Goal: Task Accomplishment & Management: Manage account settings

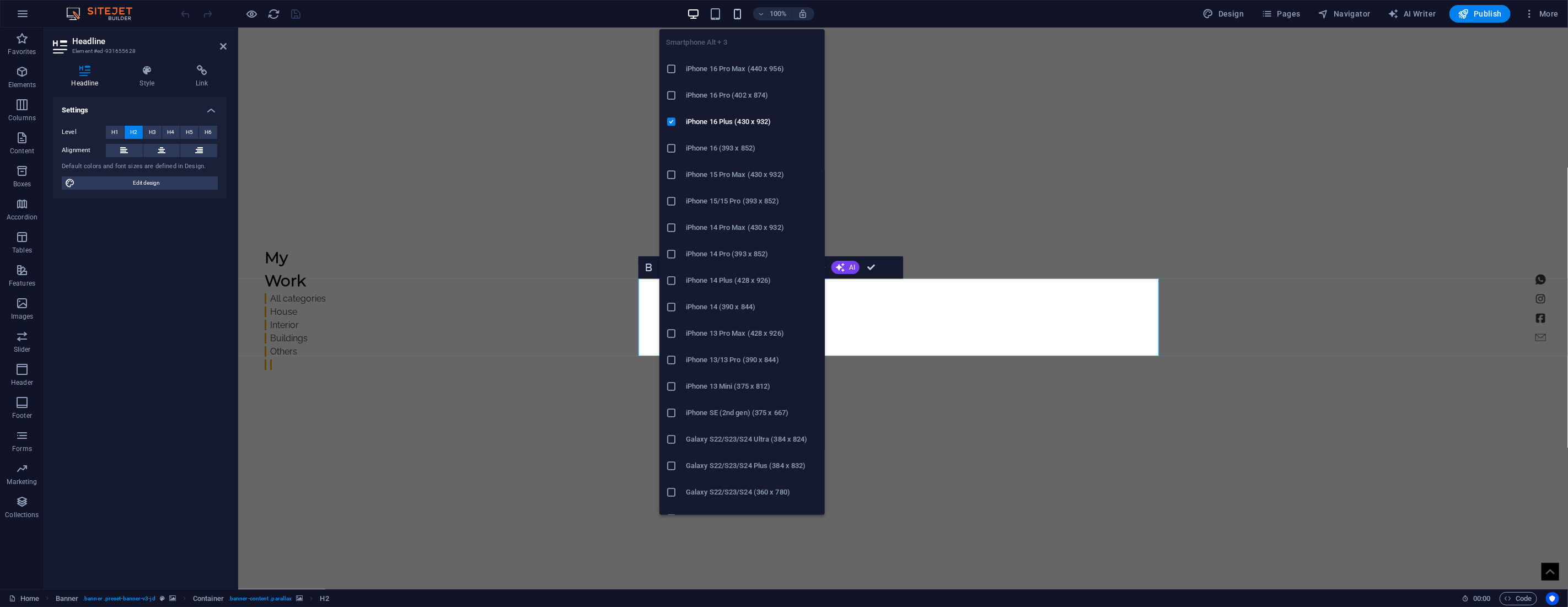
click at [739, 12] on icon "button" at bounding box center [737, 14] width 13 height 13
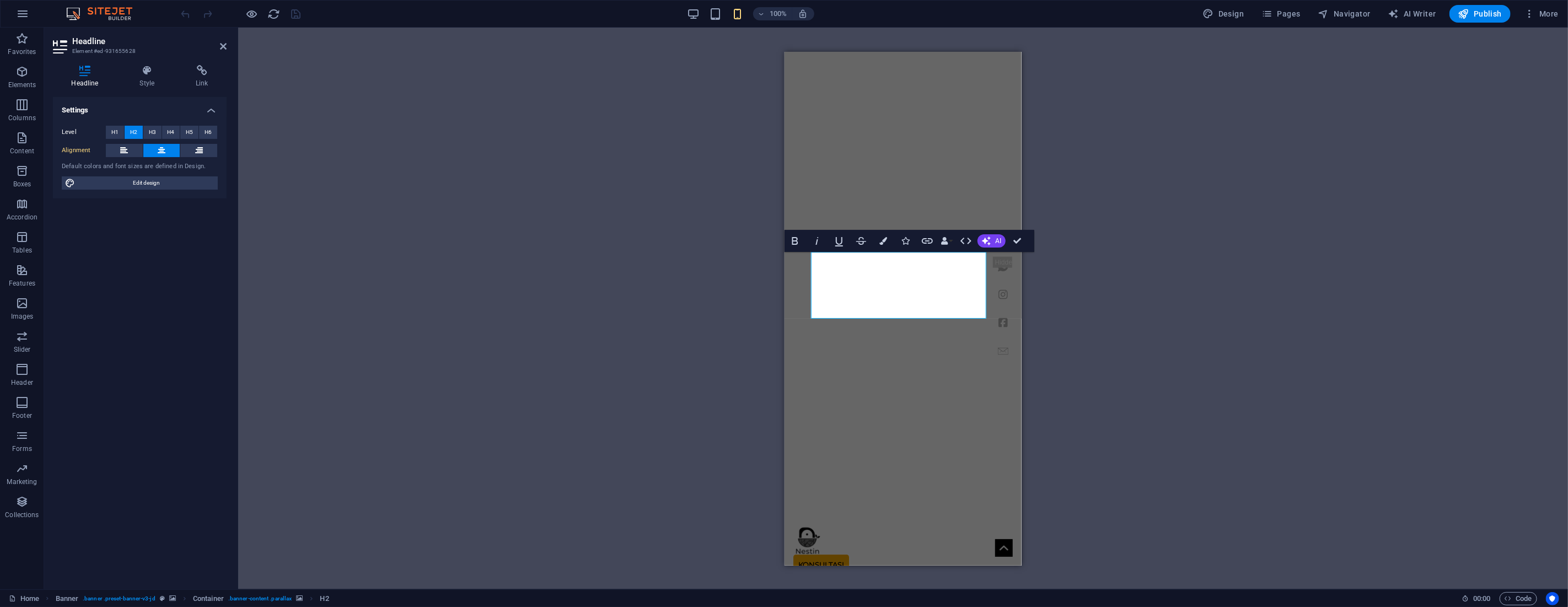
click at [601, 59] on div "Drag here to replace the existing content. Press “Ctrl” if you want to create a…" at bounding box center [902, 308] width 1329 height 562
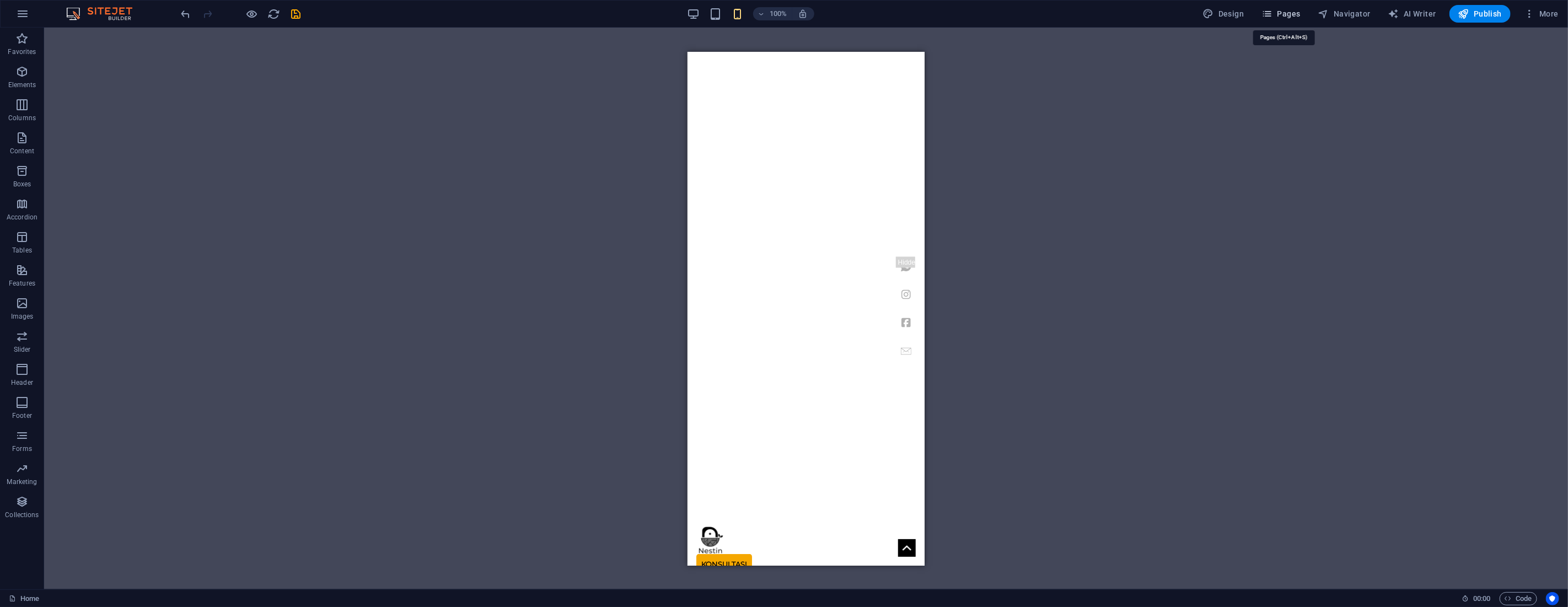
click at [1272, 15] on icon "button" at bounding box center [1267, 14] width 11 height 11
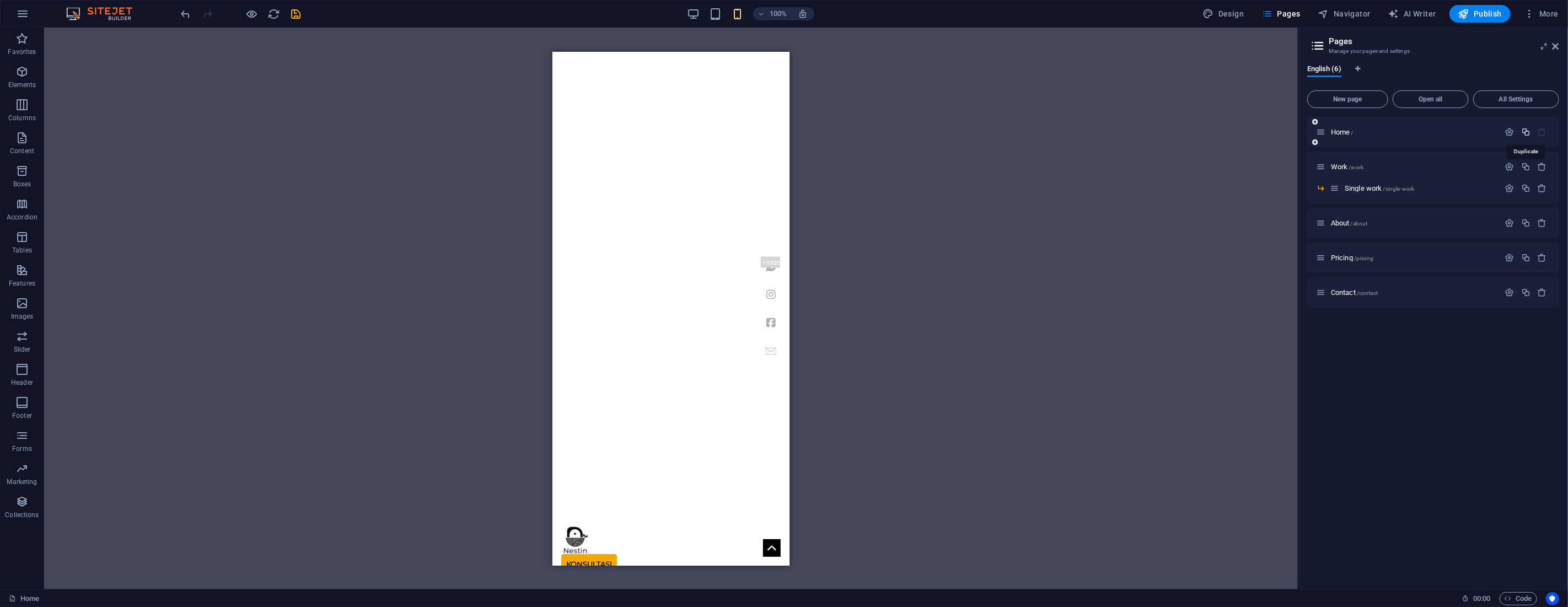
click at [1528, 134] on icon "button" at bounding box center [1525, 132] width 9 height 9
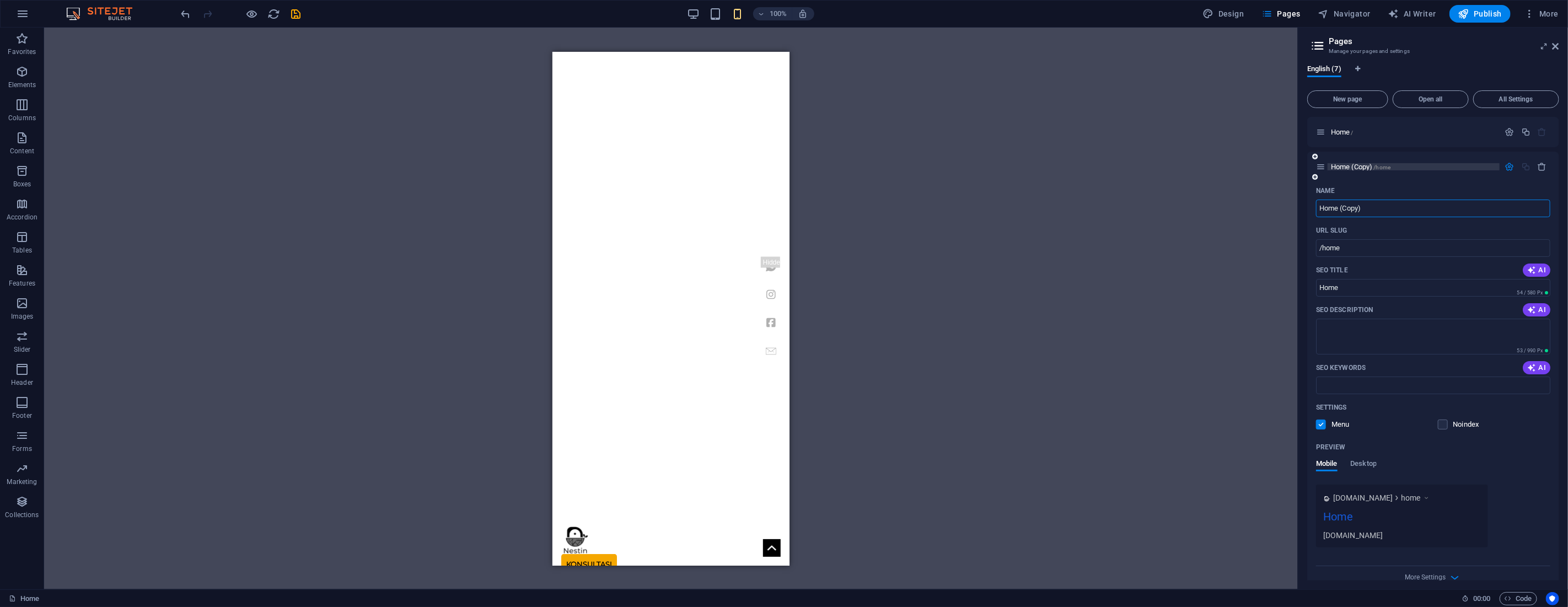
click at [1365, 165] on span "Home (Copy) /home" at bounding box center [1361, 167] width 60 height 9
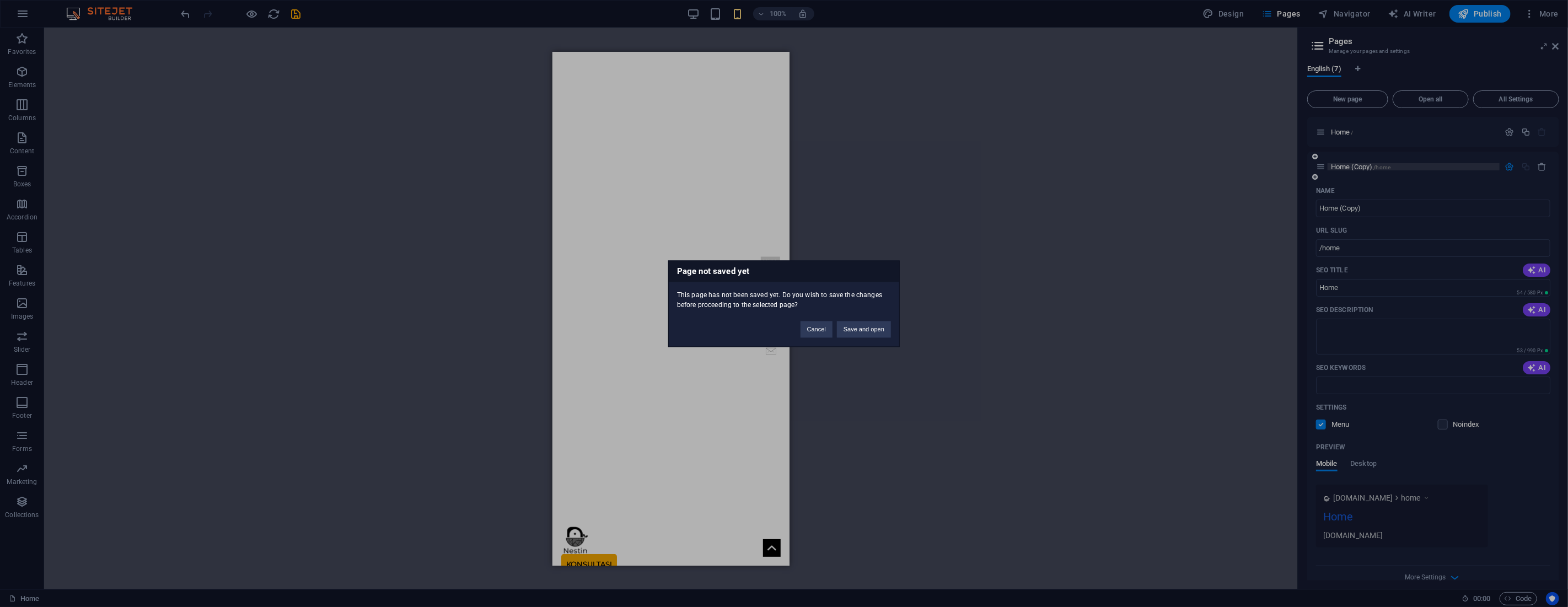
click at [1365, 165] on div "Page not saved yet This page has not been saved yet. Do you wish to save the ch…" at bounding box center [784, 304] width 1568 height 607
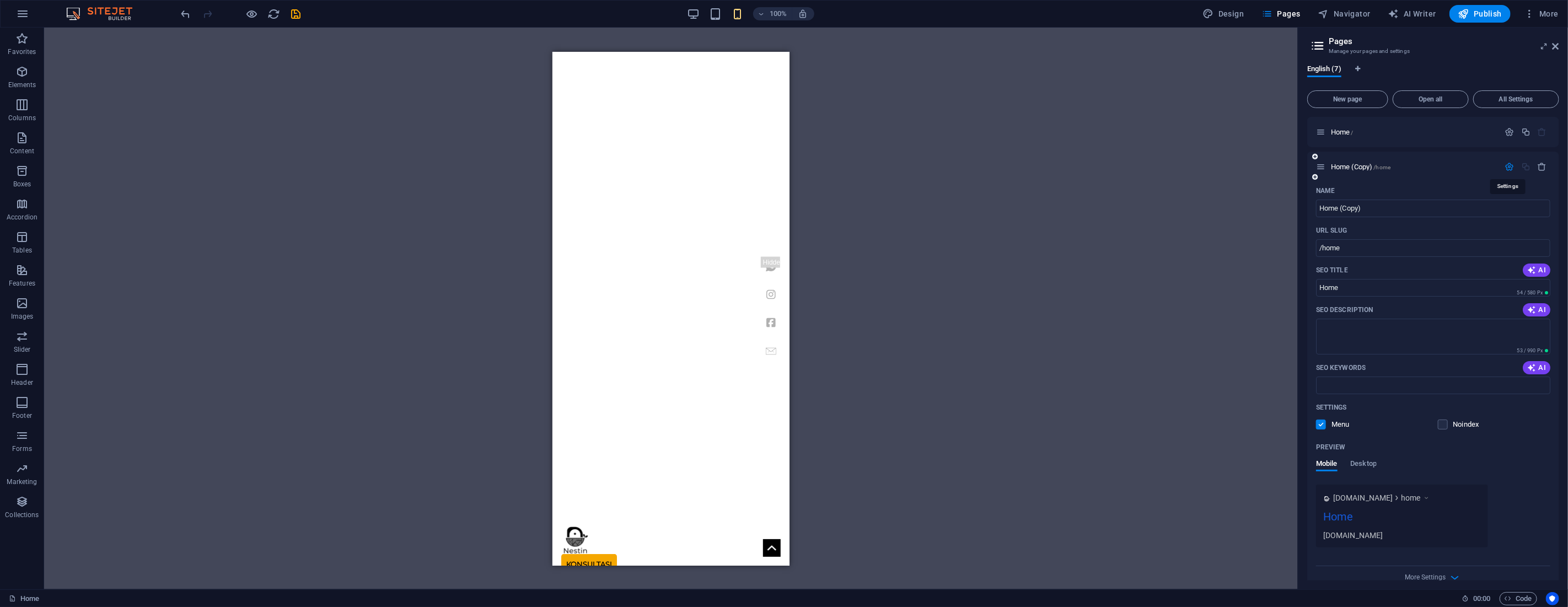
click at [1505, 165] on icon "button" at bounding box center [1509, 166] width 9 height 9
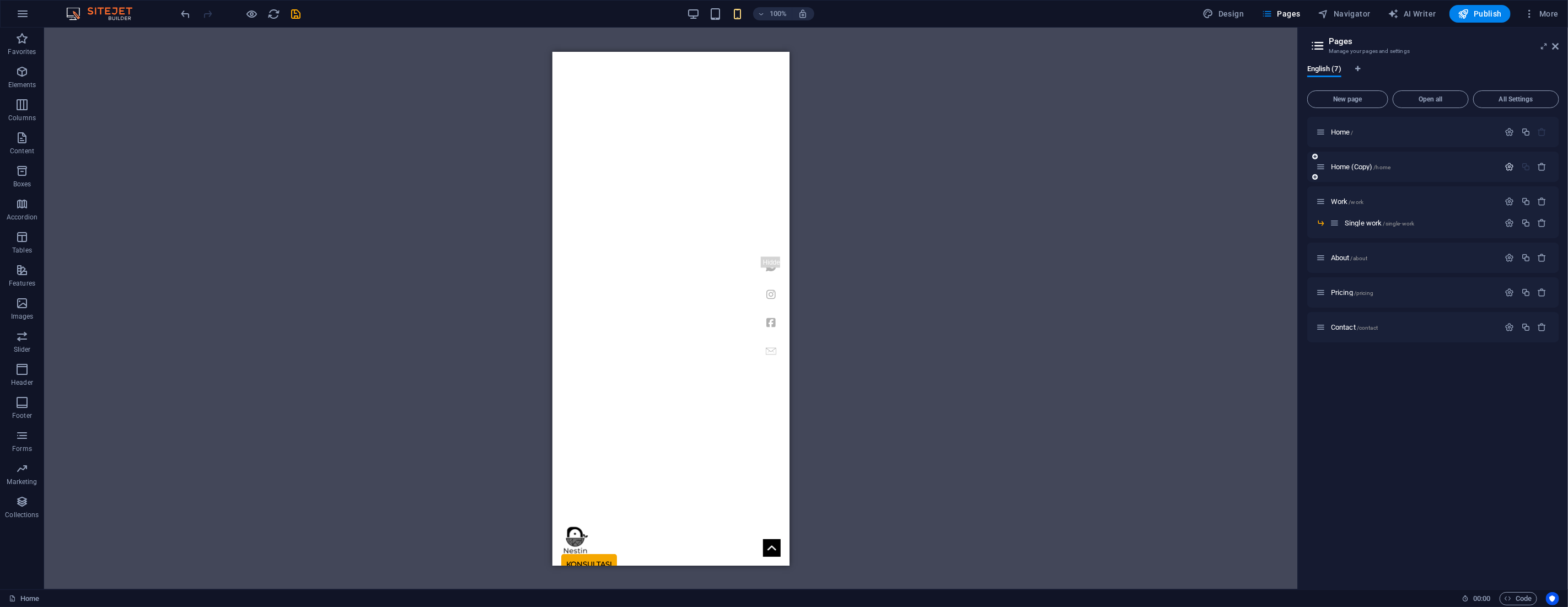
click at [1504, 165] on button "button" at bounding box center [1510, 166] width 16 height 9
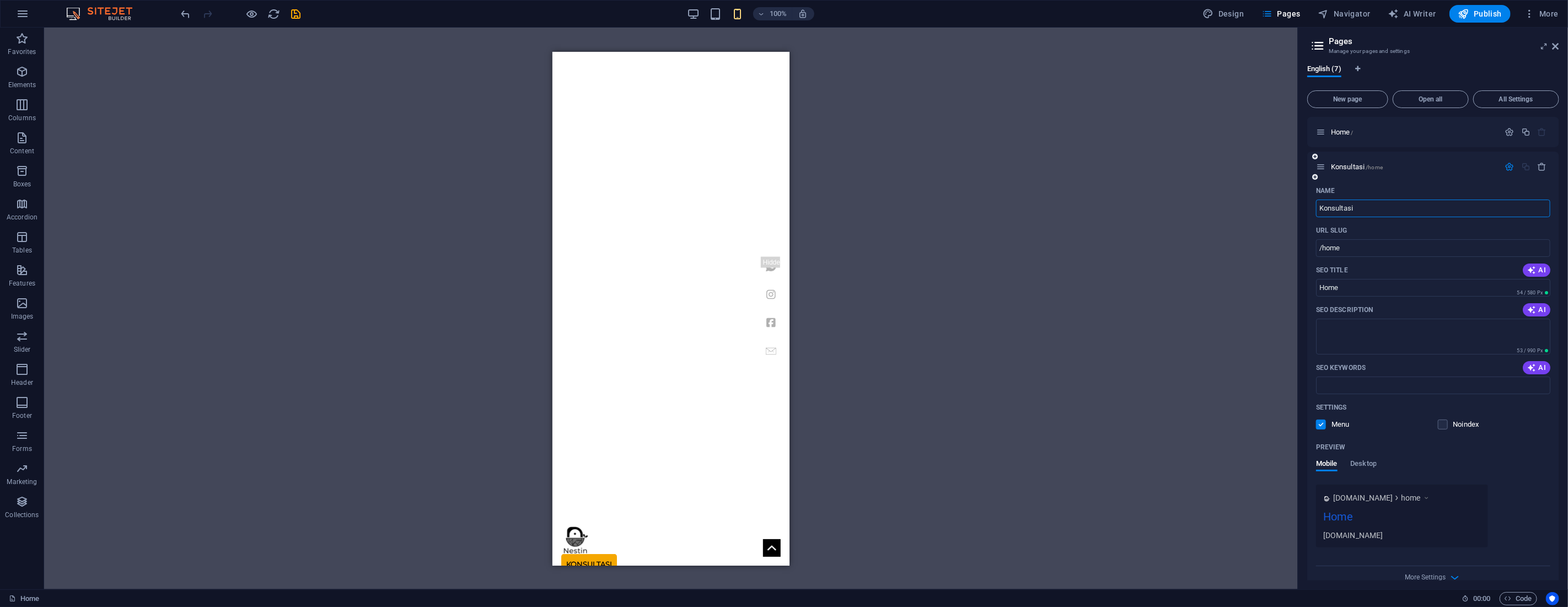
type input "Konsultasi"
click at [1410, 180] on div "Konsultasi /home" at bounding box center [1433, 166] width 252 height 30
drag, startPoint x: 1346, startPoint y: 247, endPoint x: 1323, endPoint y: 247, distance: 23.0
click at [1323, 247] on input "/home" at bounding box center [1433, 248] width 234 height 18
type input "/Konsultasi"
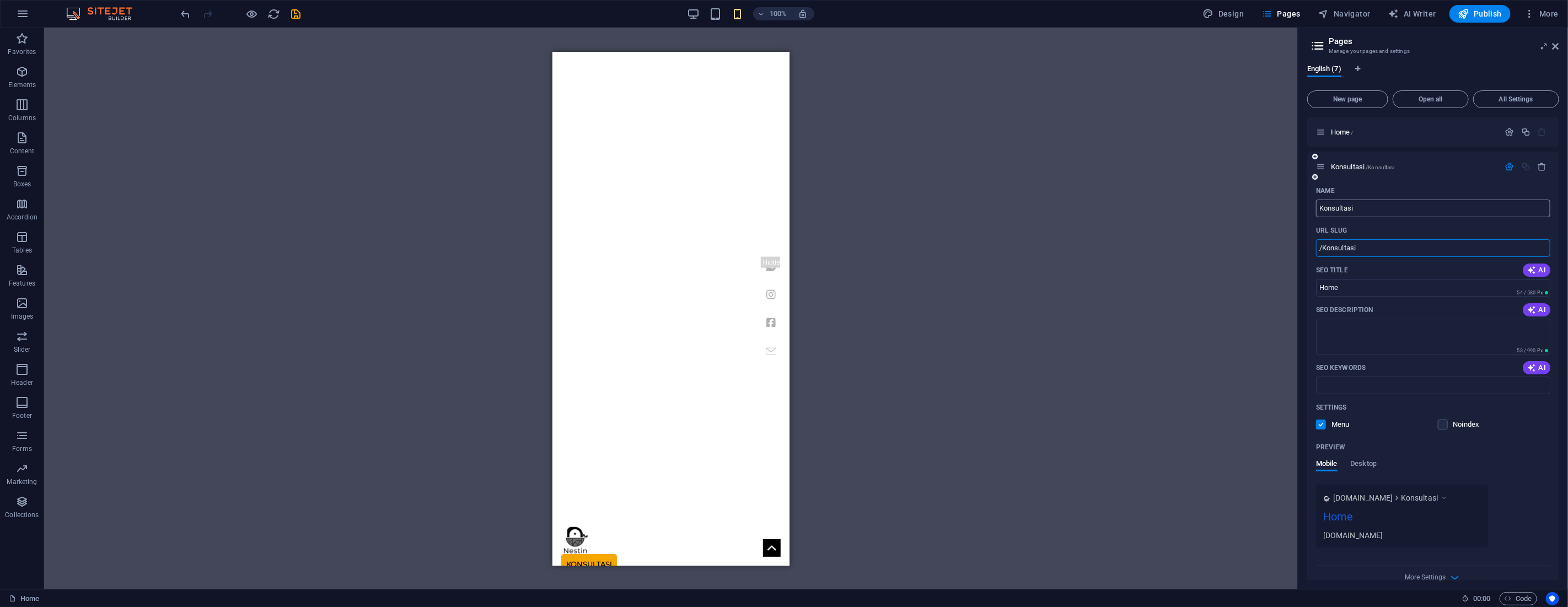
click at [1355, 209] on input "Konsultasi" at bounding box center [1433, 208] width 234 height 18
click at [1361, 245] on input "/Konsultasi" at bounding box center [1433, 248] width 234 height 18
type input "Estimasi Harga"
click at [1361, 245] on input "/Konsultasi" at bounding box center [1433, 248] width 234 height 18
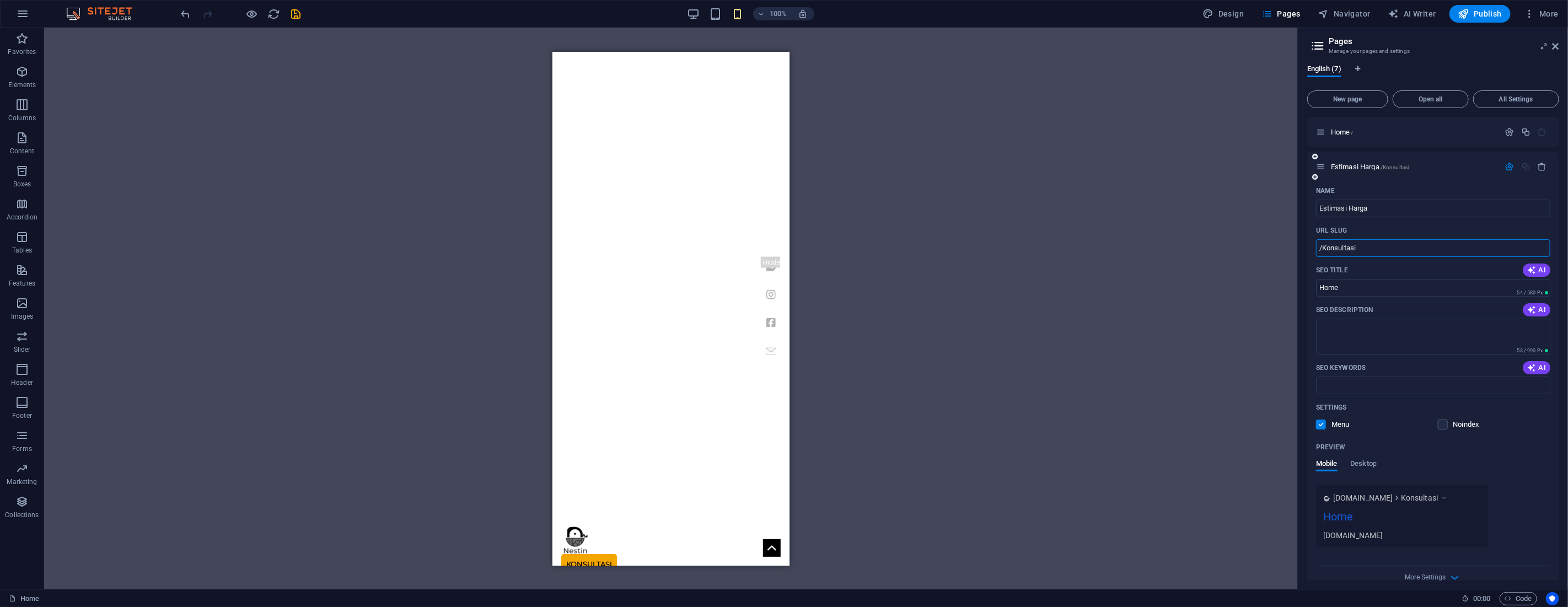
click at [1361, 245] on input "/Konsultasi" at bounding box center [1433, 248] width 234 height 18
type input "/harga"
click at [1370, 286] on input "Home" at bounding box center [1433, 287] width 234 height 18
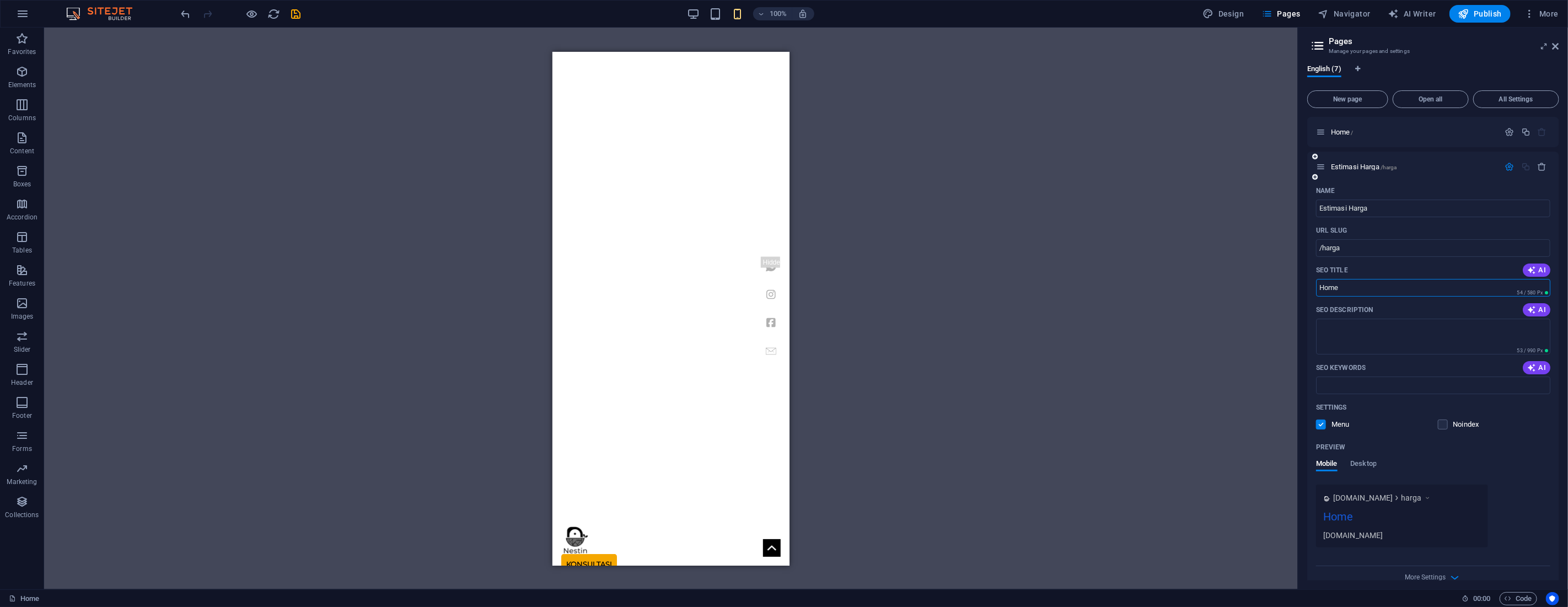
click at [1370, 286] on input "Home" at bounding box center [1433, 287] width 234 height 18
type input "Estimasi Harga"
click at [1558, 47] on icon at bounding box center [1556, 46] width 7 height 9
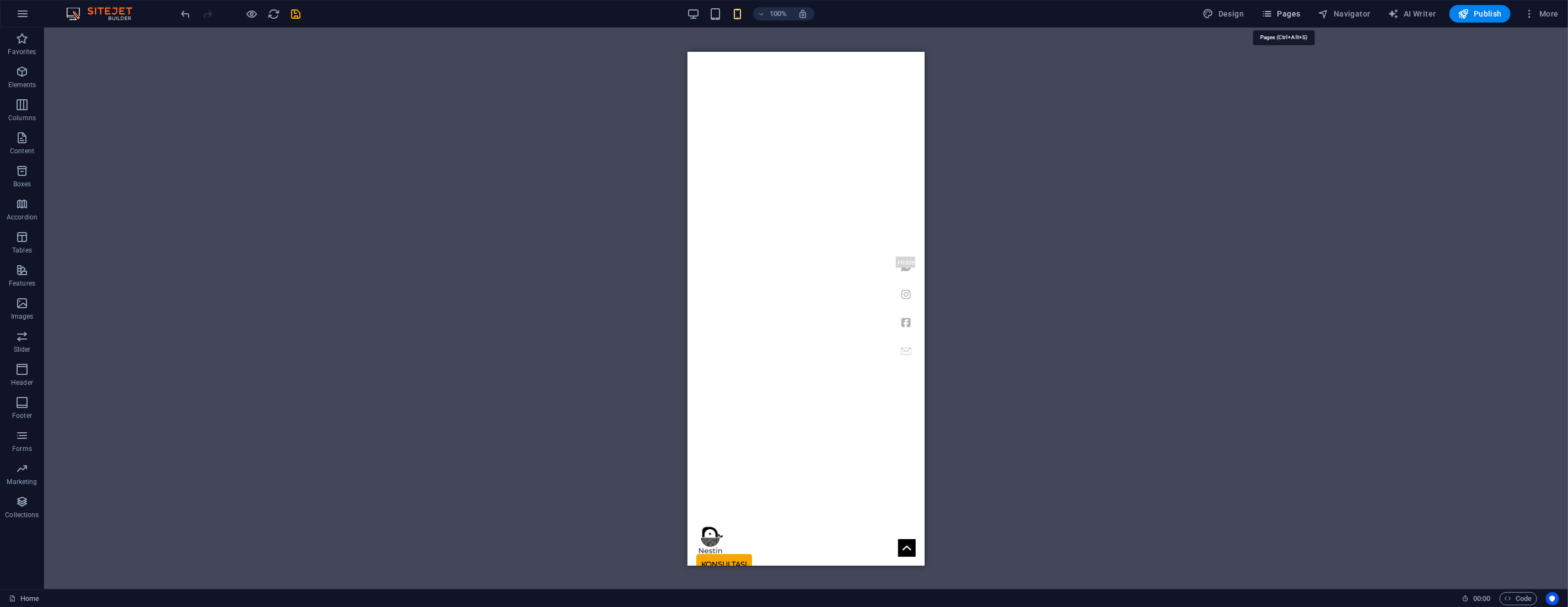
click at [1272, 15] on icon "button" at bounding box center [1267, 14] width 11 height 11
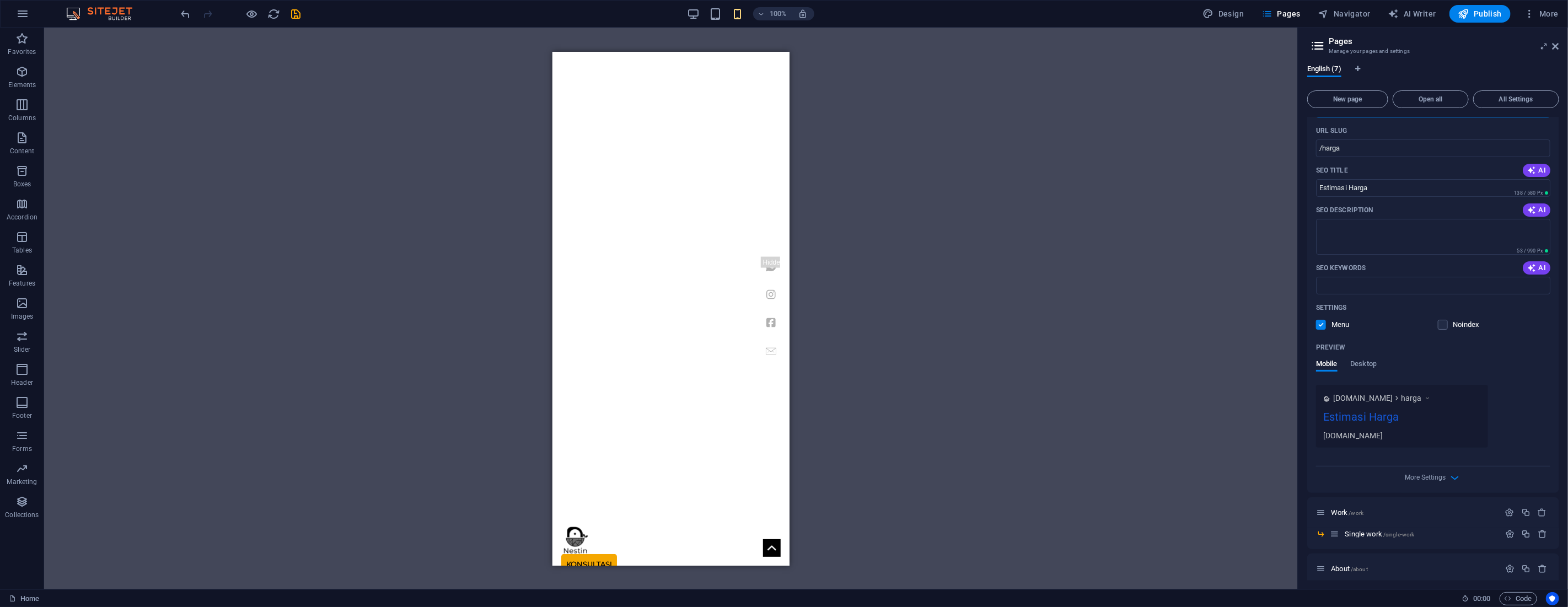
scroll to position [177, 0]
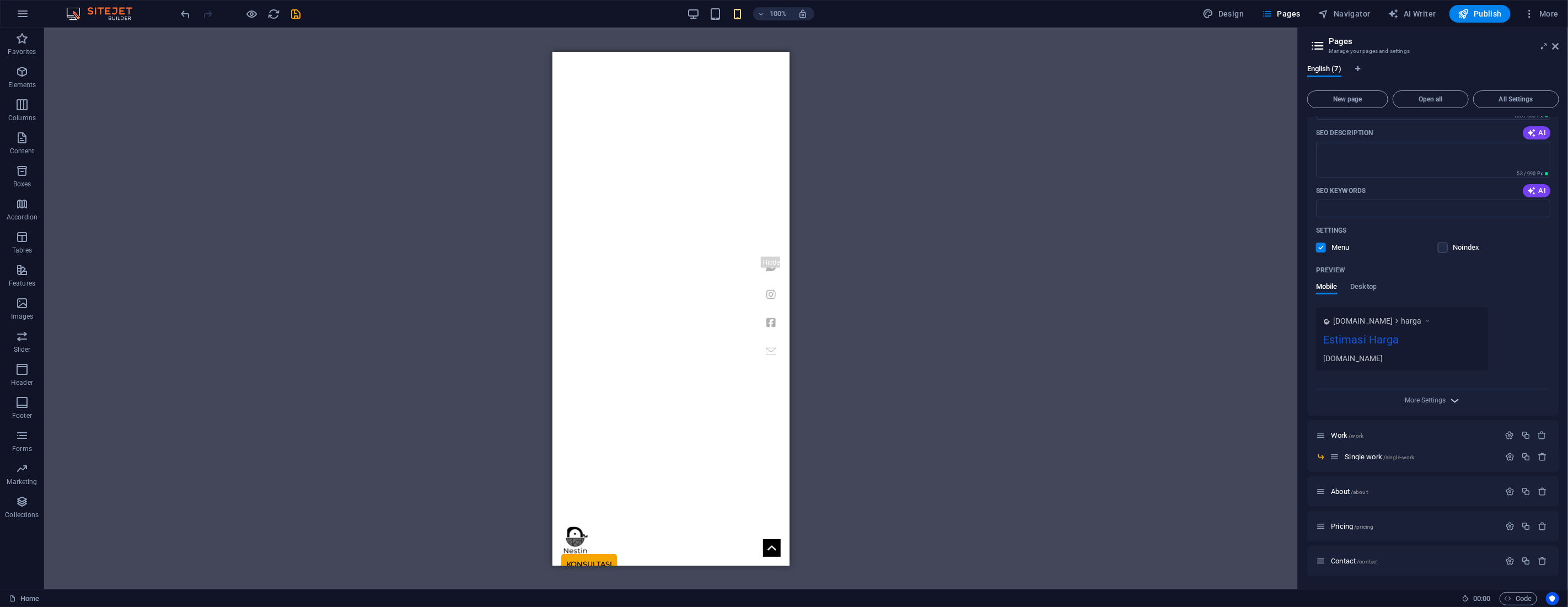
click at [1451, 401] on icon "button" at bounding box center [1455, 400] width 13 height 13
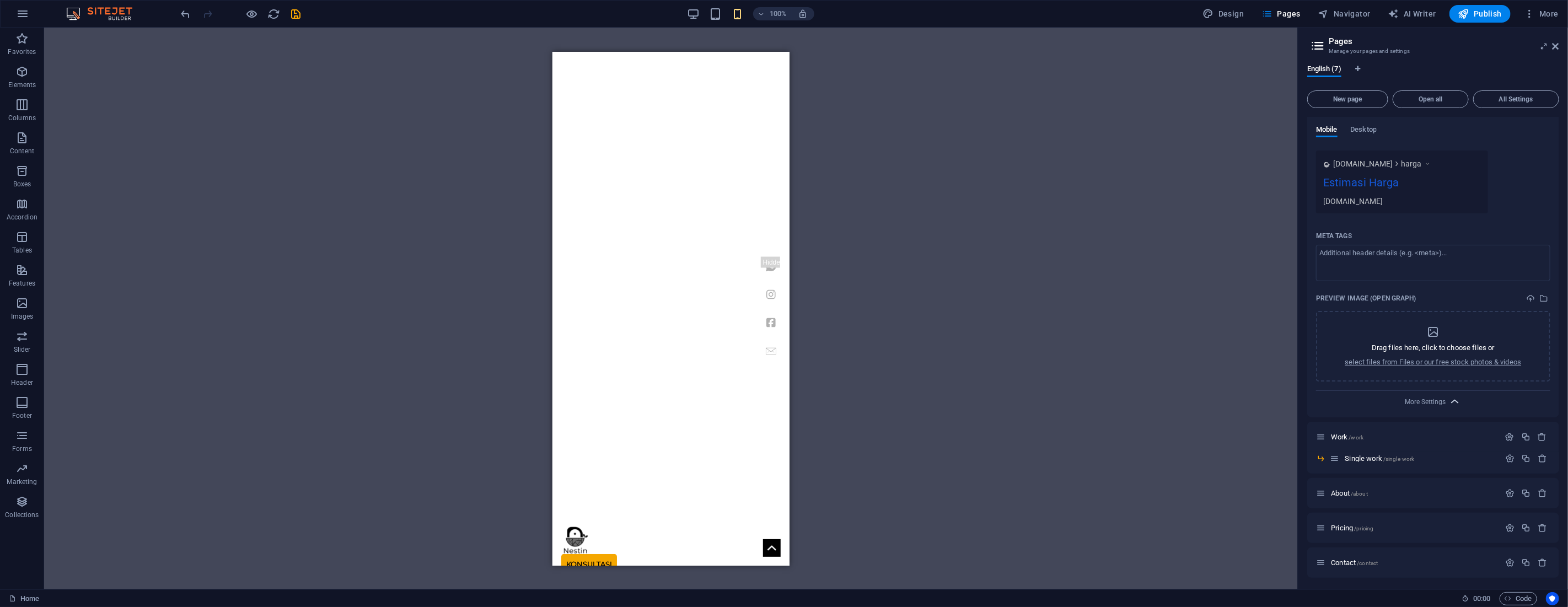
click at [1457, 399] on icon "button" at bounding box center [1455, 401] width 13 height 13
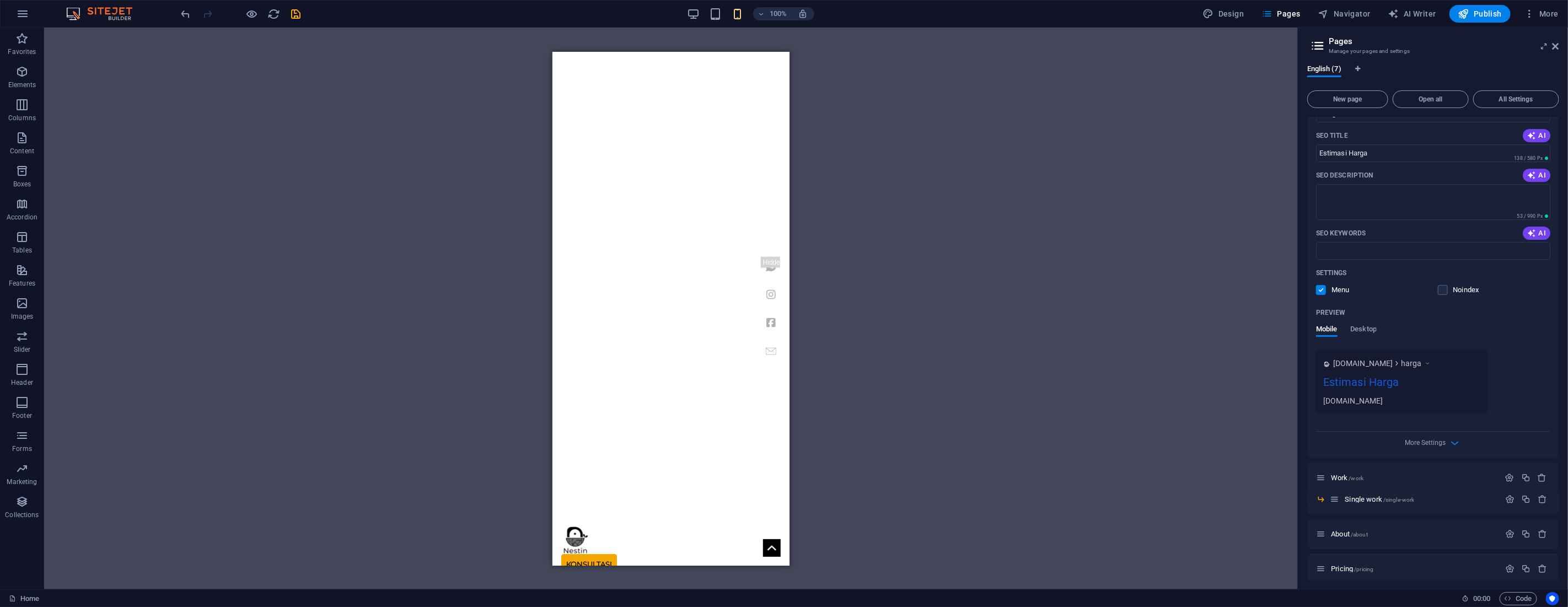
scroll to position [177, 0]
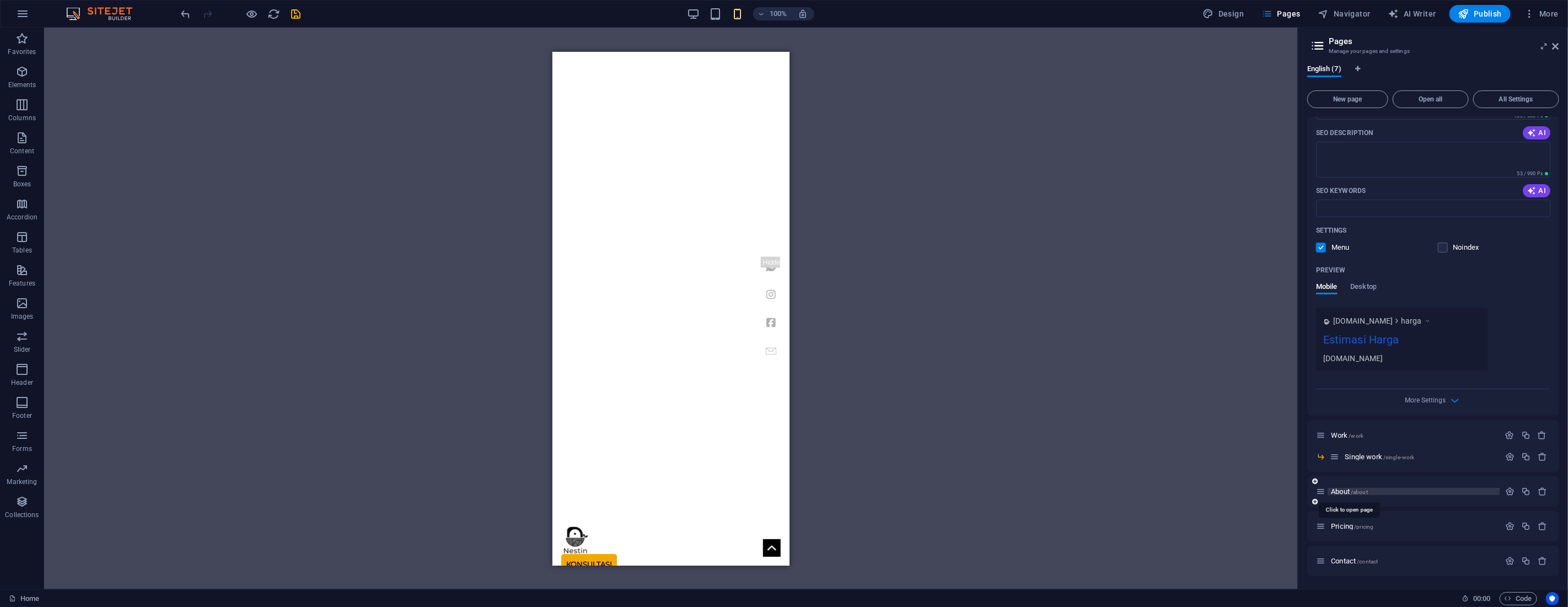
click at [1351, 491] on span "About /about" at bounding box center [1349, 492] width 37 height 9
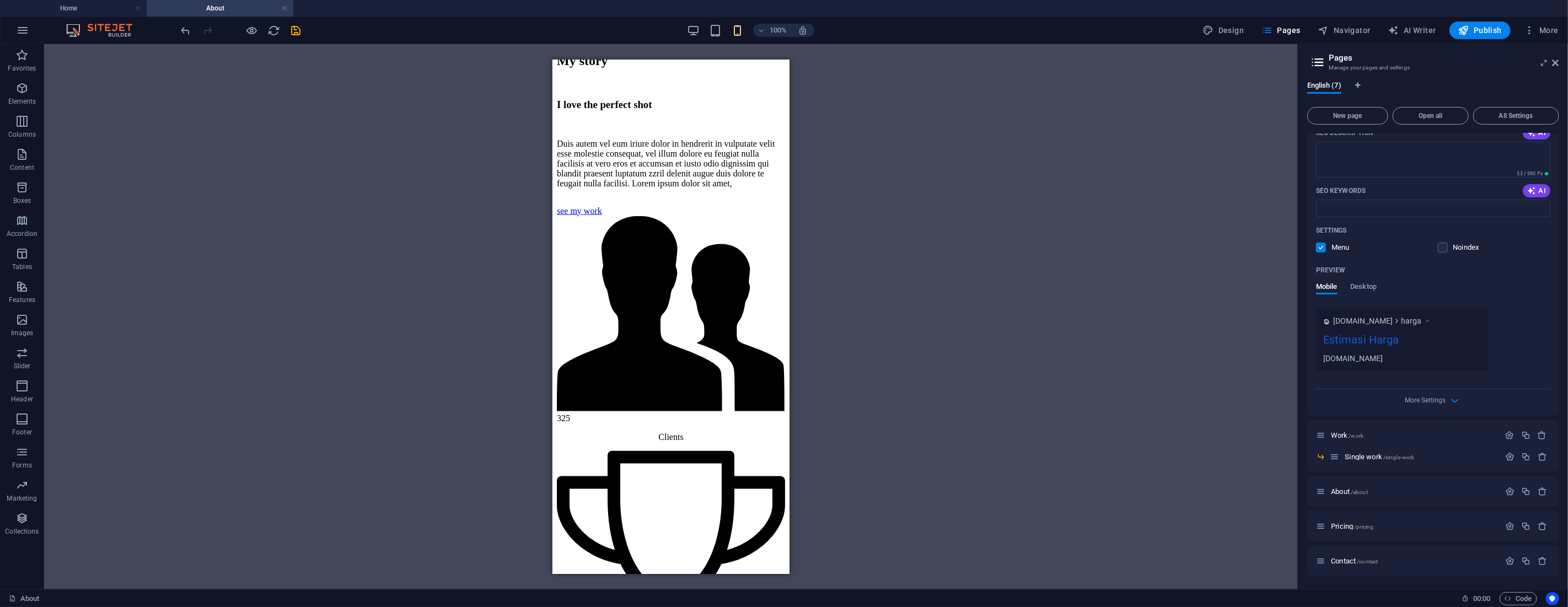
scroll to position [0, 0]
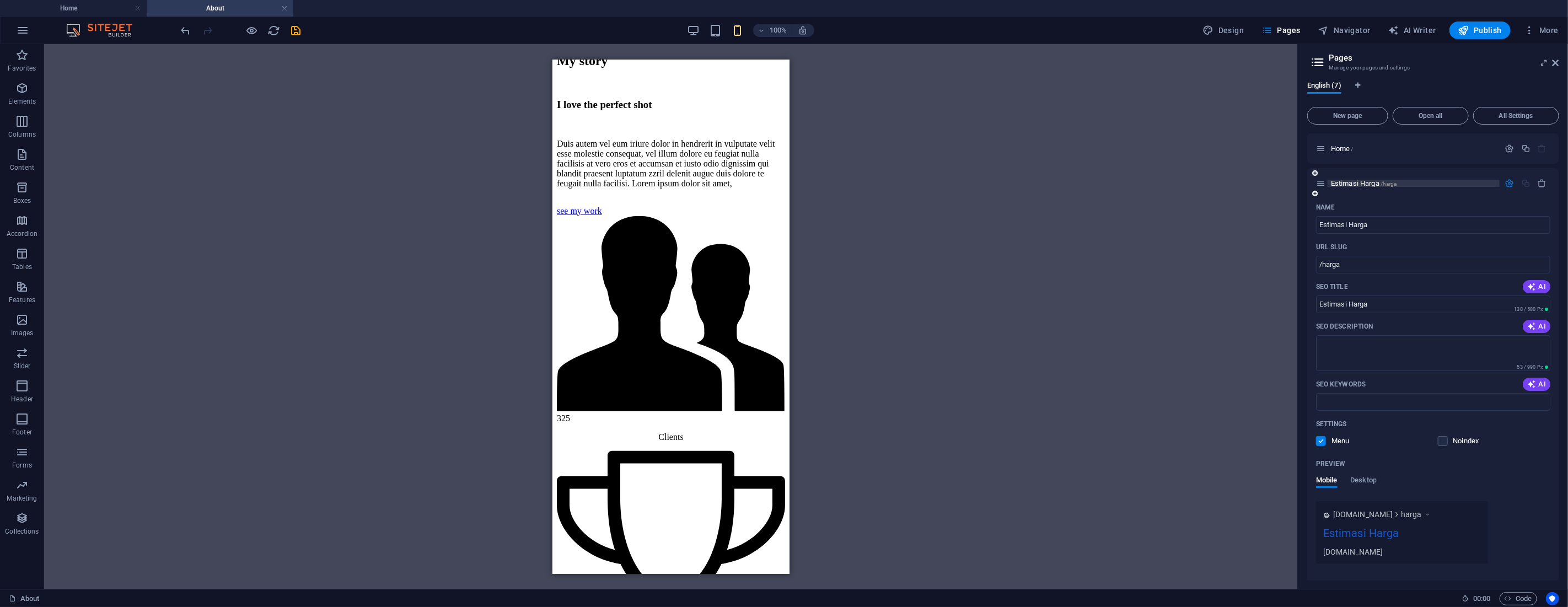
click at [1346, 180] on span "Estimasi Harga /harga" at bounding box center [1364, 183] width 66 height 9
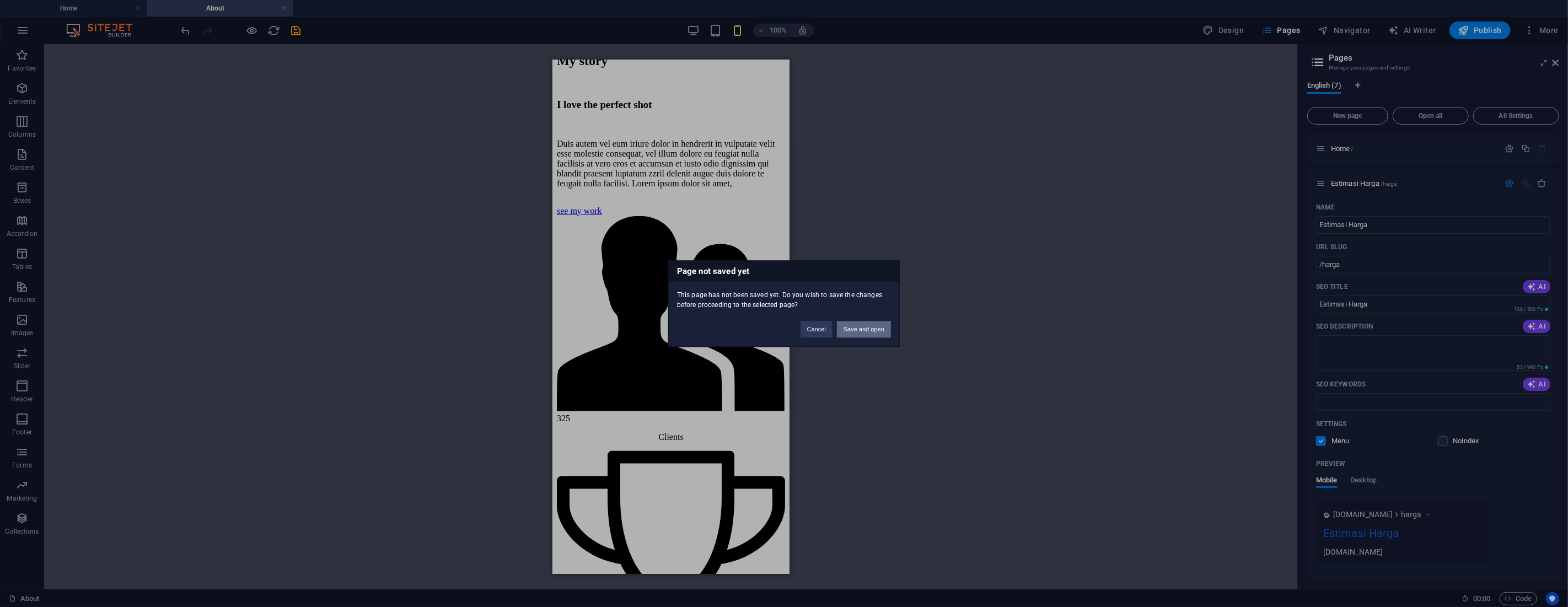
click at [879, 328] on button "Save and open" at bounding box center [863, 328] width 54 height 16
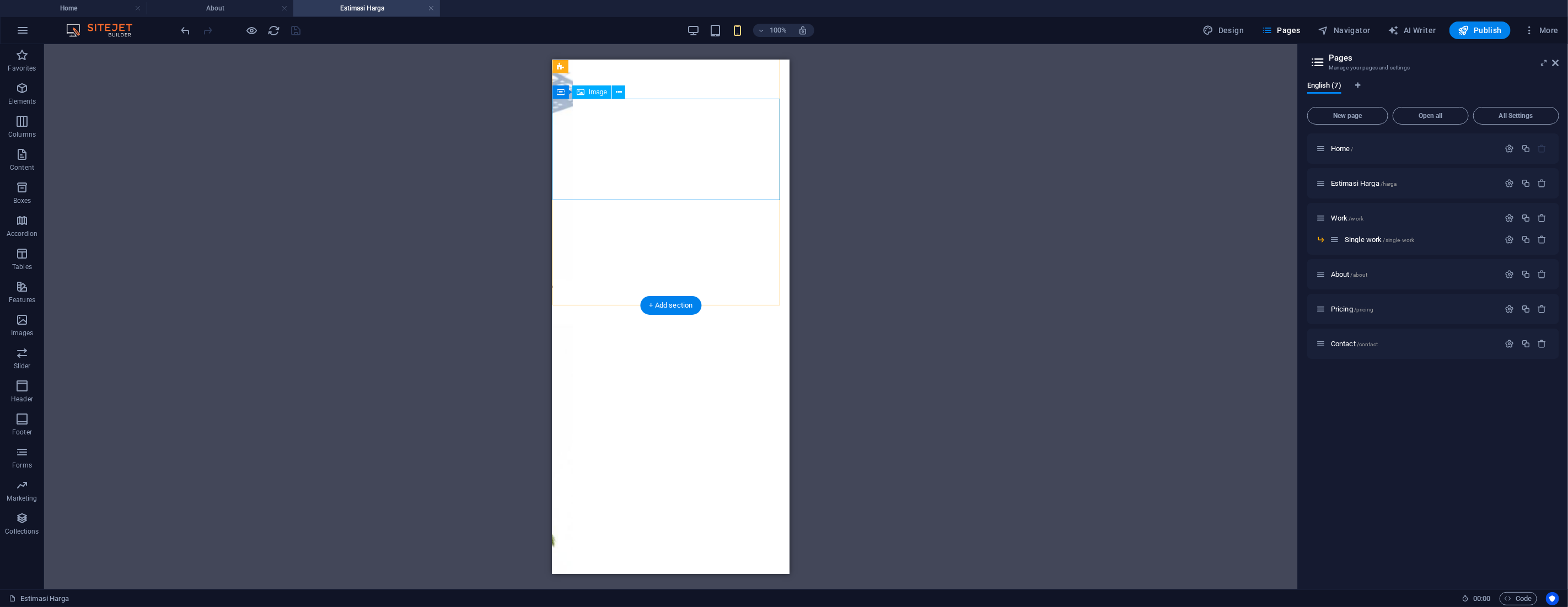
scroll to position [1962, 0]
click at [1415, 238] on p "Single work /single-work" at bounding box center [1420, 239] width 151 height 7
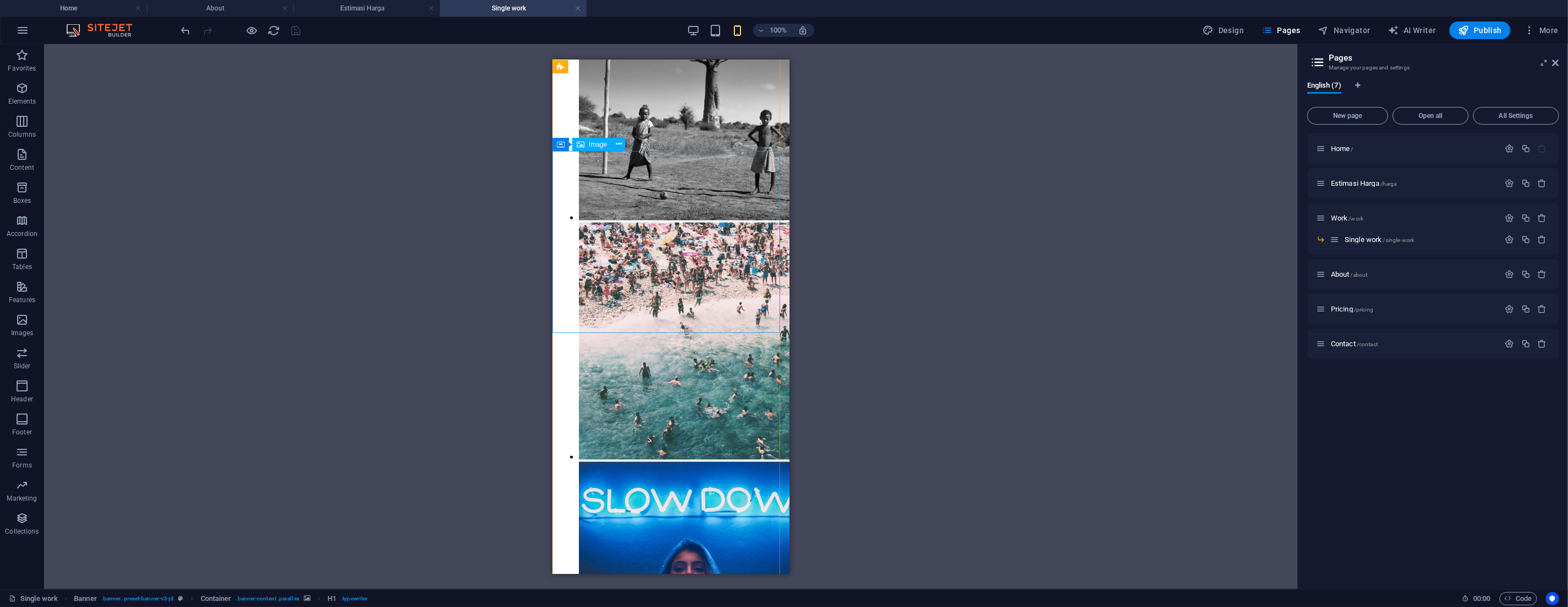
scroll to position [1584, 0]
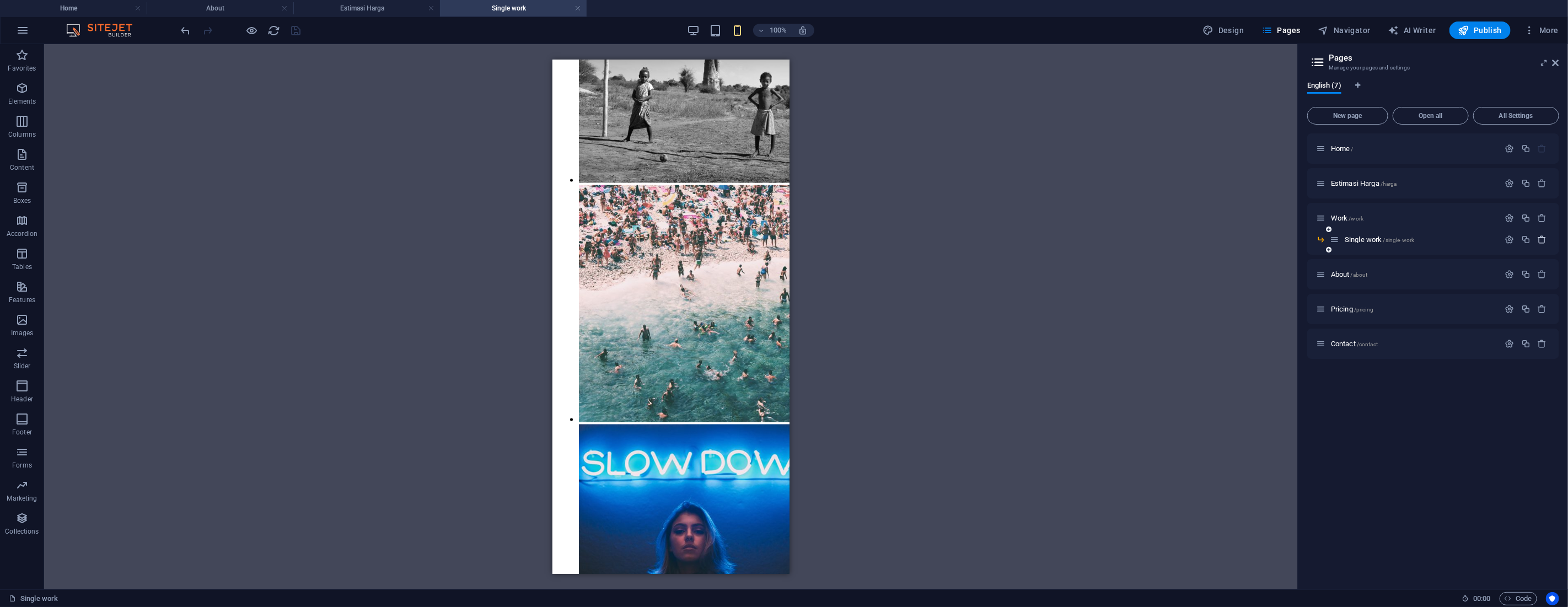
click at [1539, 239] on icon "button" at bounding box center [1541, 239] width 9 height 9
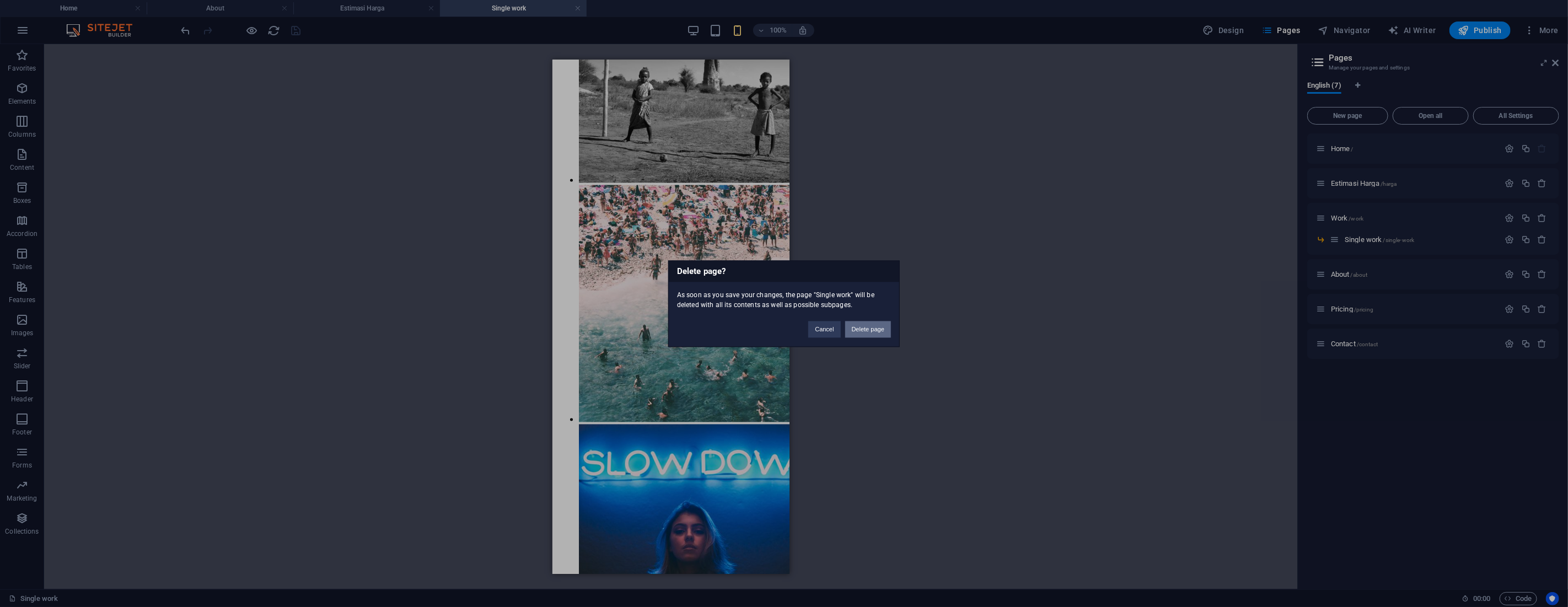
click at [873, 327] on button "Delete page" at bounding box center [867, 328] width 45 height 16
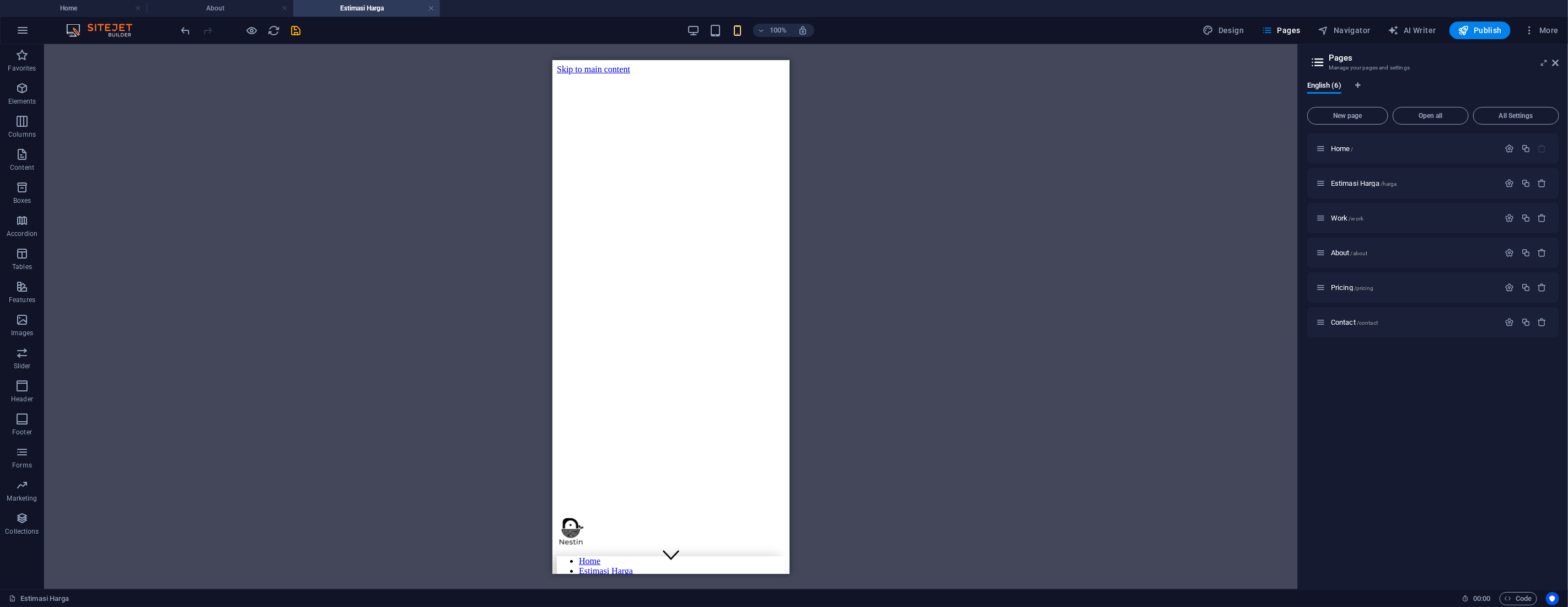
scroll to position [1962, 0]
click at [1404, 287] on p "Pricing /pricing" at bounding box center [1413, 287] width 165 height 7
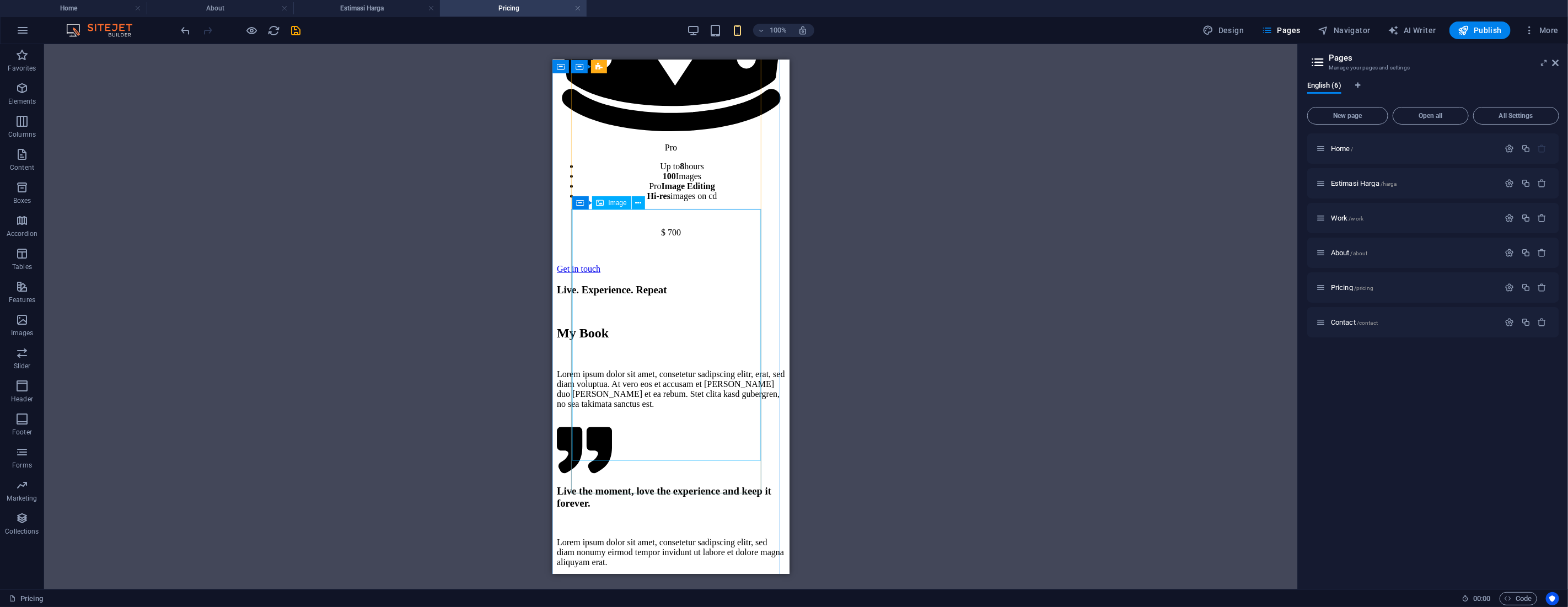
scroll to position [1505, 0]
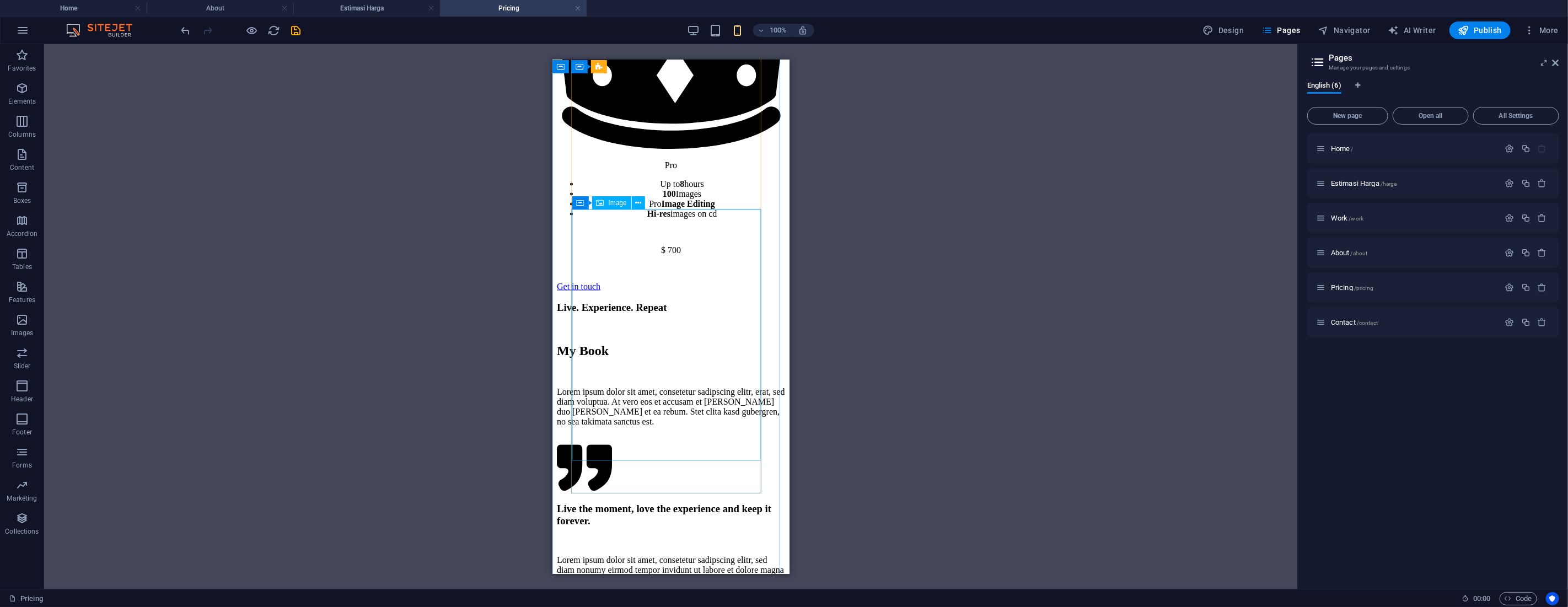
click at [1541, 289] on icon "button" at bounding box center [1541, 287] width 9 height 9
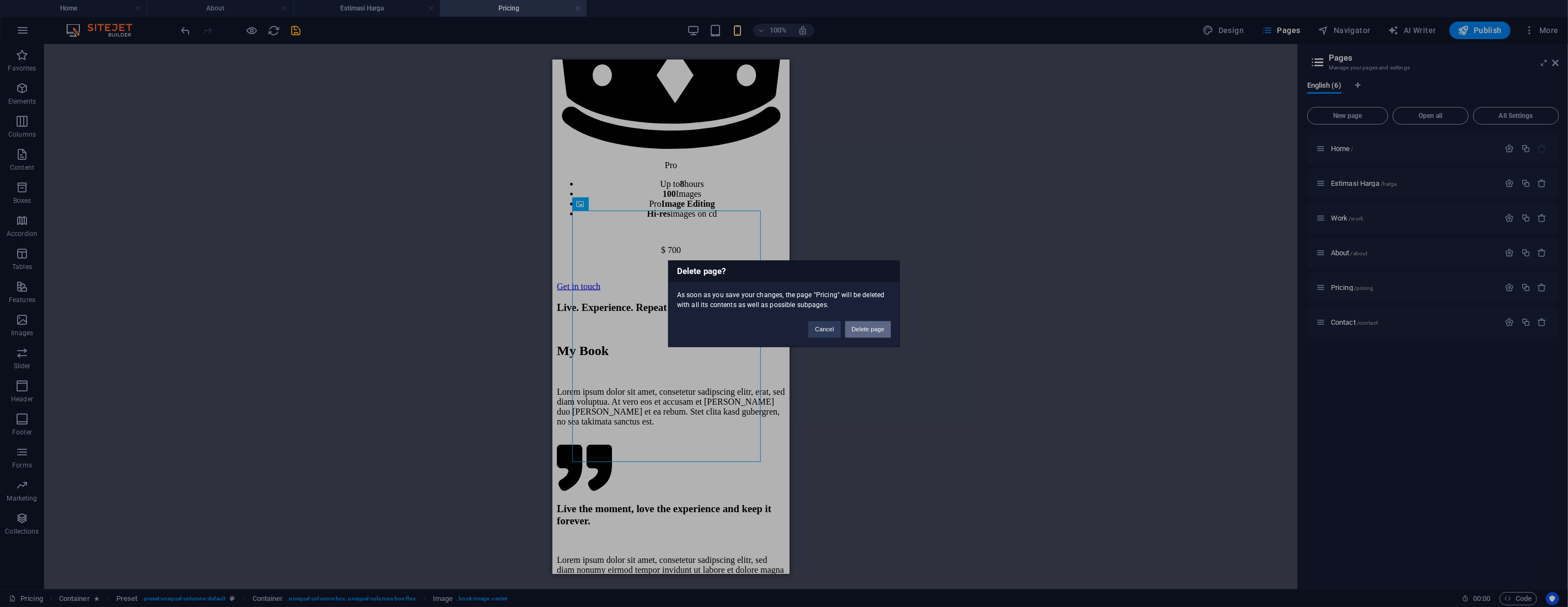
click at [873, 331] on button "Delete page" at bounding box center [867, 328] width 45 height 16
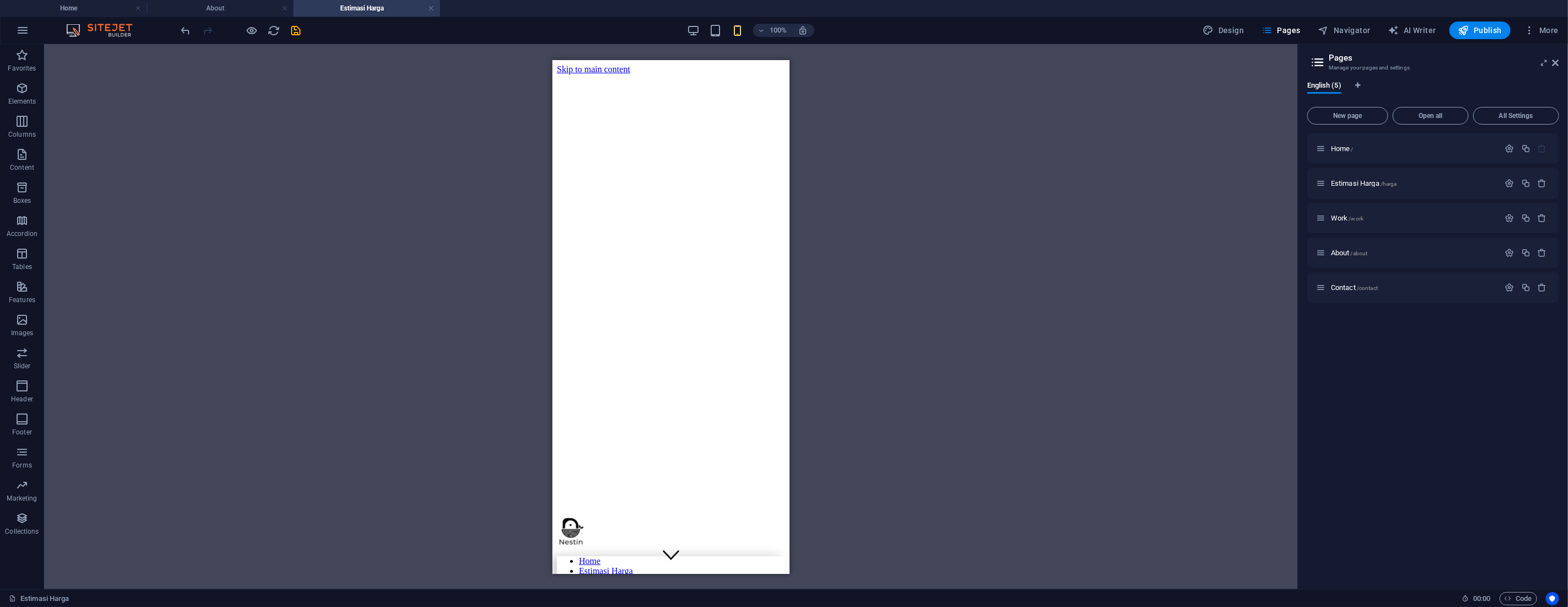
scroll to position [1962, 0]
click at [1528, 150] on icon "button" at bounding box center [1525, 148] width 9 height 9
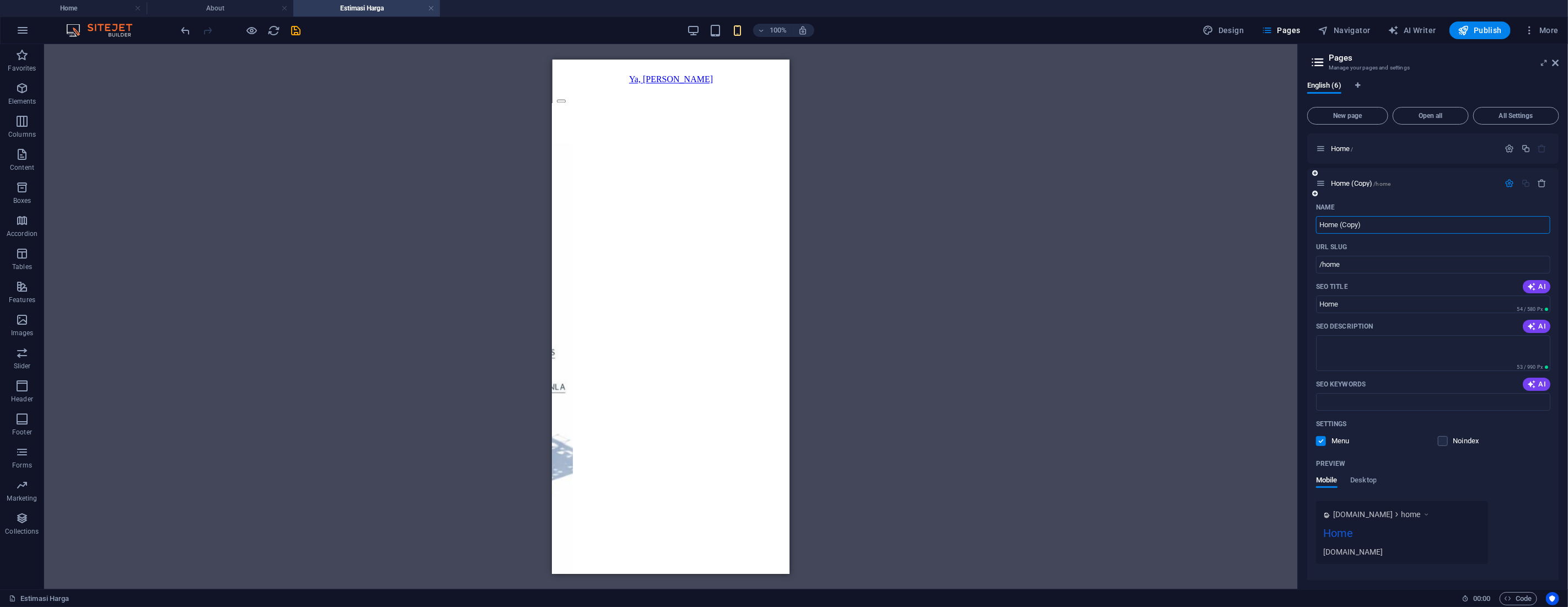
click at [1359, 224] on input "Home (Copy)" at bounding box center [1433, 225] width 234 height 18
click at [1358, 224] on input "Home (Copy)" at bounding box center [1433, 225] width 234 height 18
click at [1354, 261] on input "/home" at bounding box center [1433, 264] width 234 height 18
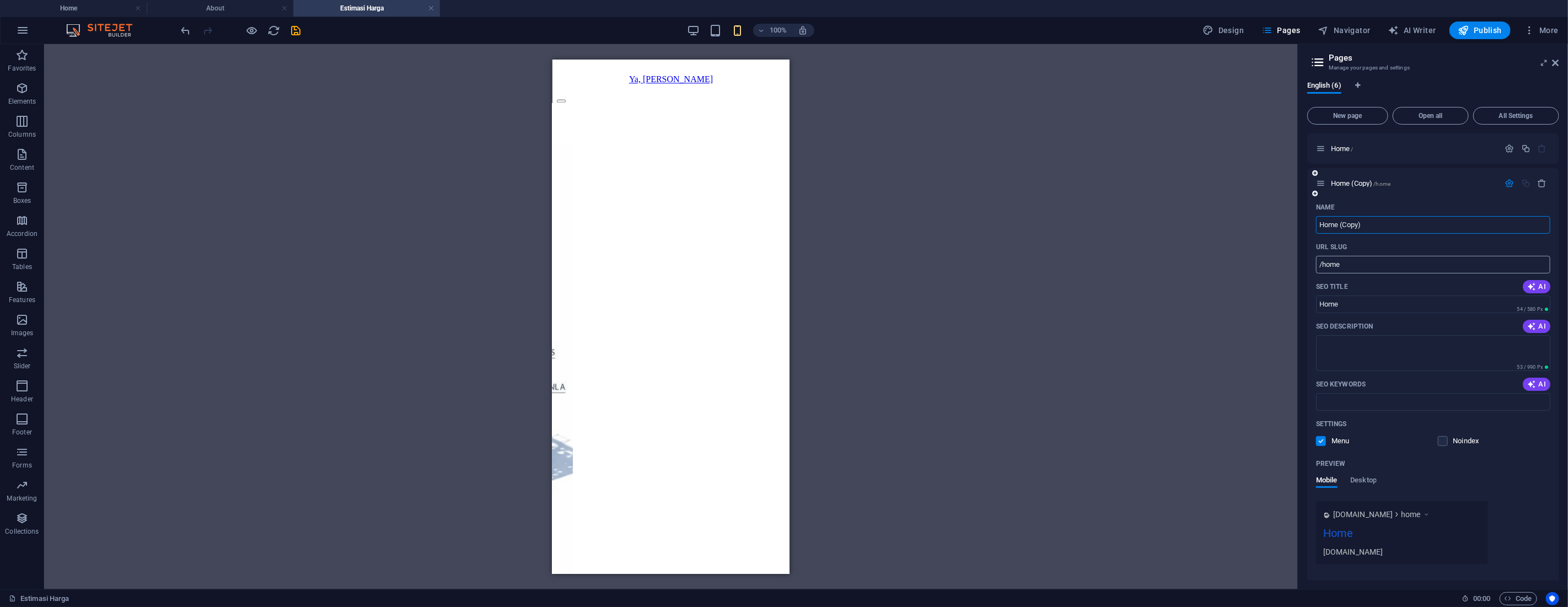
click at [1354, 261] on input "/home" at bounding box center [1433, 264] width 234 height 18
click at [1360, 223] on input "Home (Copy)" at bounding box center [1433, 225] width 234 height 18
type input "/design"
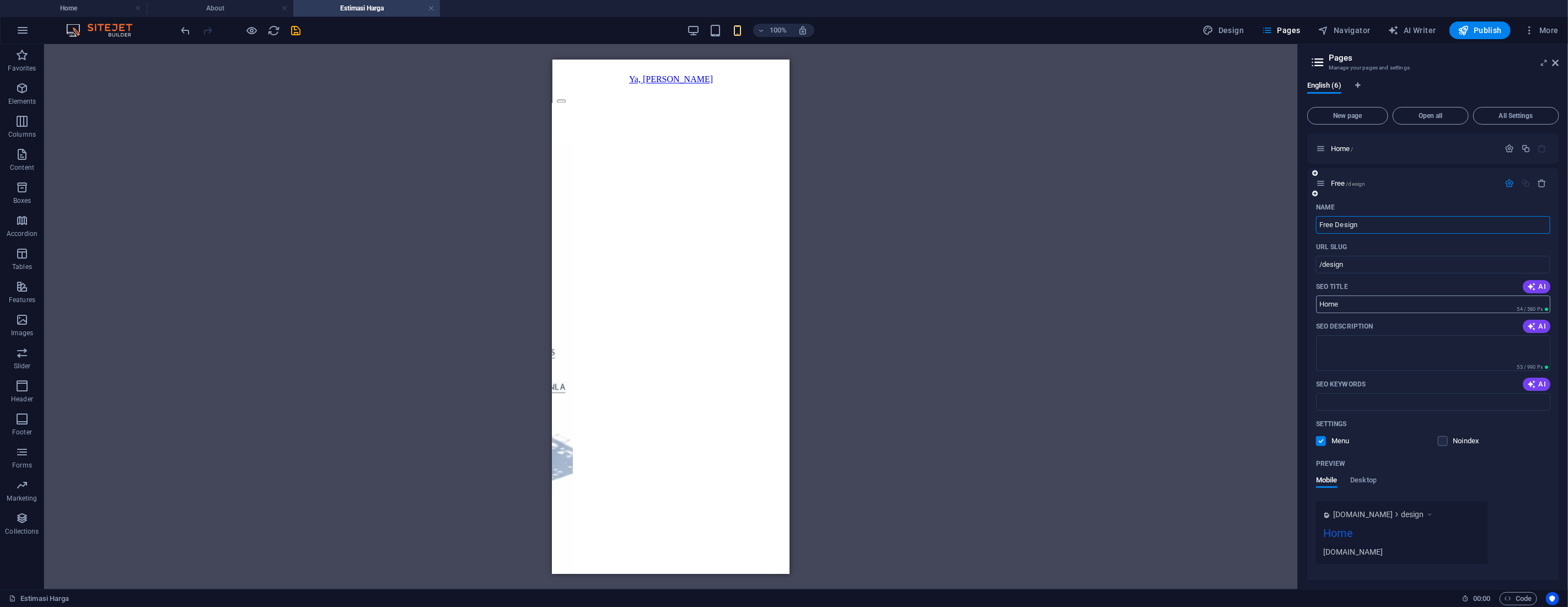
click at [1352, 304] on input "Home" at bounding box center [1433, 304] width 234 height 18
type input "Free Design"
click at [1351, 304] on input "Home" at bounding box center [1433, 304] width 234 height 18
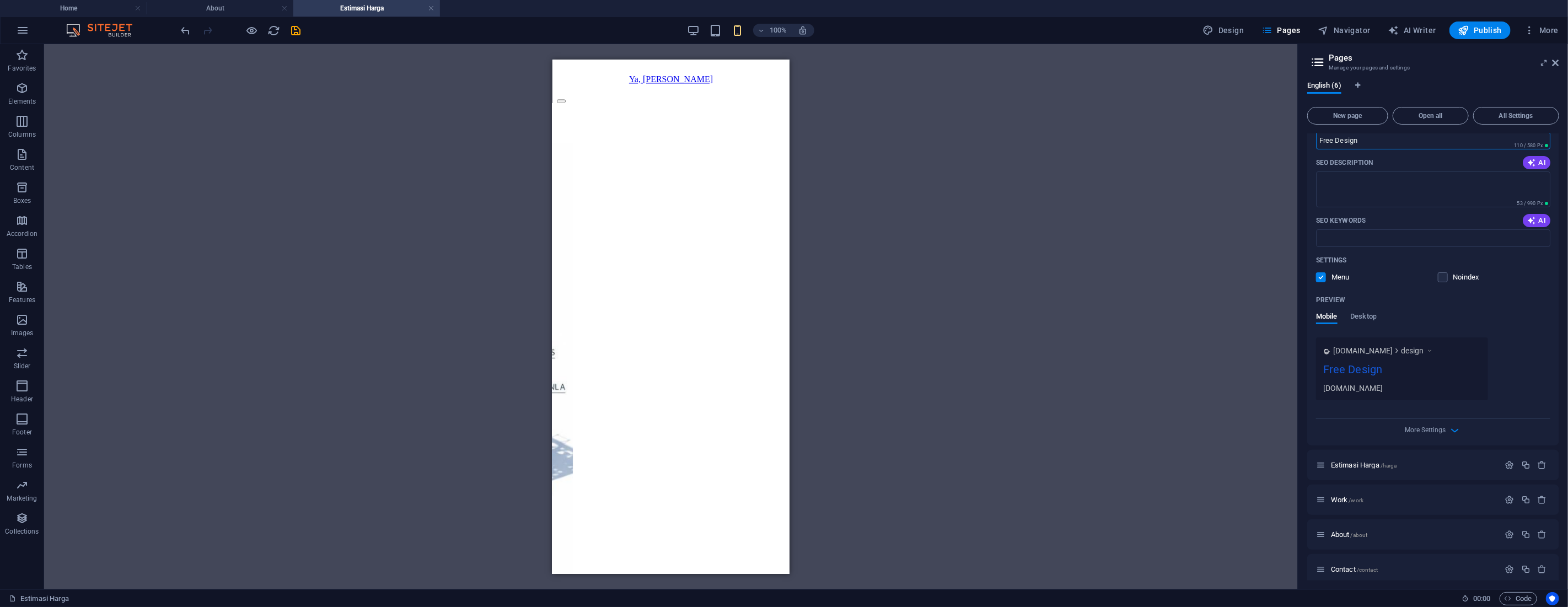
scroll to position [171, 0]
type input "Free Design"
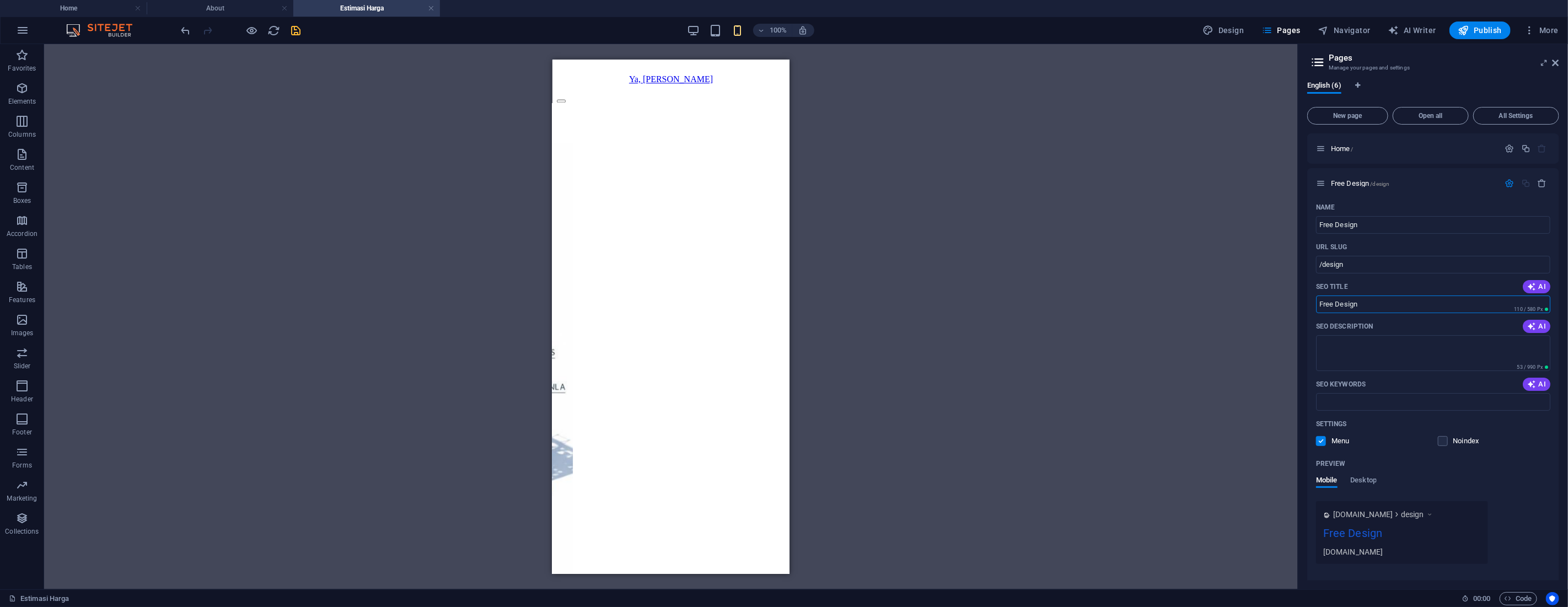
click at [299, 32] on icon "save" at bounding box center [296, 30] width 13 height 13
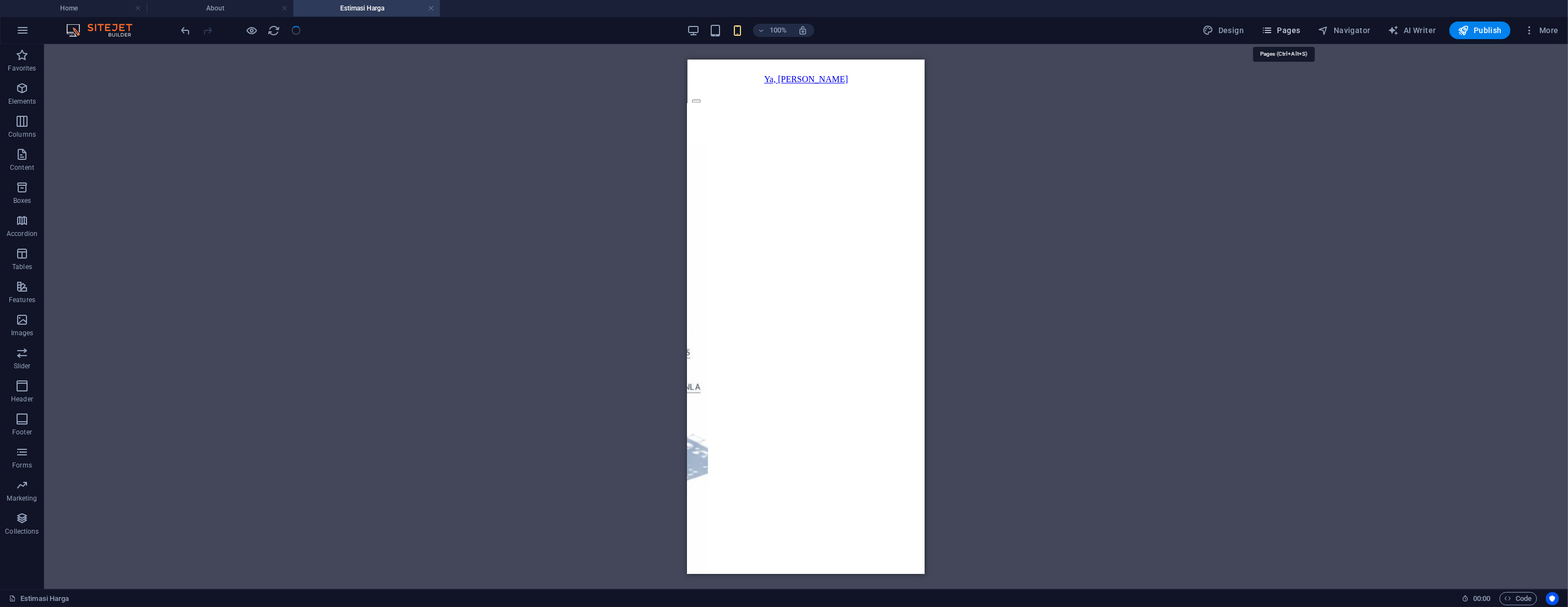
click at [1272, 35] on icon "button" at bounding box center [1267, 30] width 11 height 11
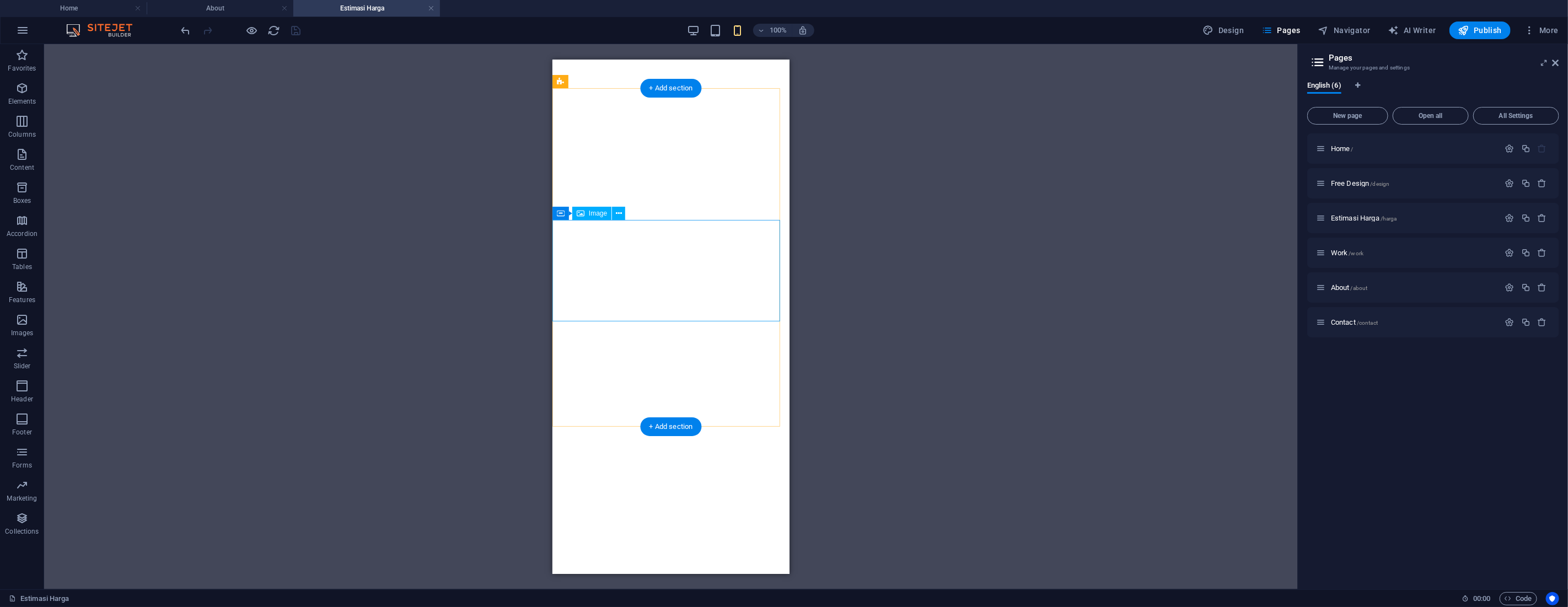
scroll to position [2329, 0]
click at [1483, 32] on span "Publish" at bounding box center [1480, 30] width 44 height 11
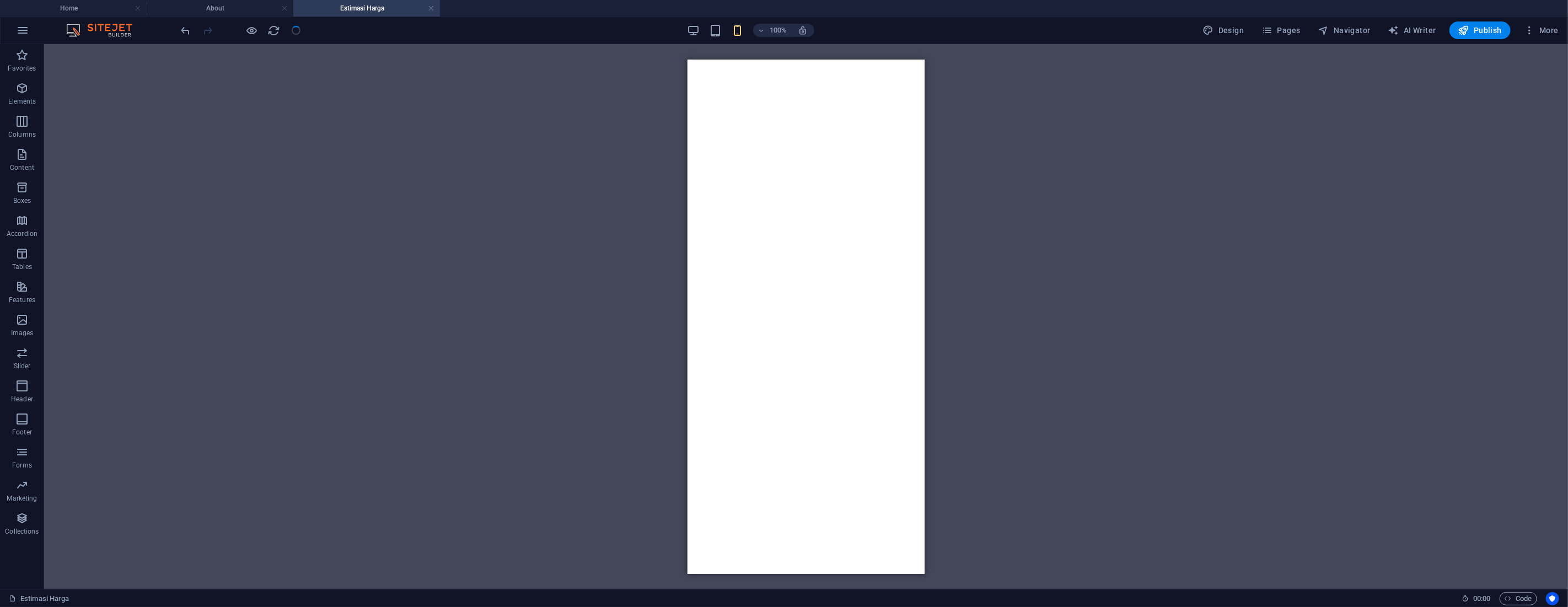
click at [1461, 32] on icon "button" at bounding box center [1464, 30] width 11 height 11
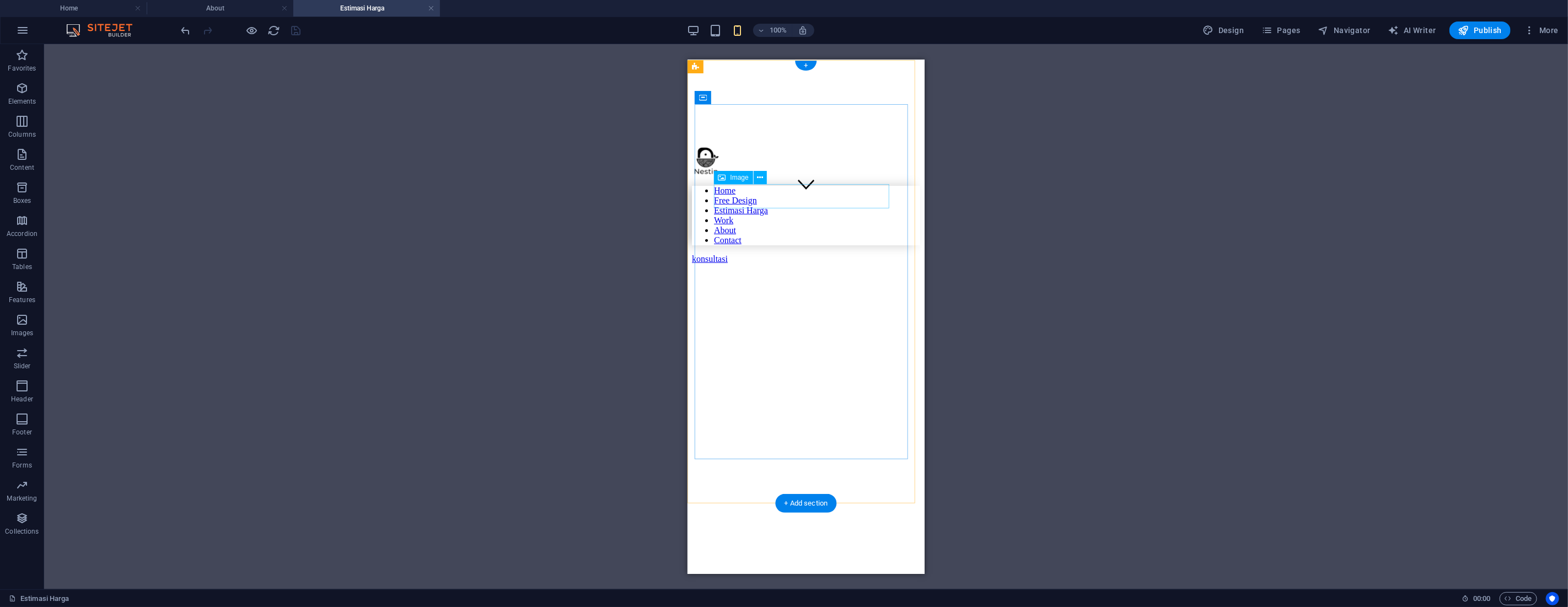
scroll to position [0, 0]
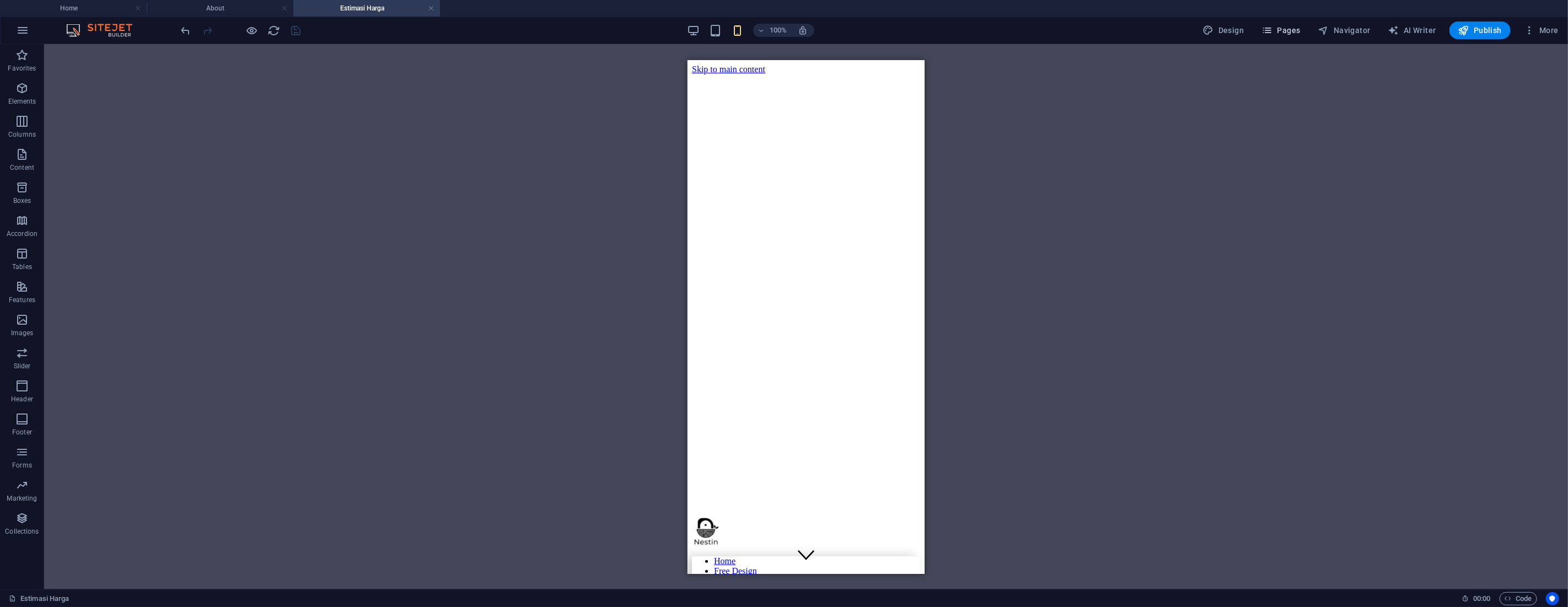
click at [1272, 27] on icon "button" at bounding box center [1267, 30] width 11 height 11
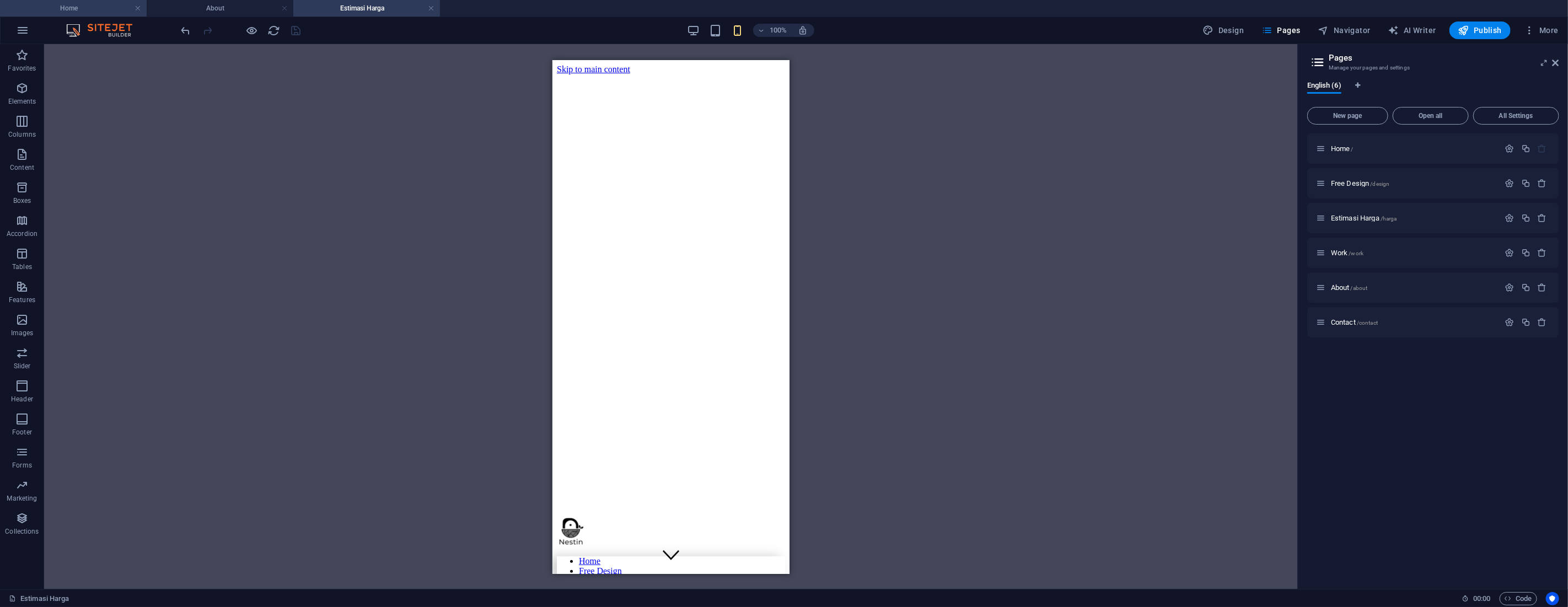
click at [98, 10] on h4 "Home" at bounding box center [73, 9] width 146 height 12
click at [1485, 31] on span "Publish" at bounding box center [1480, 30] width 44 height 11
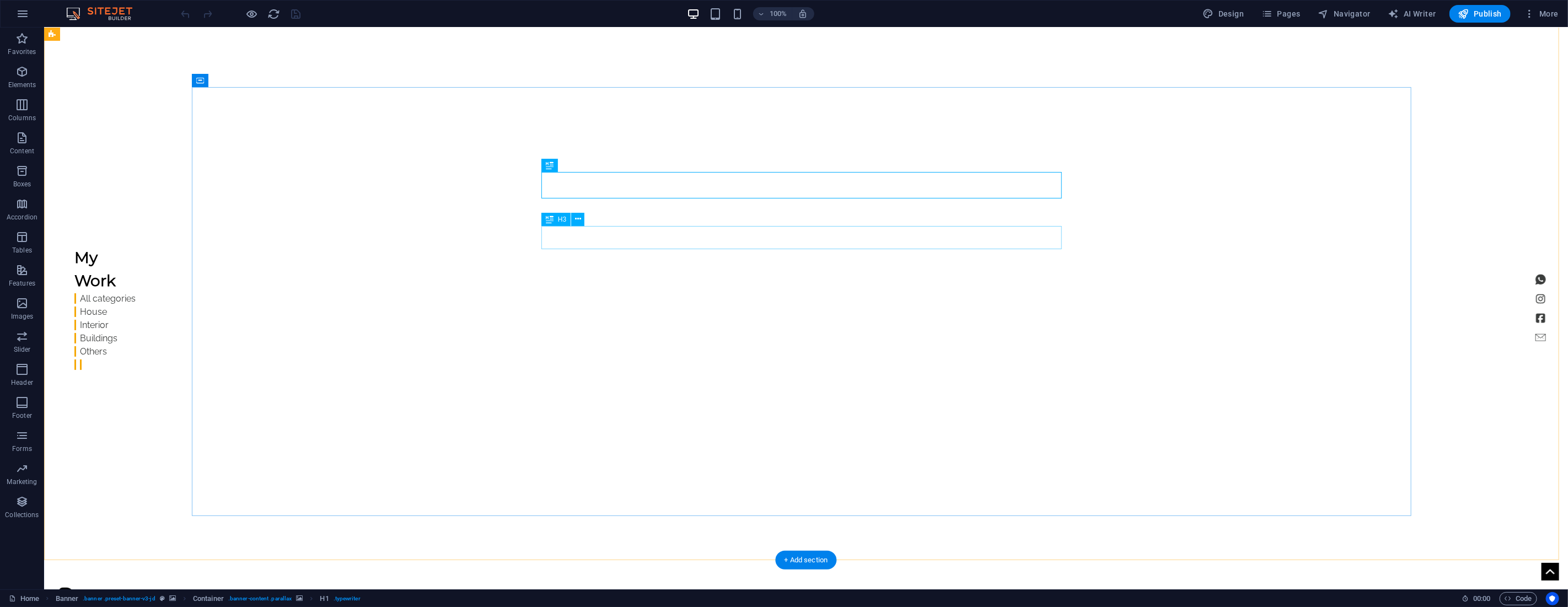
scroll to position [62, 0]
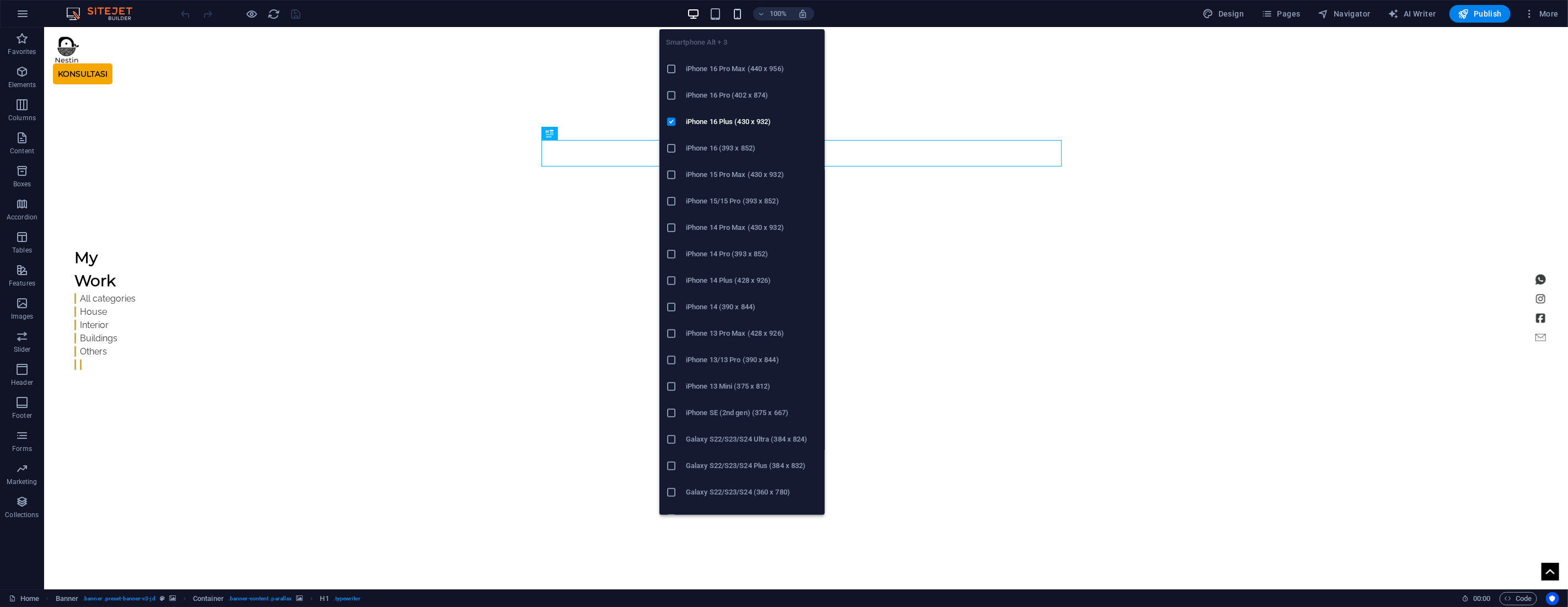
click at [734, 13] on icon "button" at bounding box center [737, 14] width 13 height 13
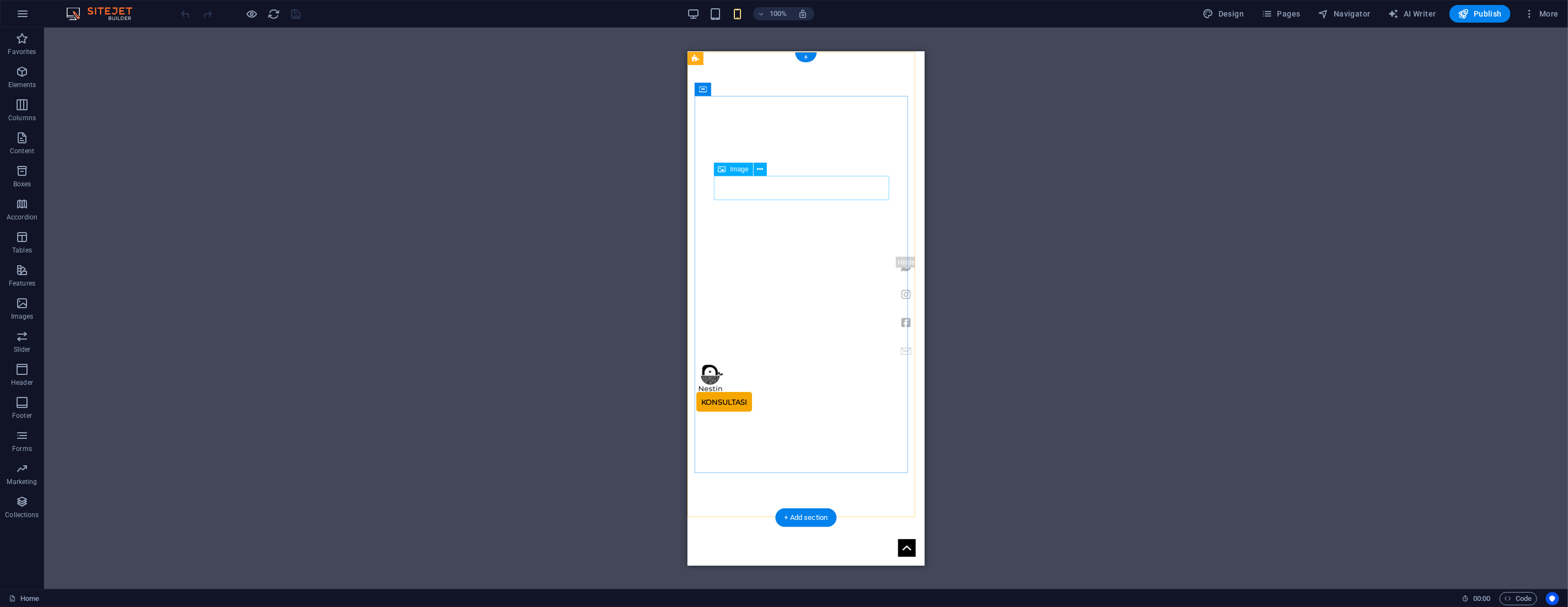
scroll to position [0, 0]
click at [802, 106] on figure at bounding box center [805, 284] width 237 height 466
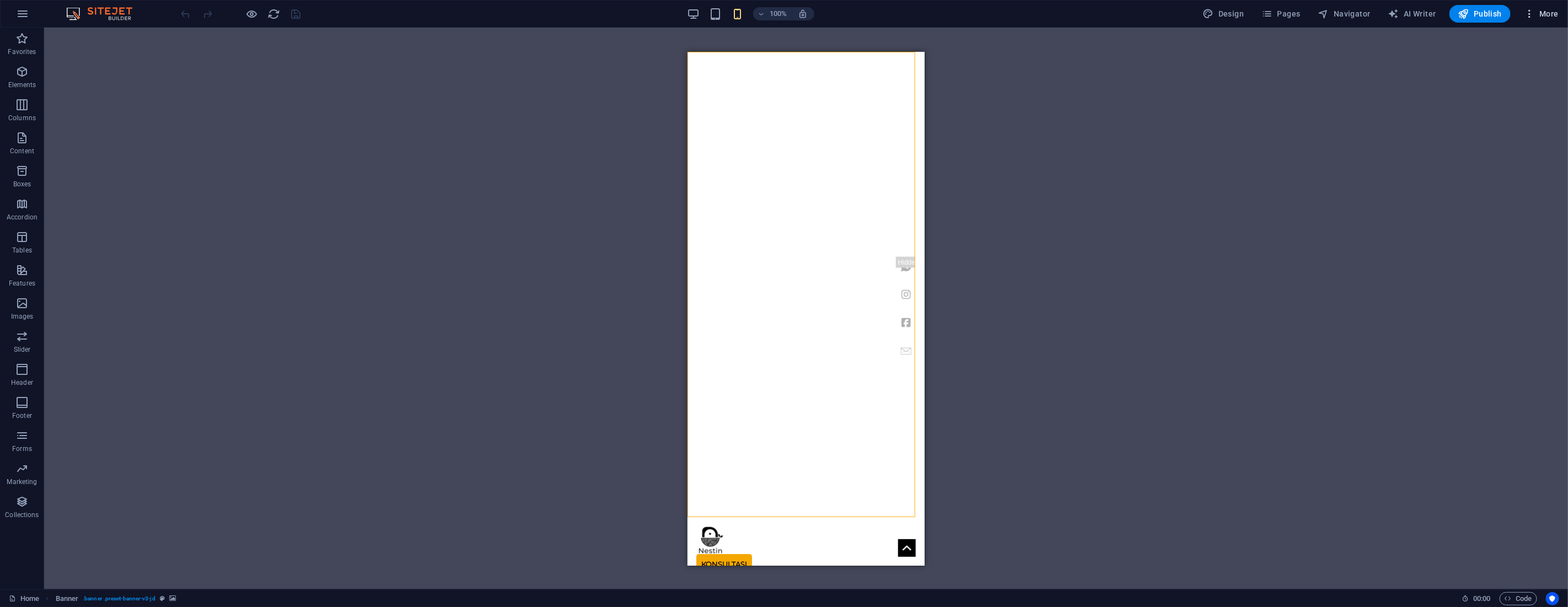
click at [1531, 15] on icon "button" at bounding box center [1529, 14] width 11 height 11
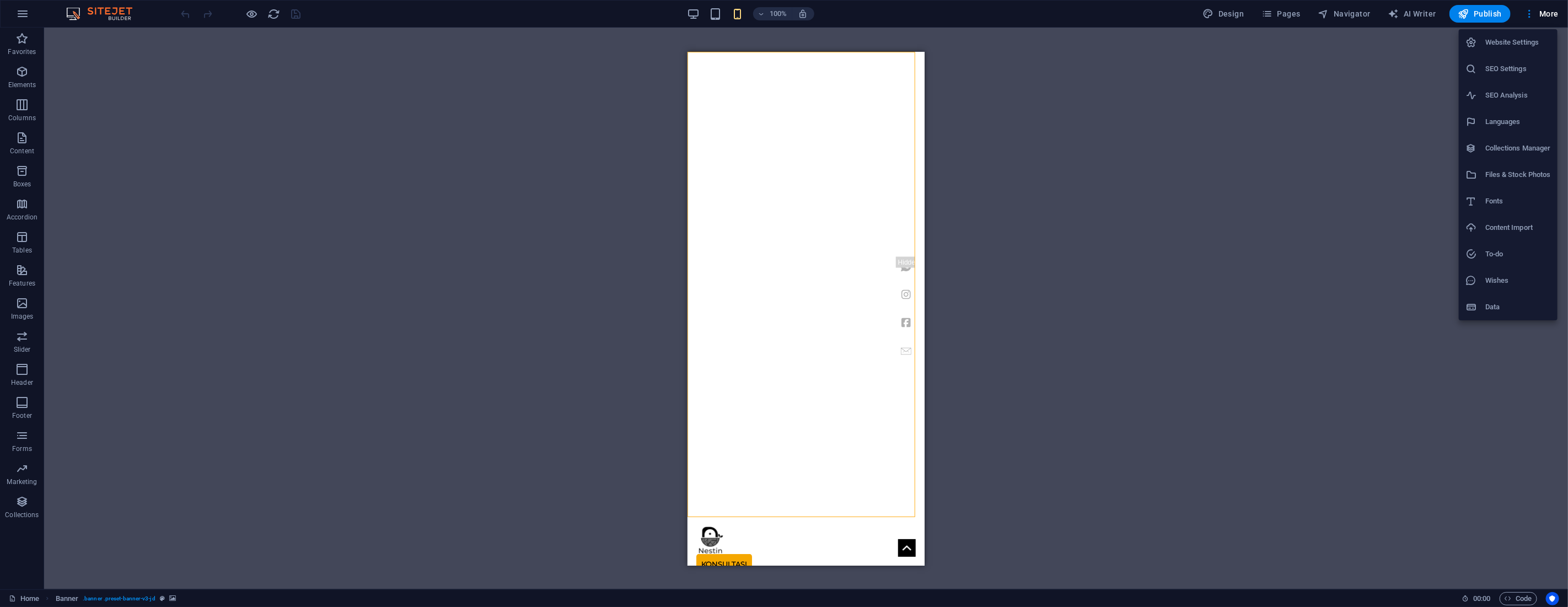
click at [1518, 43] on h6 "Website Settings" at bounding box center [1518, 42] width 66 height 13
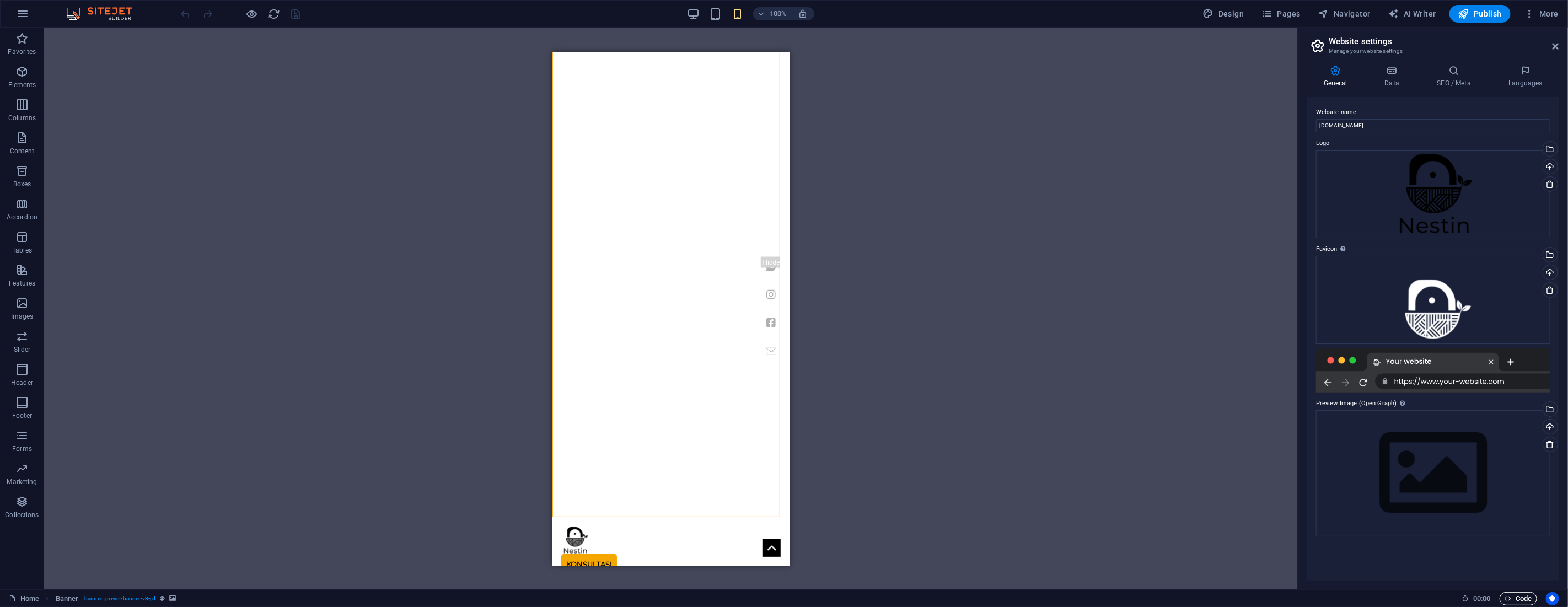
click at [1519, 599] on span "Code" at bounding box center [1518, 598] width 27 height 13
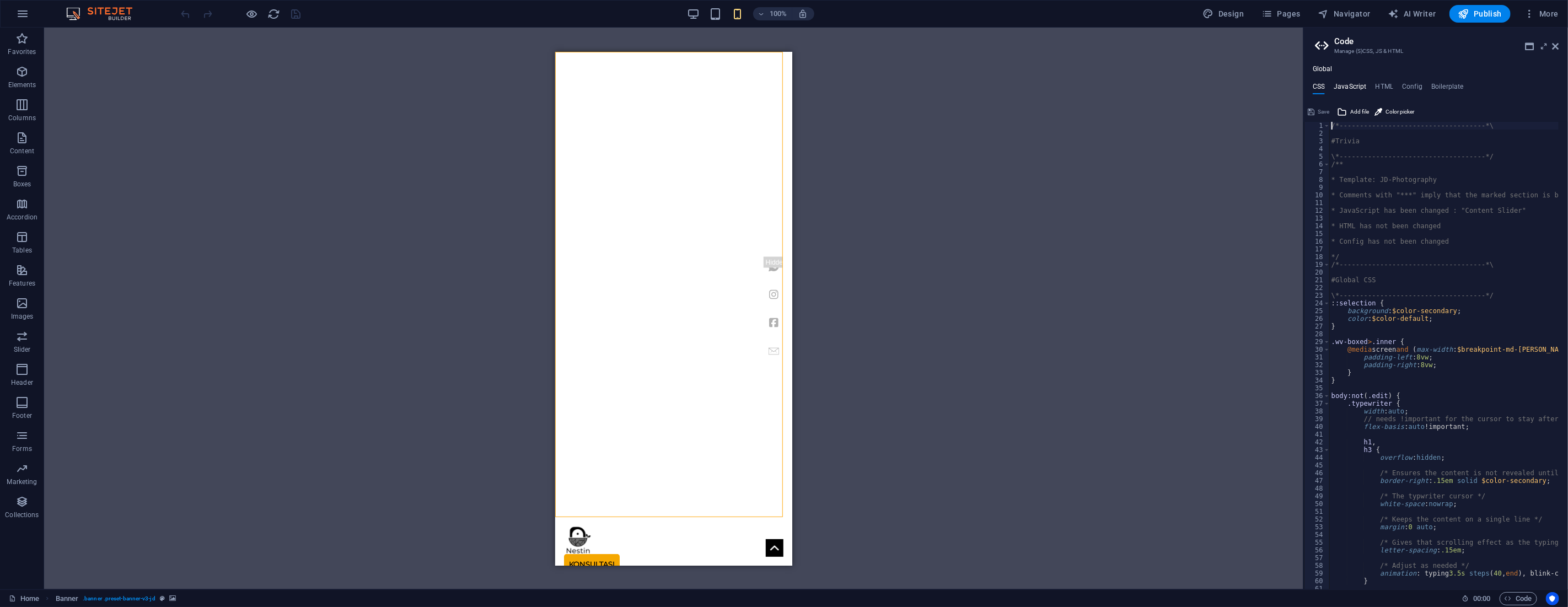
click at [1352, 87] on h4 "JavaScript" at bounding box center [1350, 89] width 33 height 12
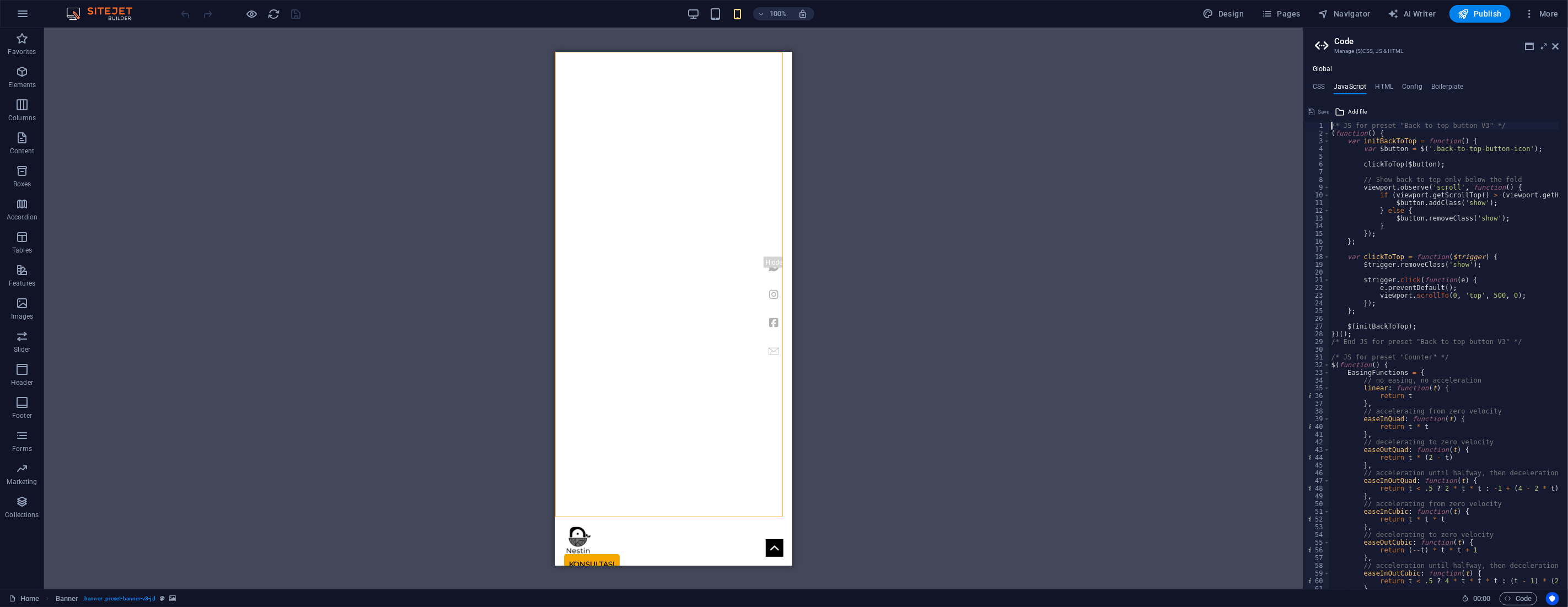
paste textarea "</script>"
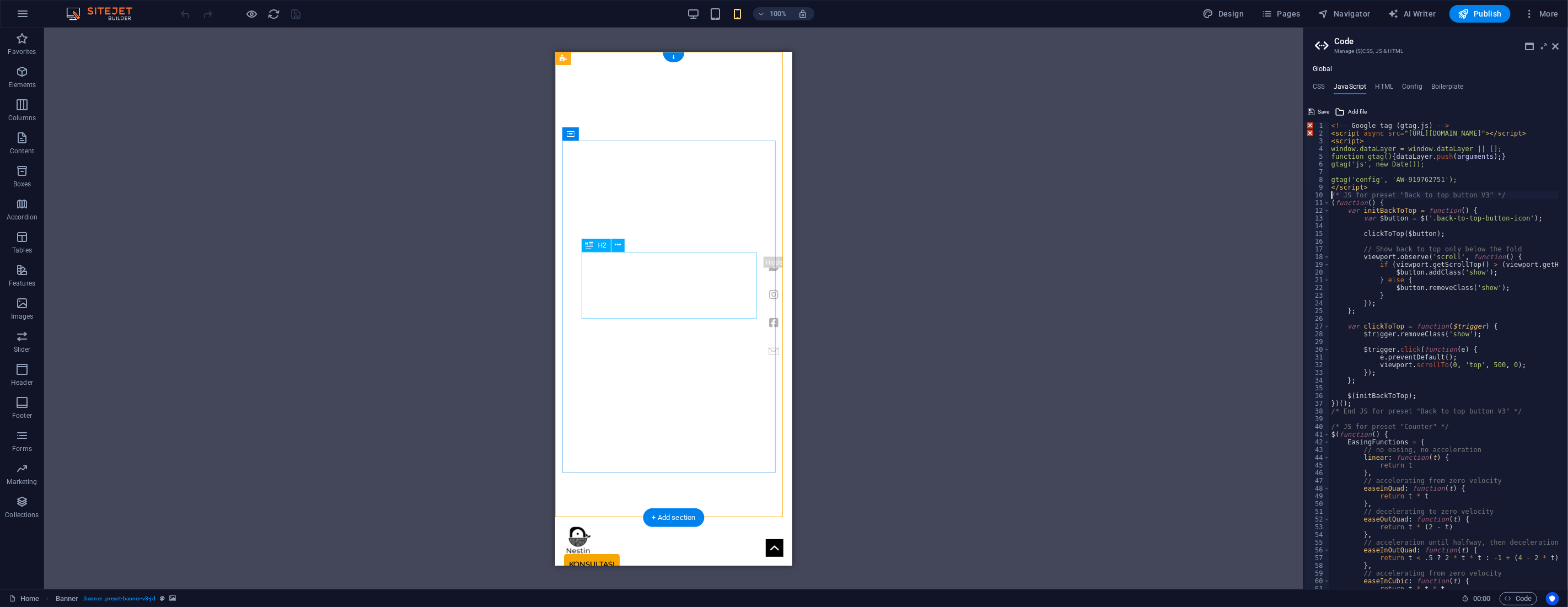
type textarea "/* JS for preset "Back to top button V3" */"
click at [1470, 14] on span "Publish" at bounding box center [1480, 14] width 44 height 11
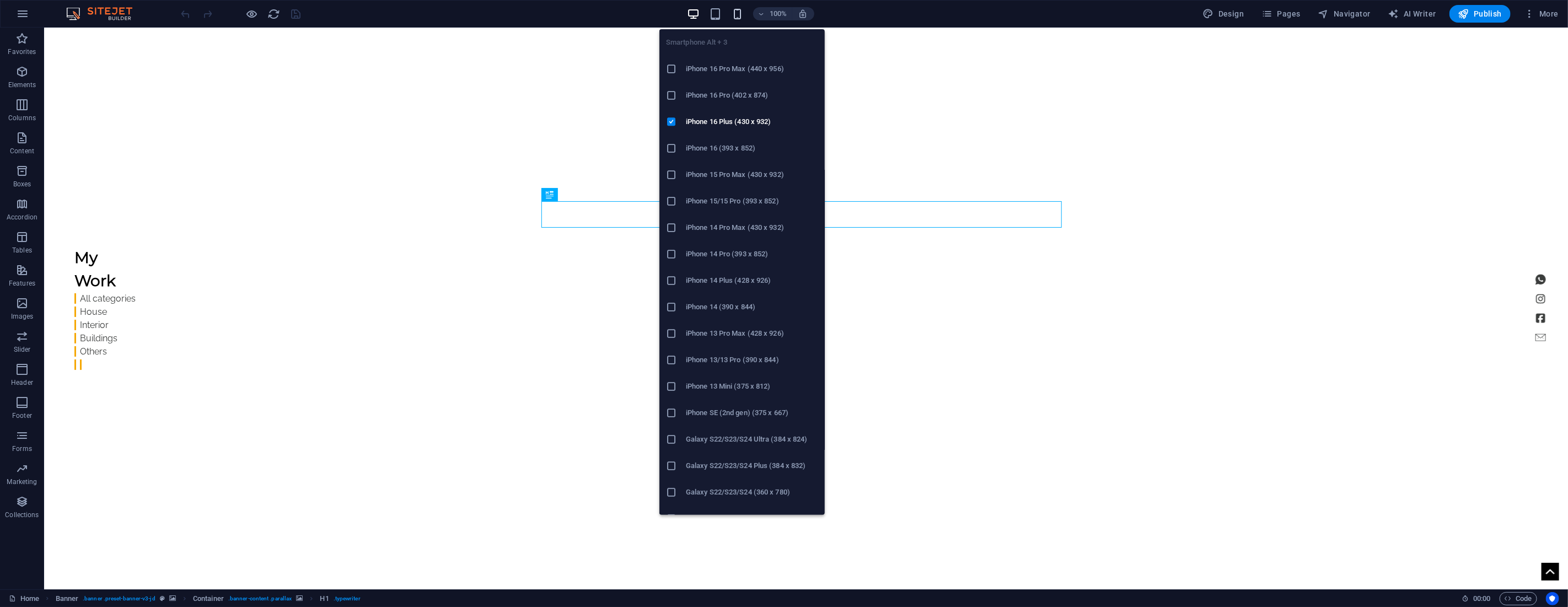
click at [740, 13] on icon "button" at bounding box center [737, 14] width 13 height 13
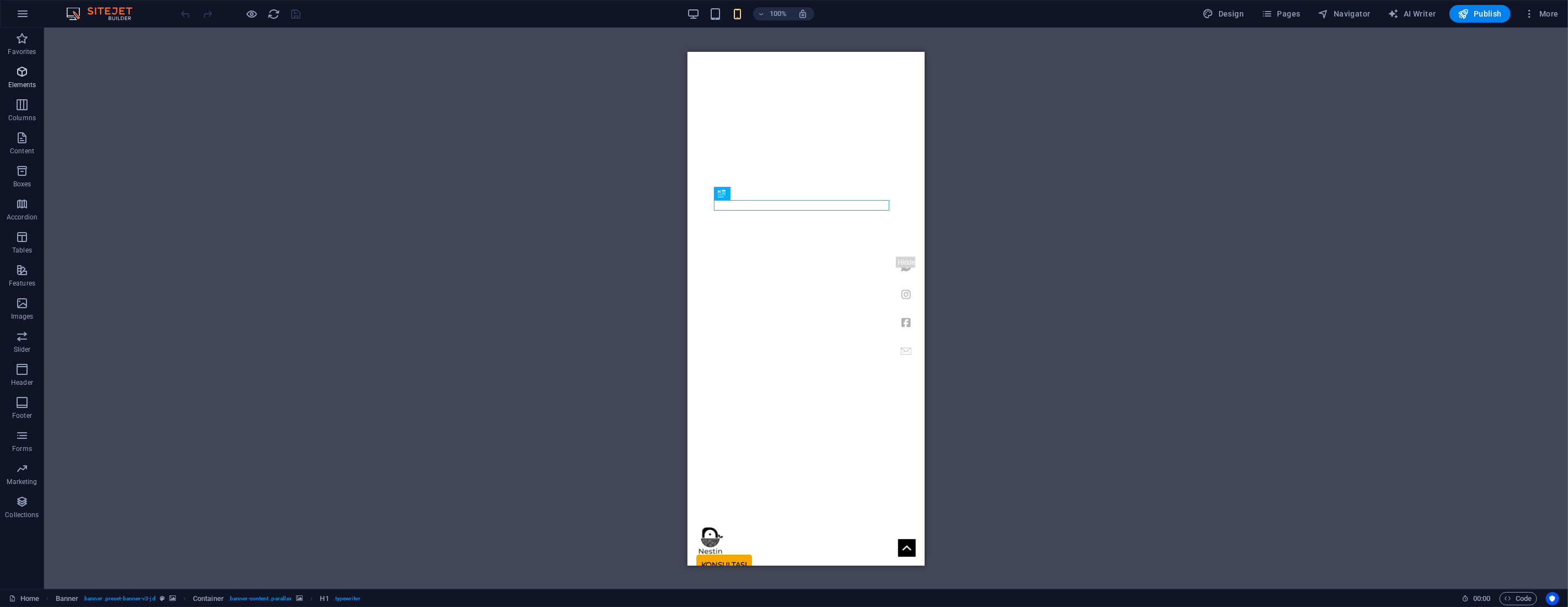
drag, startPoint x: 21, startPoint y: 62, endPoint x: 24, endPoint y: 68, distance: 6.7
click at [21, 62] on button "Elements" at bounding box center [22, 77] width 44 height 33
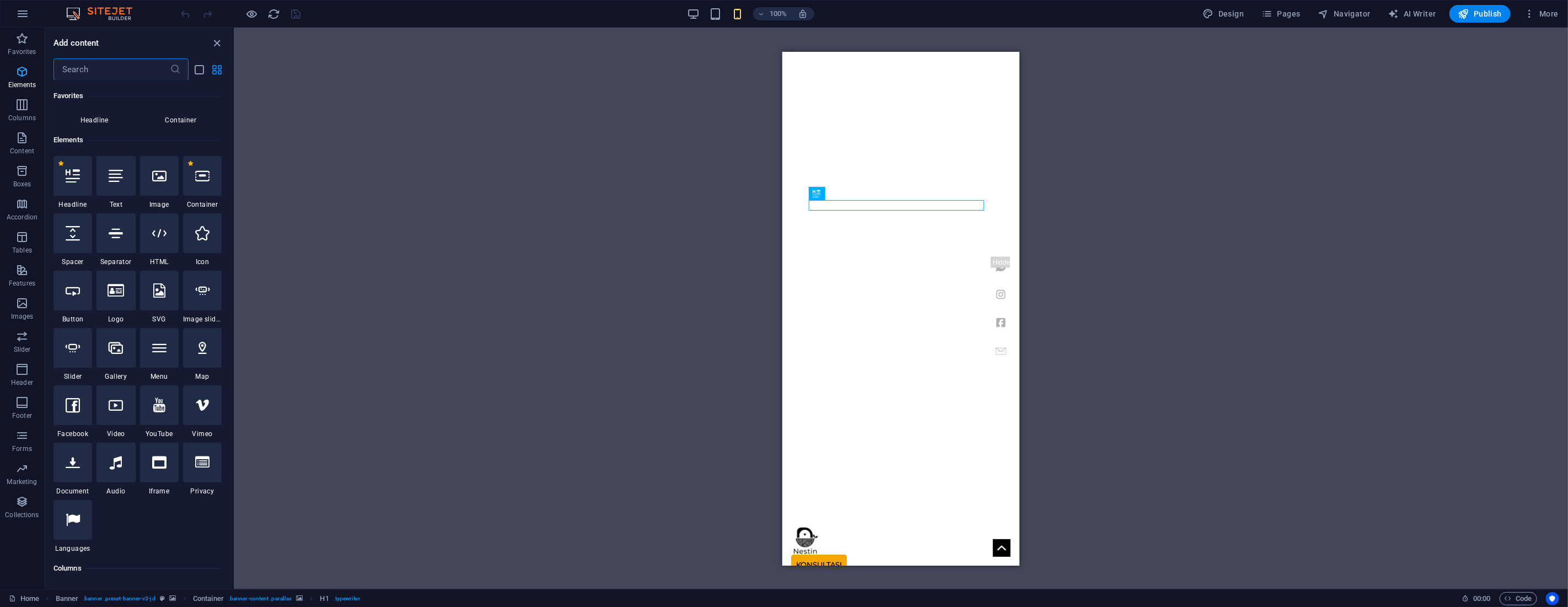
scroll to position [117, 0]
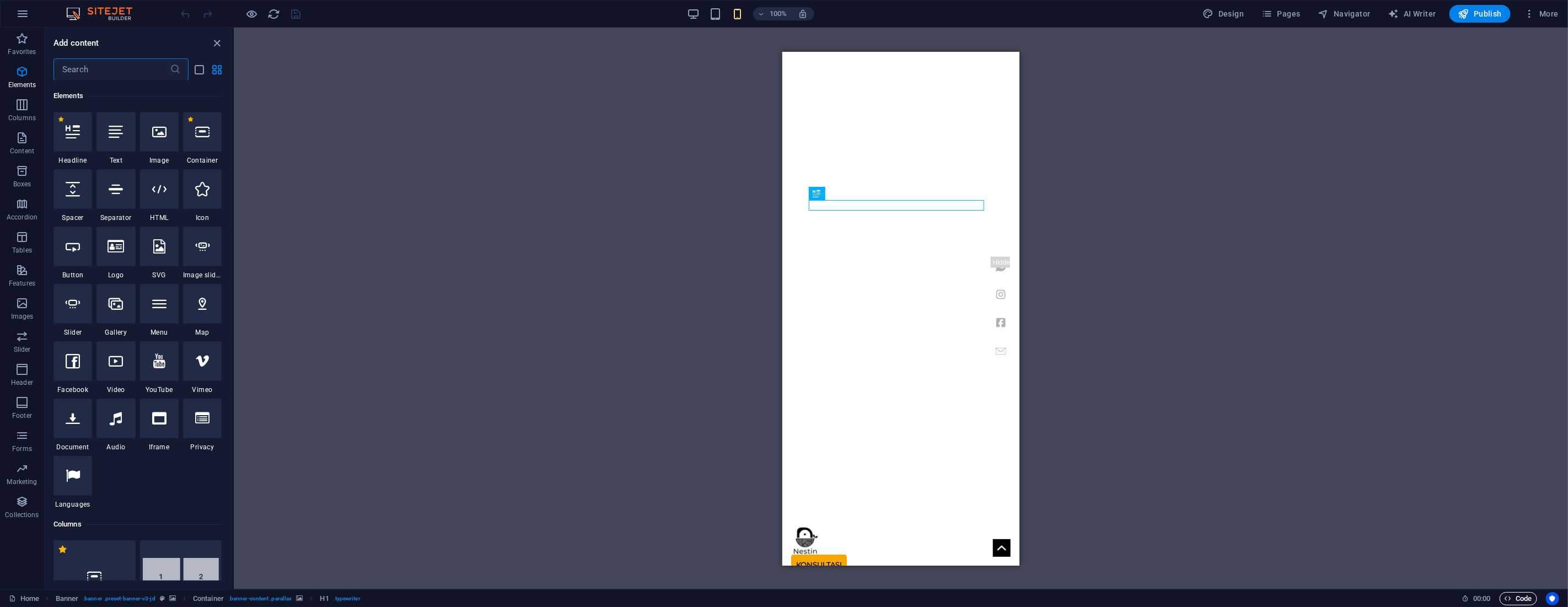
click at [1512, 592] on span "Code" at bounding box center [1518, 598] width 27 height 13
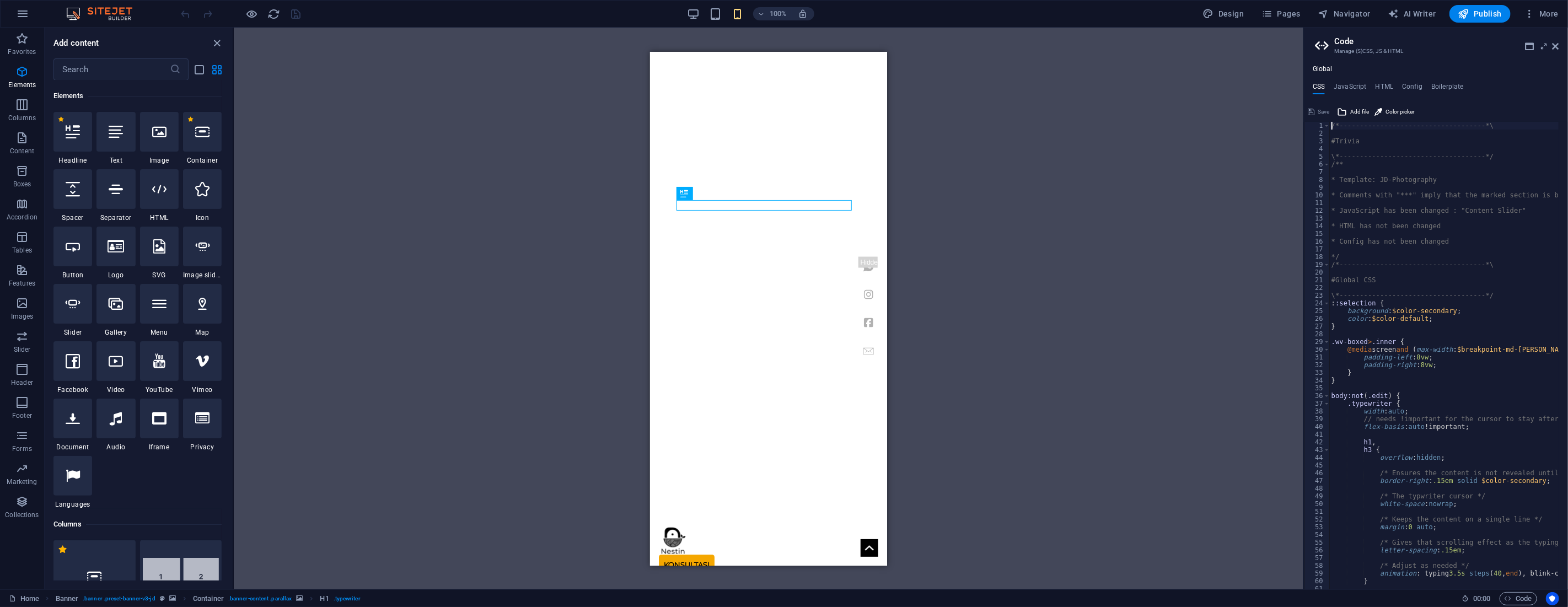
click at [1324, 68] on h4 "Global" at bounding box center [1322, 69] width 20 height 9
click at [1358, 86] on h4 "JavaScript" at bounding box center [1350, 89] width 33 height 12
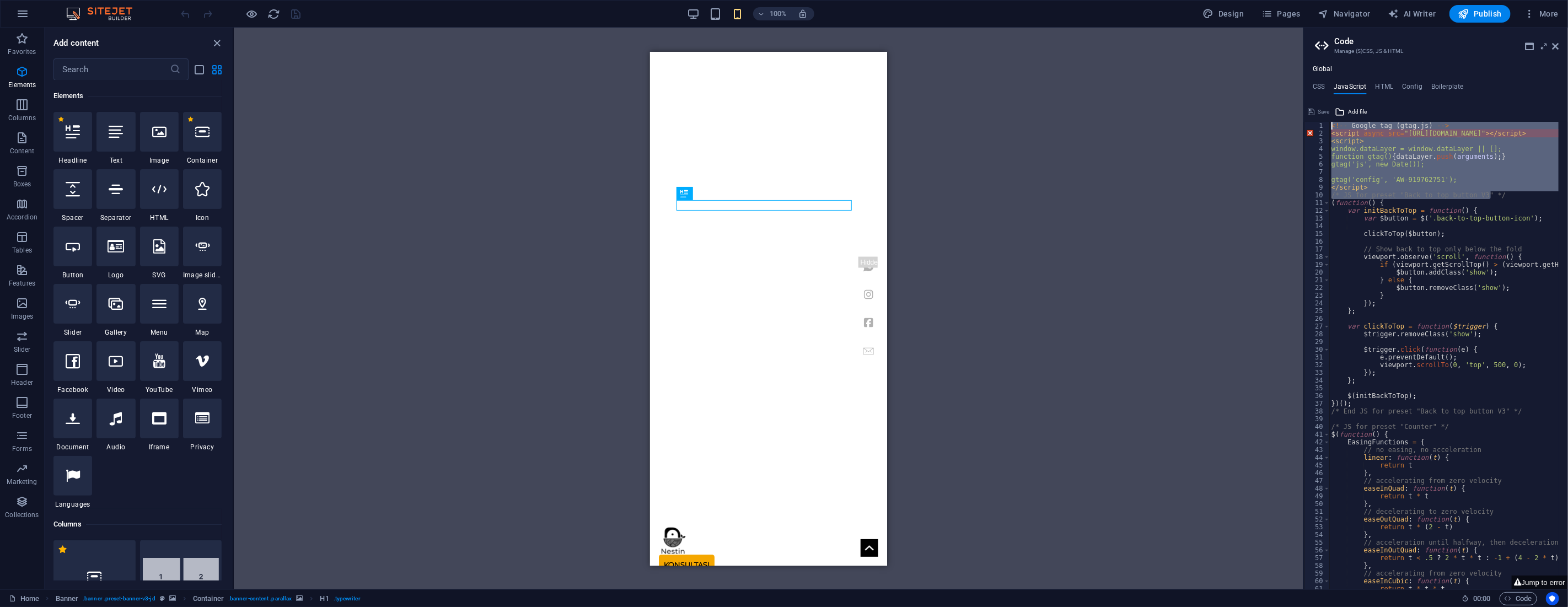
drag, startPoint x: 1500, startPoint y: 194, endPoint x: 1331, endPoint y: 127, distance: 181.8
click at [1331, 127] on div "<!-- Google tag ( gtag . js ) --> < script async src = "https://www.googletagma…" at bounding box center [1582, 358] width 506 height 474
type textarea "<!-- Google tag (gtag.js) --> <script async src="https://www.googletagmanager.c…"
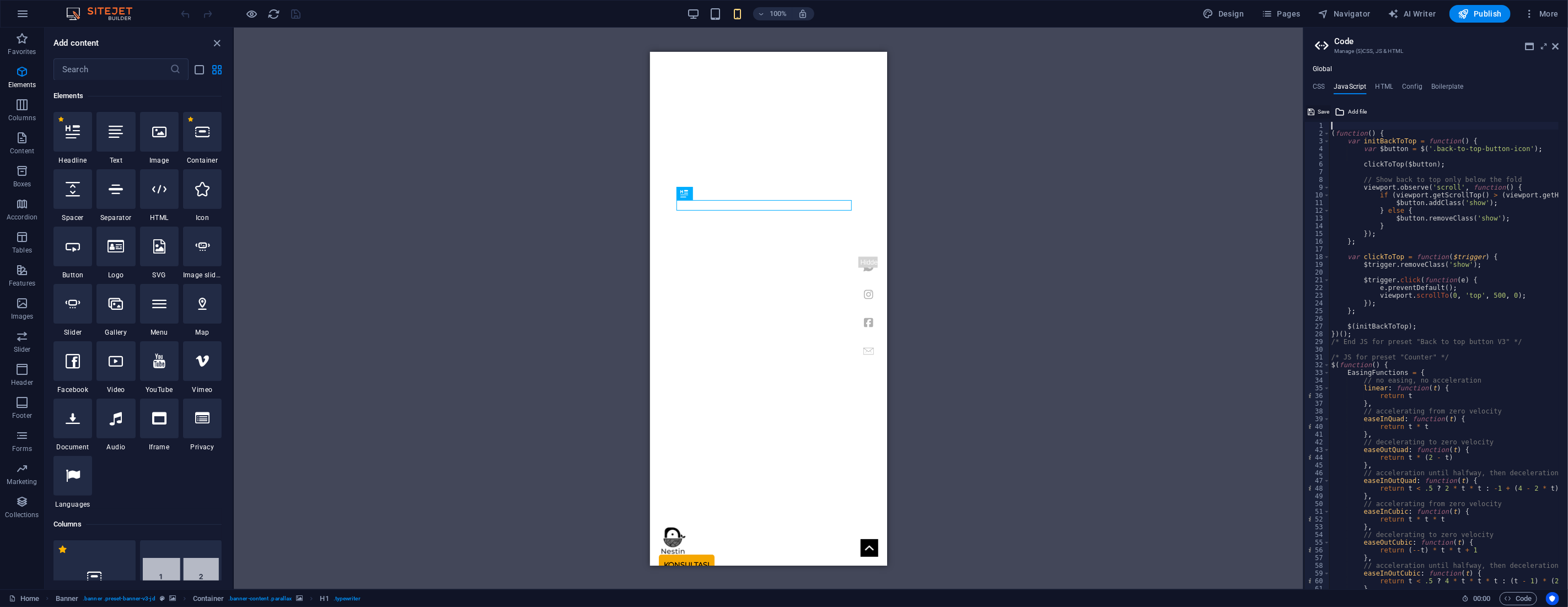
click at [1312, 111] on icon at bounding box center [1311, 111] width 7 height 13
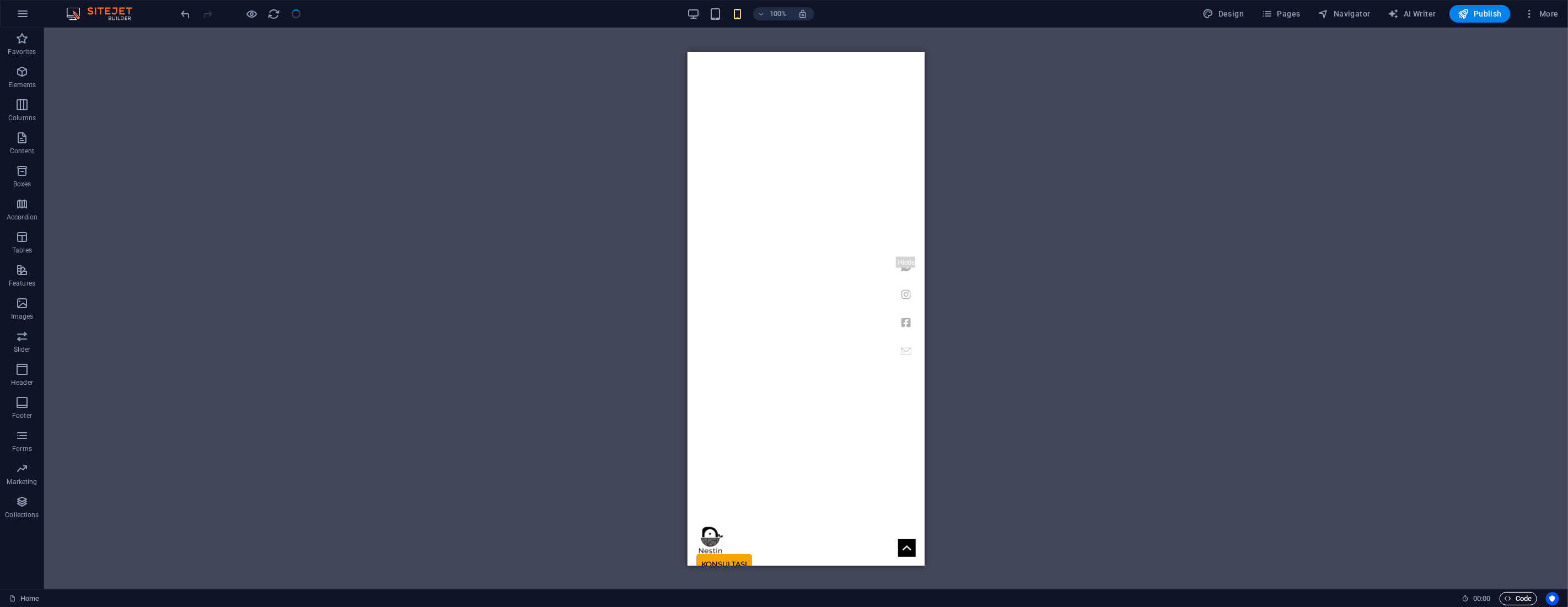
click at [1516, 595] on span "Code" at bounding box center [1518, 598] width 27 height 13
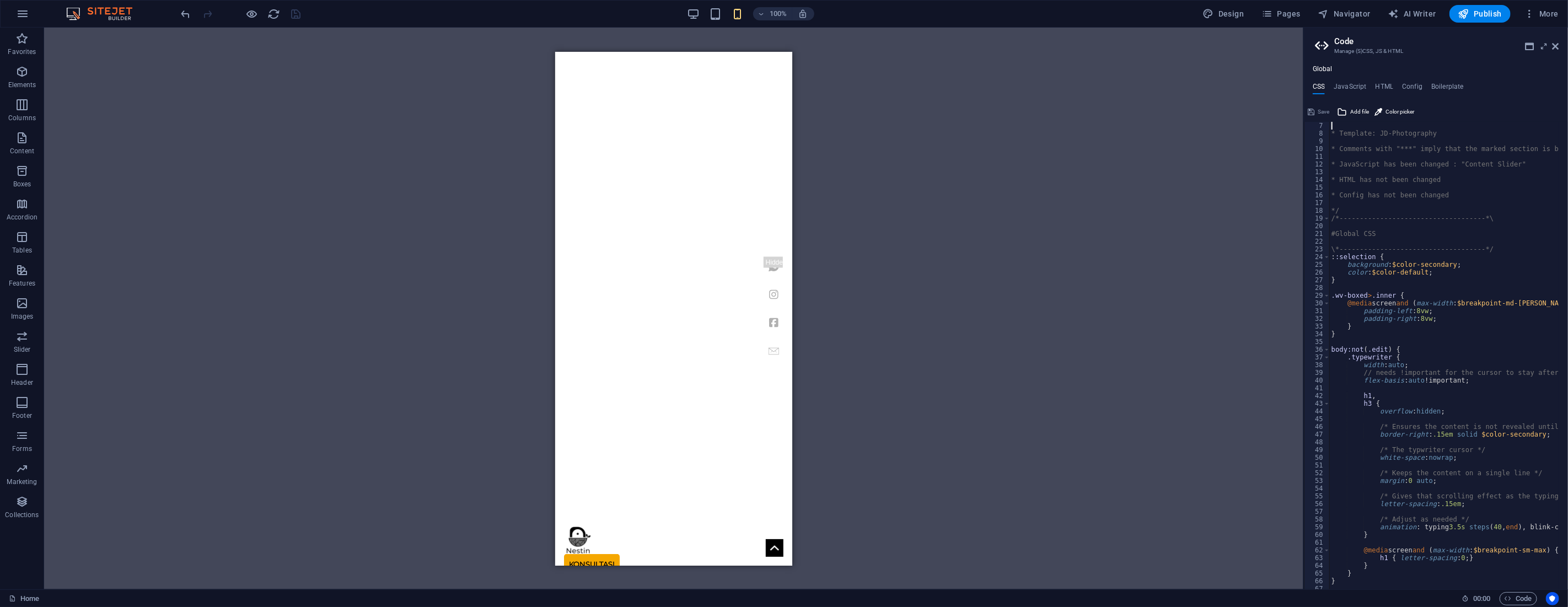
scroll to position [0, 0]
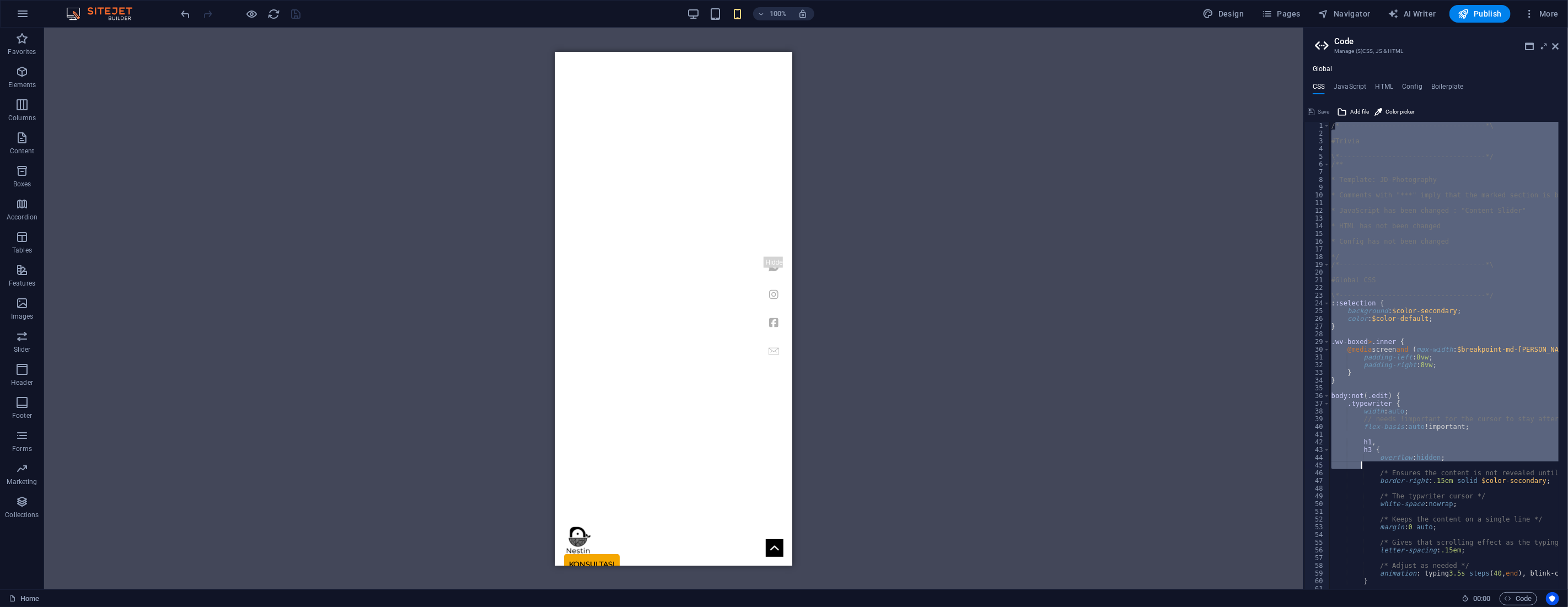
drag, startPoint x: 1334, startPoint y: 125, endPoint x: 1511, endPoint y: 527, distance: 439.2
click at [1508, 498] on div "/*------------------------------------*\ #Trivia \*----------------------------…" at bounding box center [1494, 358] width 331 height 474
drag, startPoint x: 1510, startPoint y: 586, endPoint x: 1495, endPoint y: 552, distance: 37.2
click at [1502, 575] on div "Home Favorites Elements Columns Content Boxes Accordion Tables Features Images …" at bounding box center [784, 308] width 1568 height 562
click at [1500, 565] on div "/*------------------------------------*\ #Trivia \*----------------------------…" at bounding box center [1494, 358] width 331 height 474
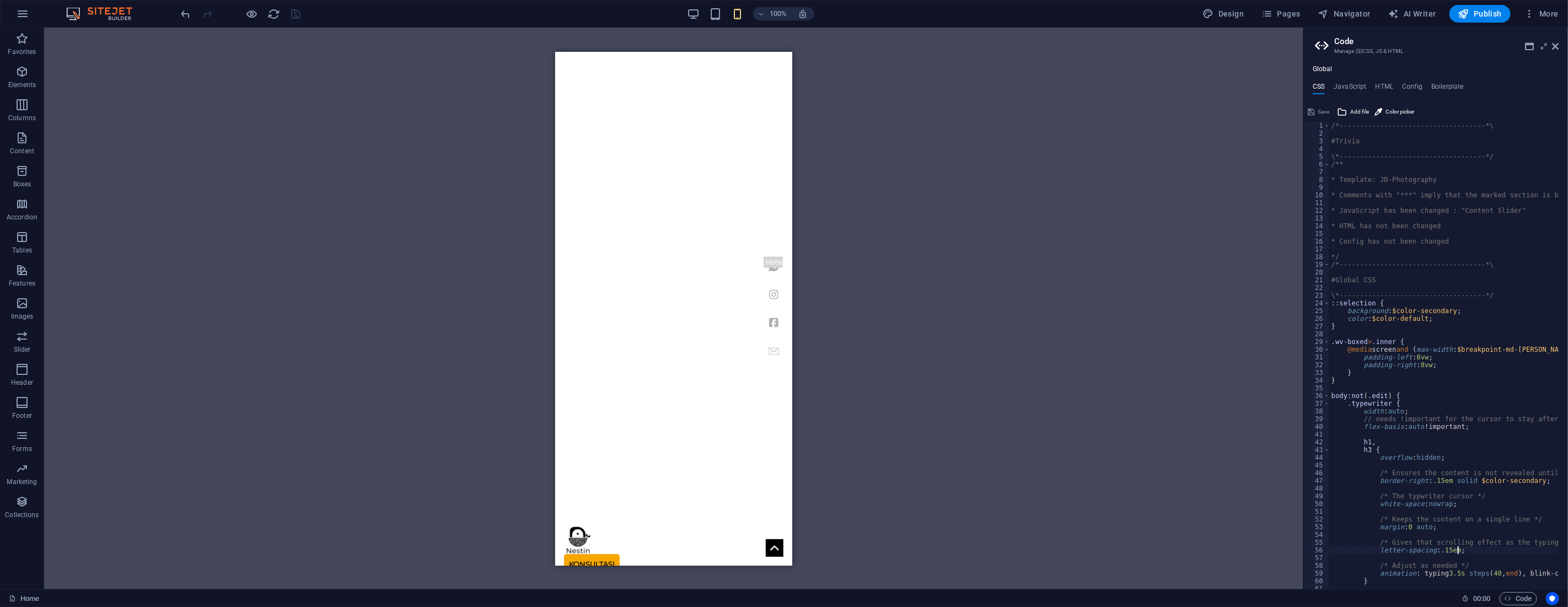
click at [1493, 551] on div "/*------------------------------------*\ #Trivia \*----------------------------…" at bounding box center [1494, 358] width 331 height 474
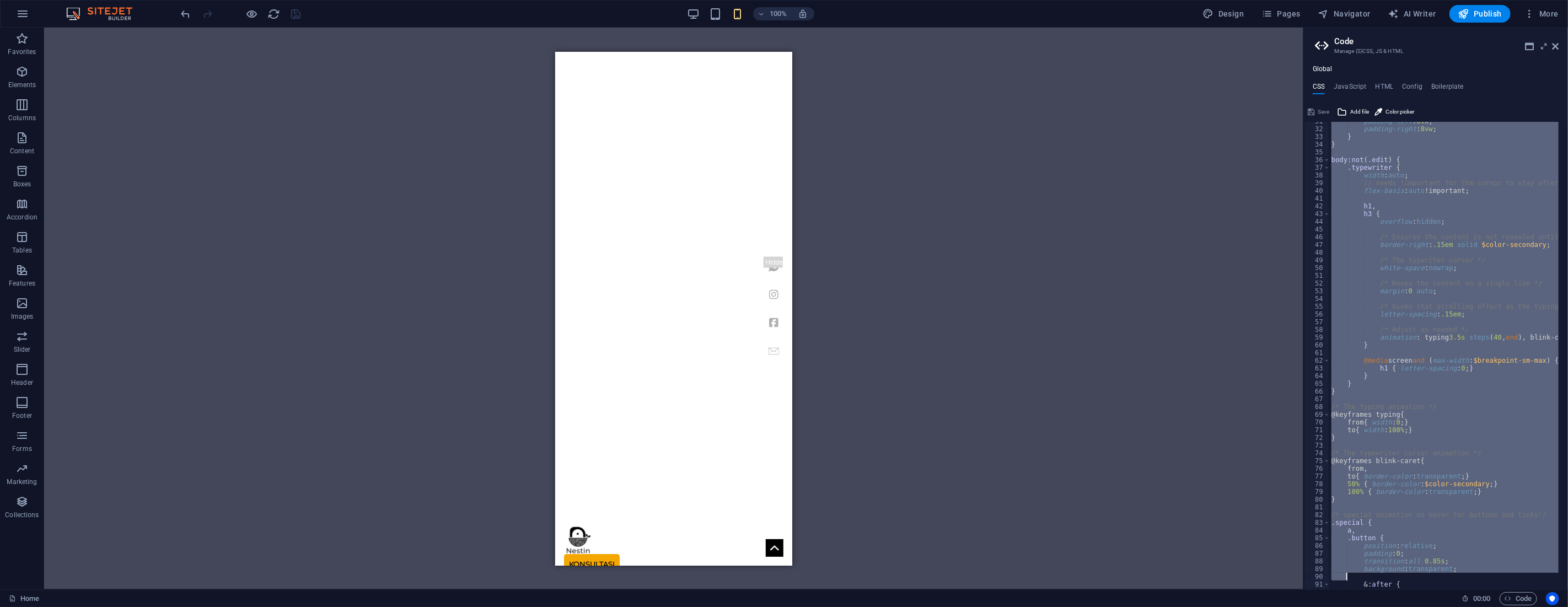
scroll to position [235, 0]
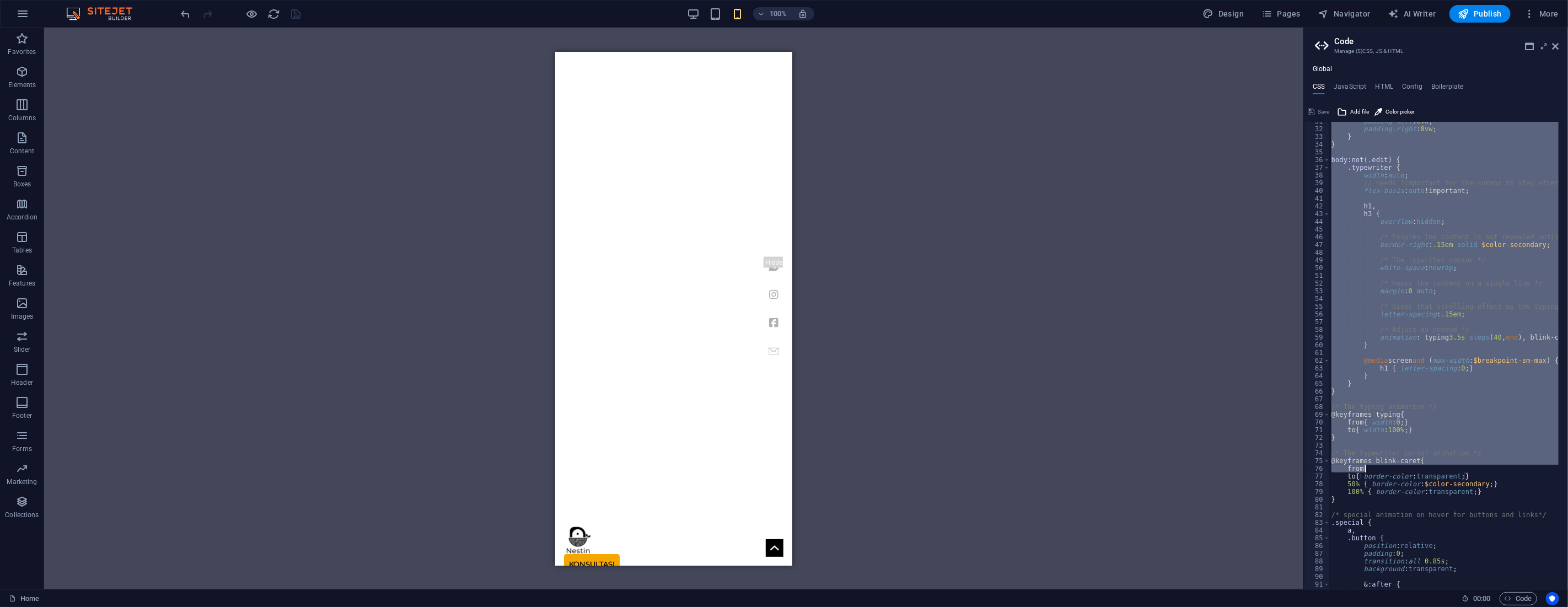
drag, startPoint x: 1332, startPoint y: 125, endPoint x: 1494, endPoint y: 455, distance: 367.6
click at [1494, 455] on div "padding-left : 8vw ; padding-right : 8vw ; } } body:not ( .edit ) { .typewriter…" at bounding box center [1494, 354] width 331 height 474
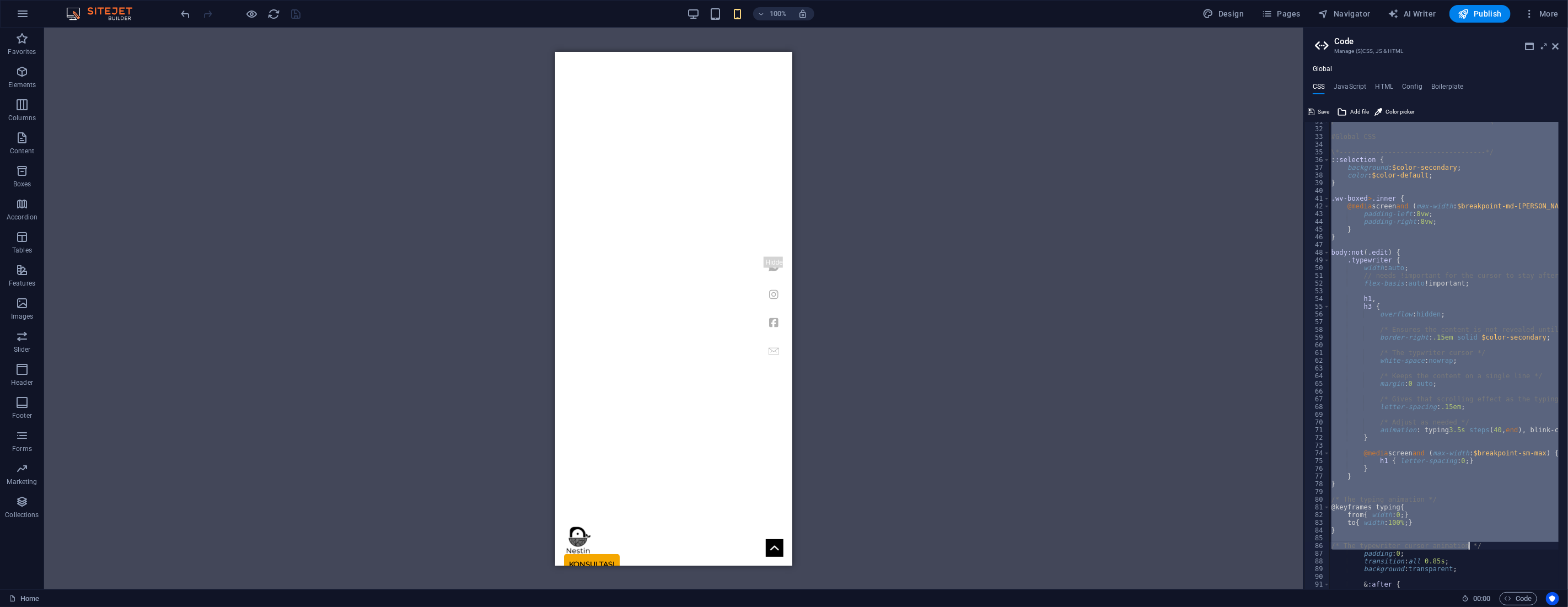
scroll to position [419, 0]
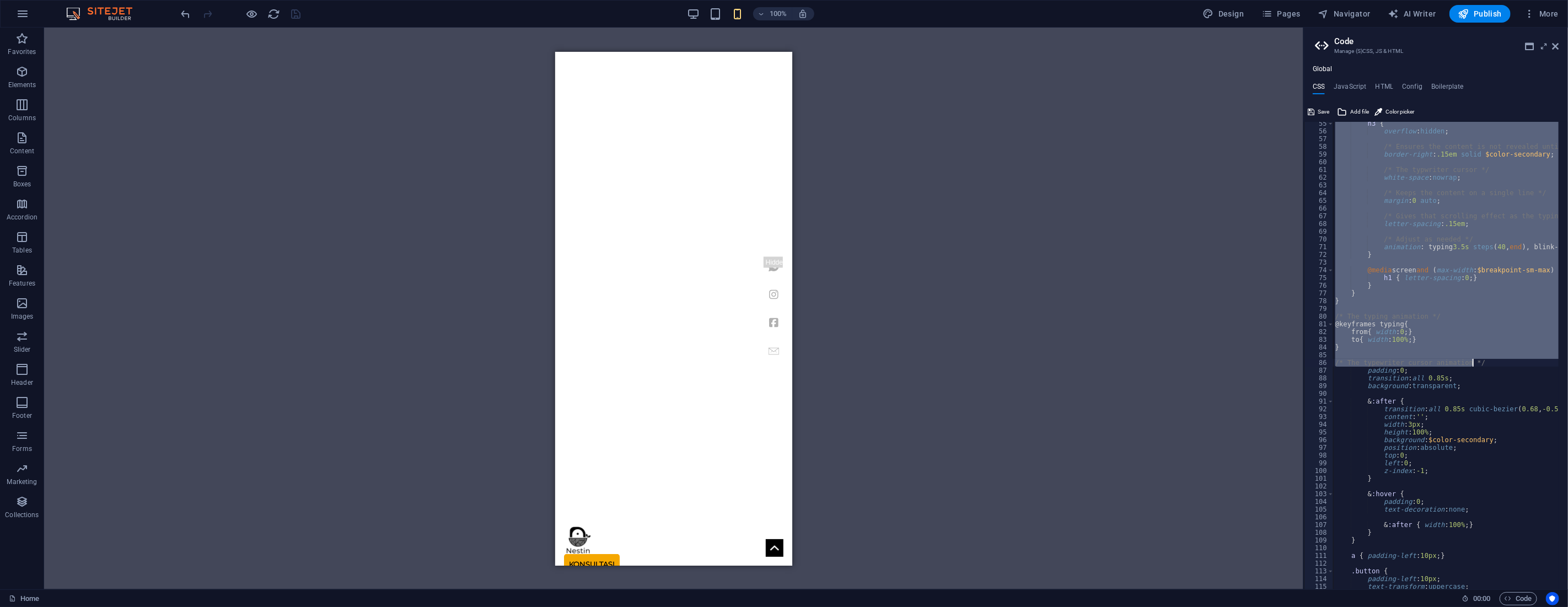
click at [1497, 489] on div "h3 { overflow : hidden ; /* Ensures the content is not revealed until the anima…" at bounding box center [1498, 357] width 331 height 474
type textarea "}"
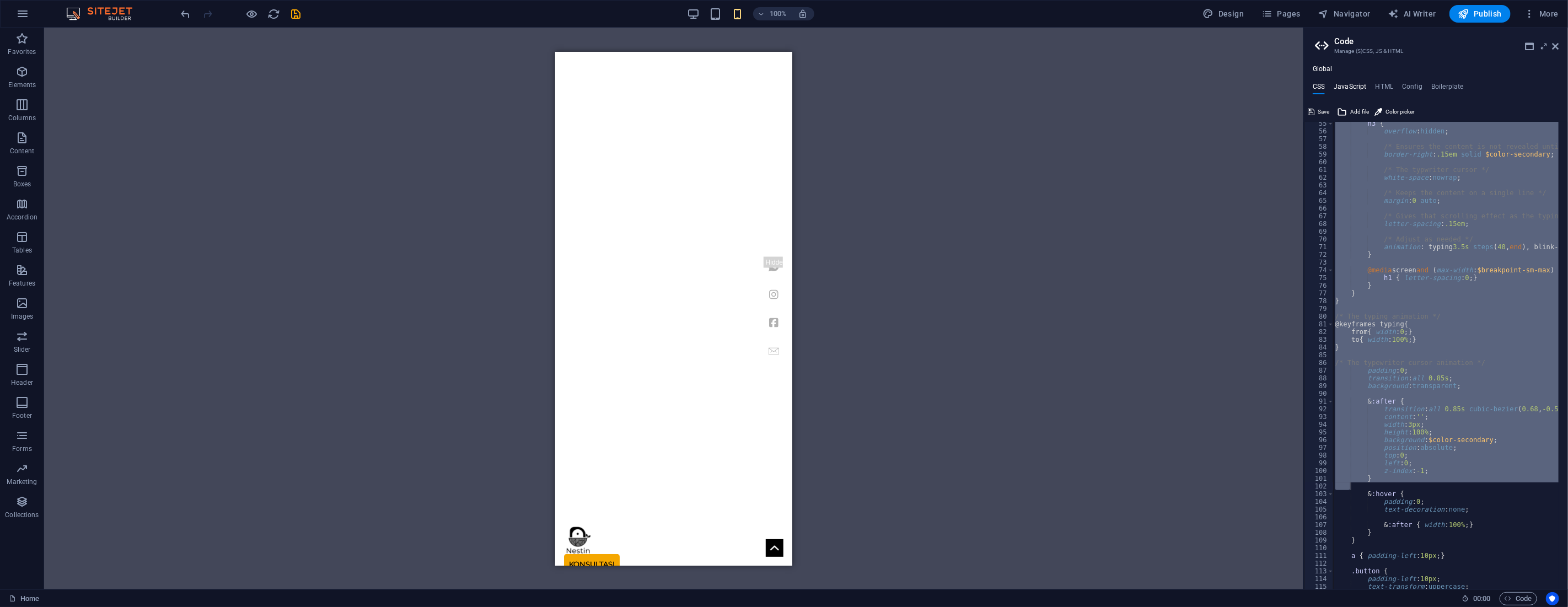
click at [1352, 86] on h4 "JavaScript" at bounding box center [1350, 89] width 33 height 12
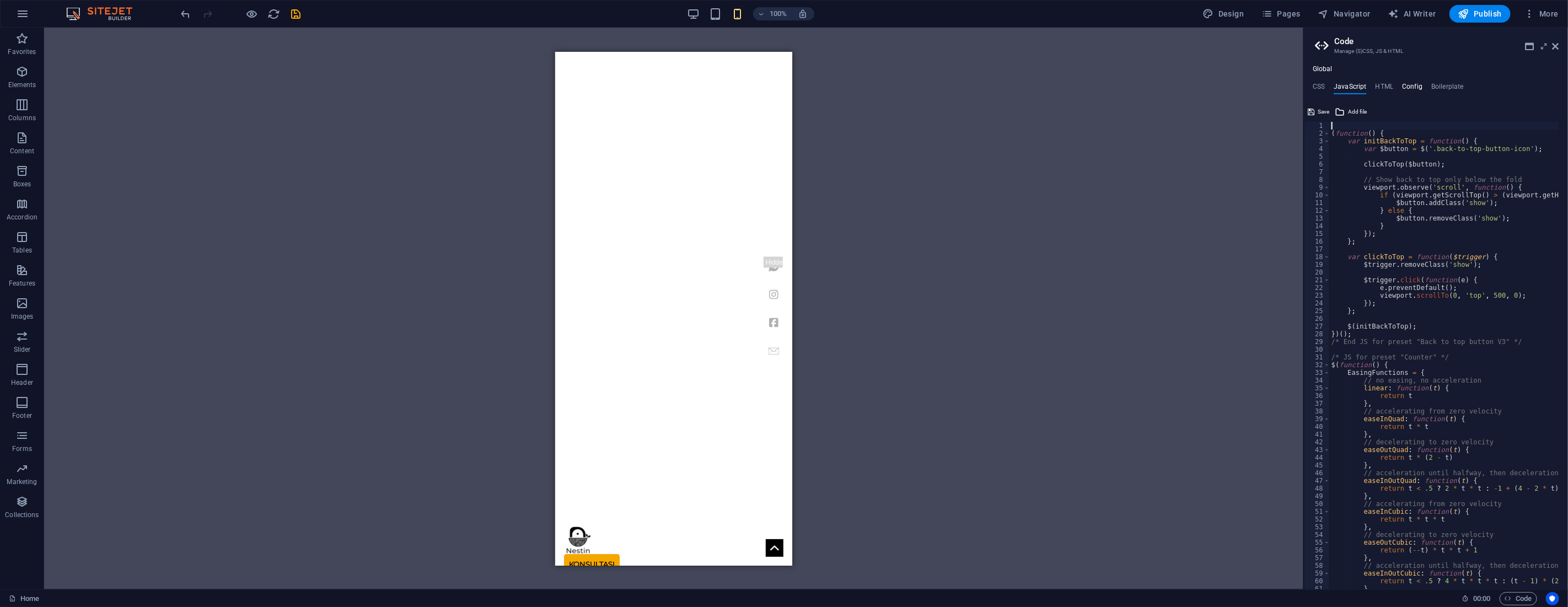
click at [1411, 86] on h4 "Config" at bounding box center [1412, 89] width 21 height 12
type textarea "$color-background: #ffffff;"
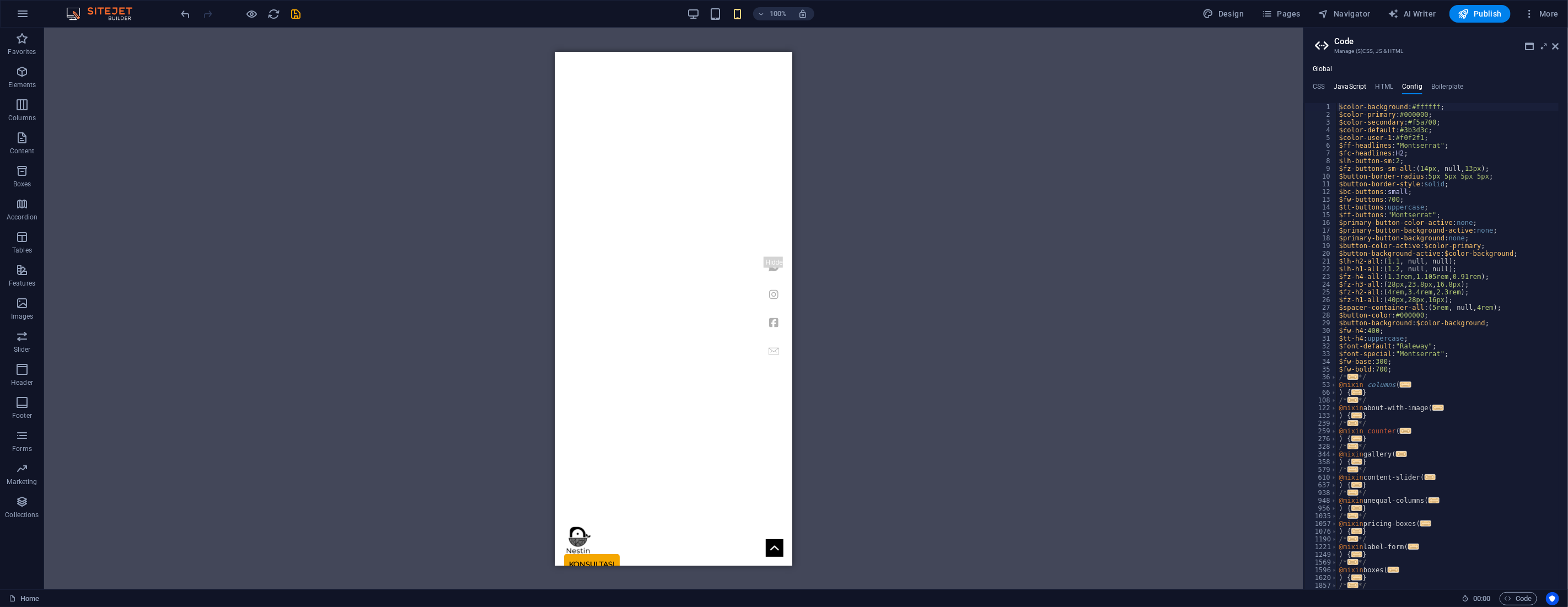
click at [1365, 86] on h4 "JavaScript" at bounding box center [1350, 89] width 33 height 12
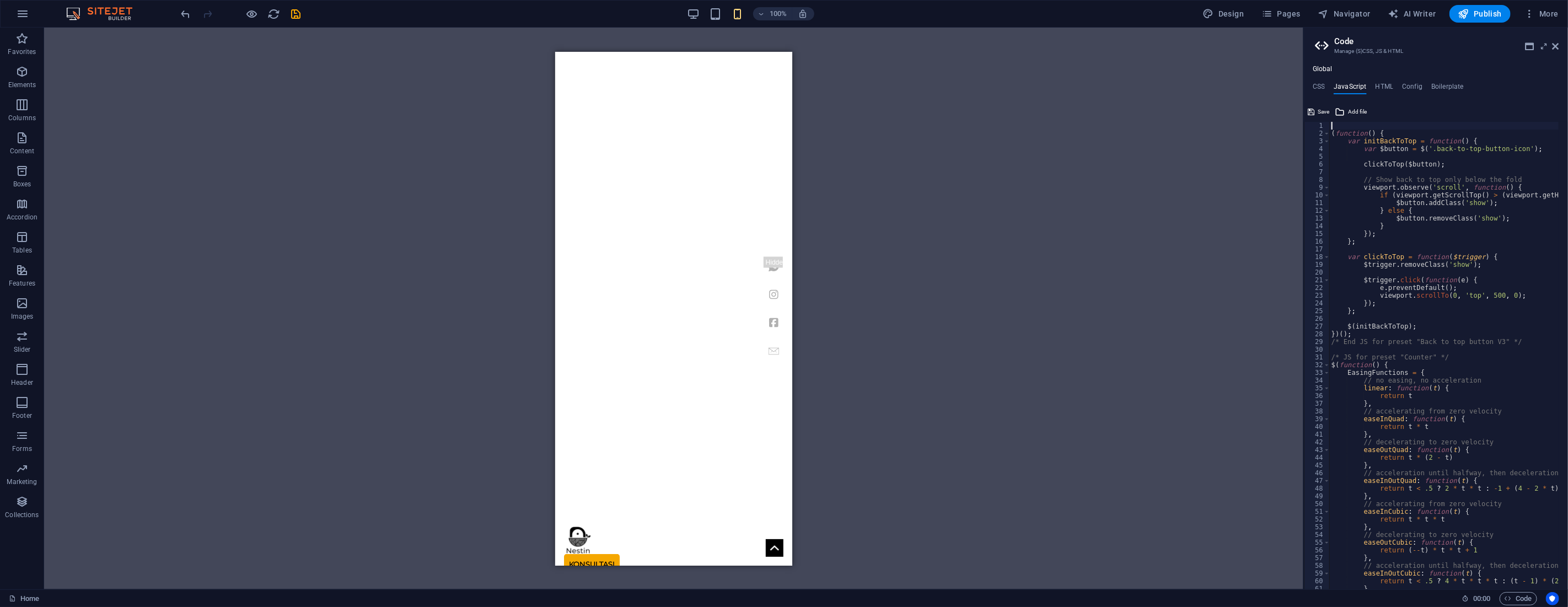
scroll to position [0, 0]
click at [1447, 86] on h4 "Boilerplate" at bounding box center [1447, 89] width 33 height 12
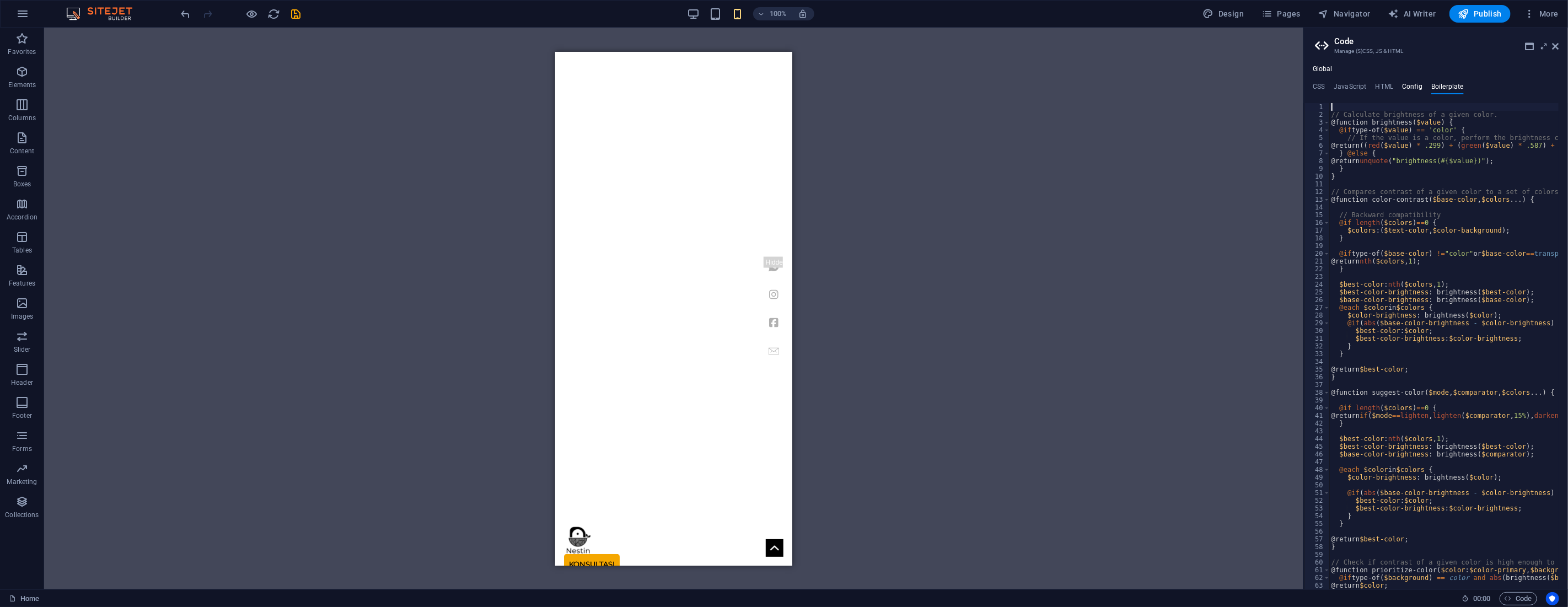
click at [1408, 83] on h4 "Config" at bounding box center [1412, 89] width 21 height 12
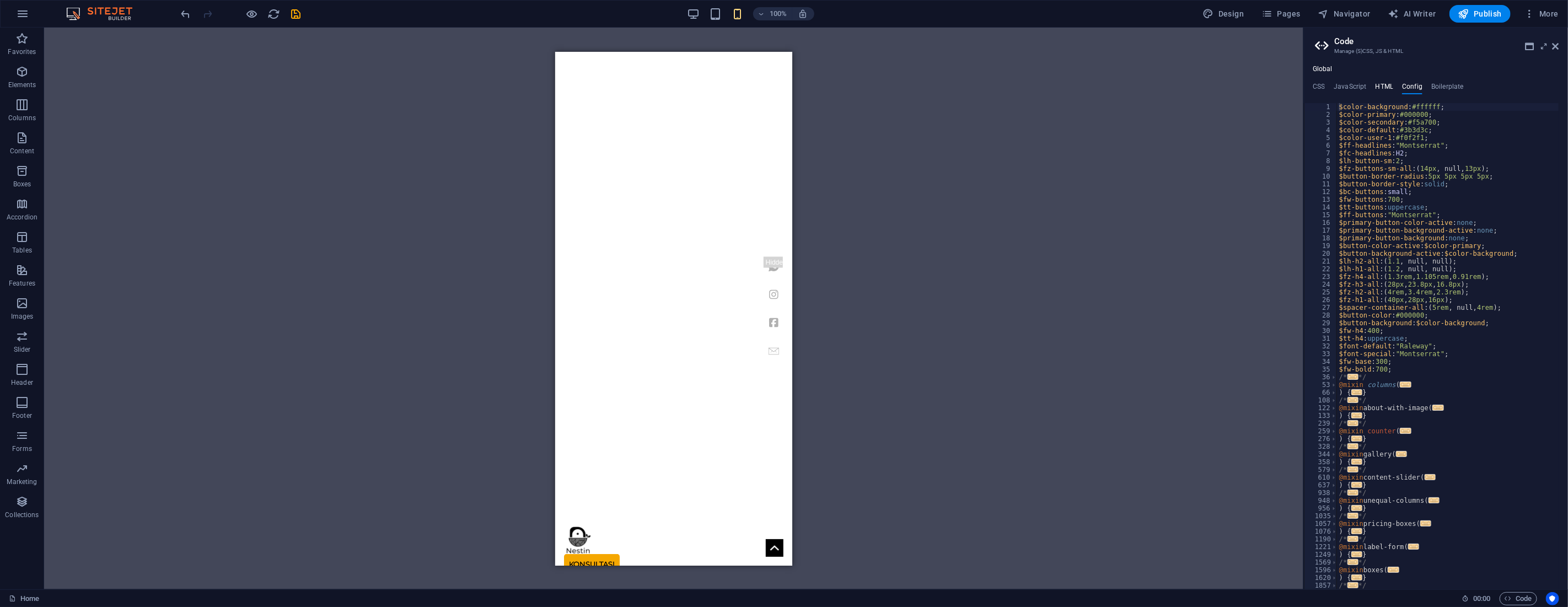
click at [1386, 85] on h4 "HTML" at bounding box center [1384, 89] width 18 height 12
type textarea "<a href="#main-content" class="wv-link-content button">Skip to main content</a>"
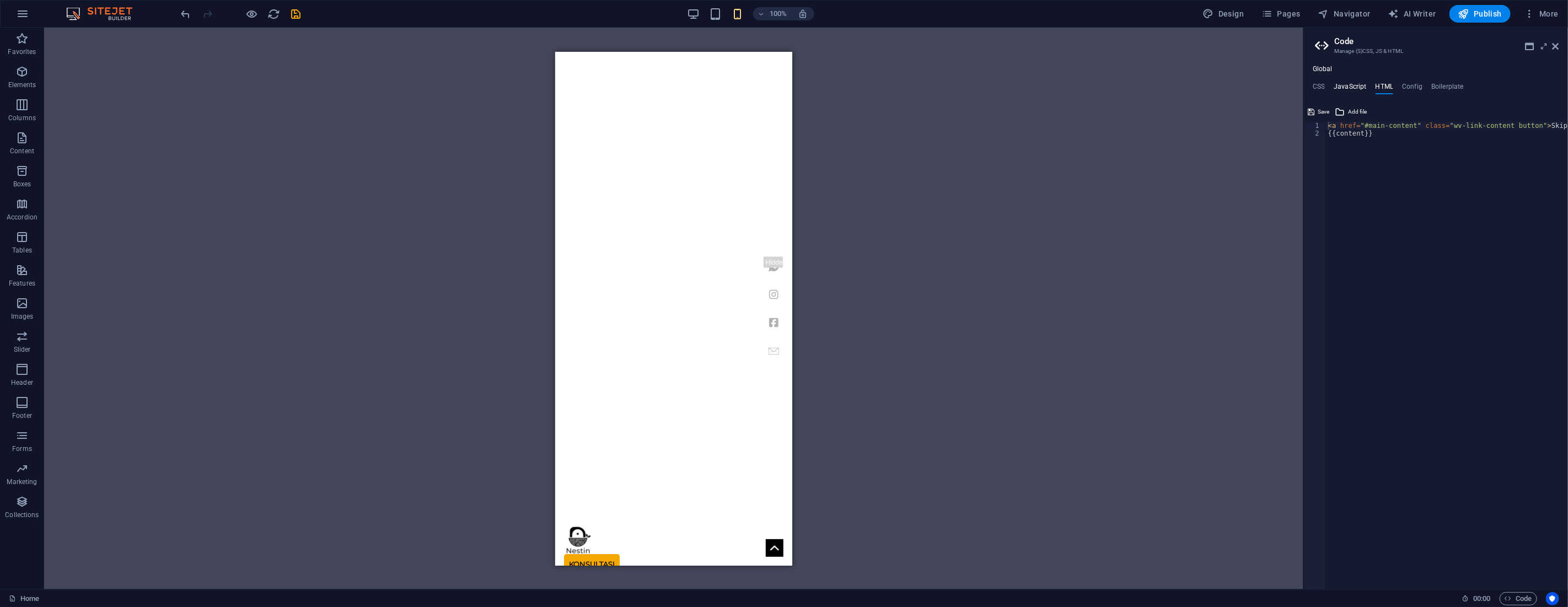
click at [1358, 85] on h4 "JavaScript" at bounding box center [1350, 89] width 33 height 12
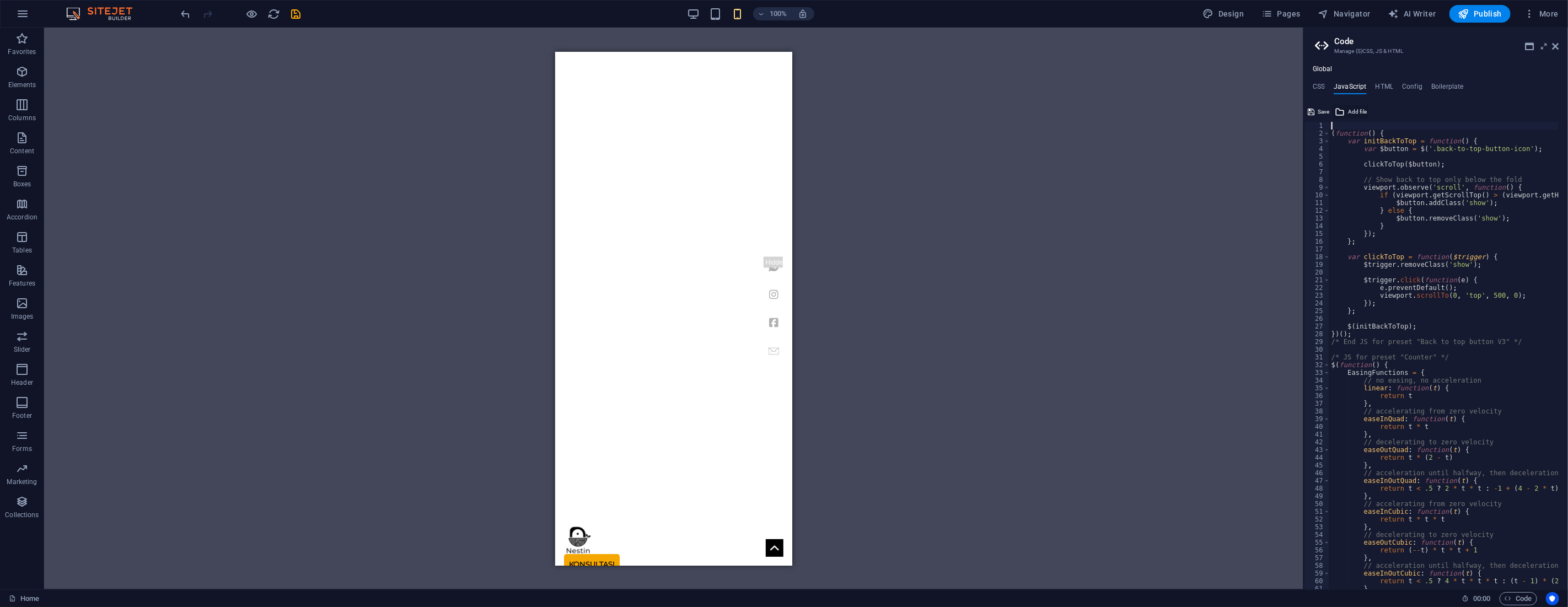
click at [1353, 111] on span "Add file" at bounding box center [1358, 111] width 19 height 13
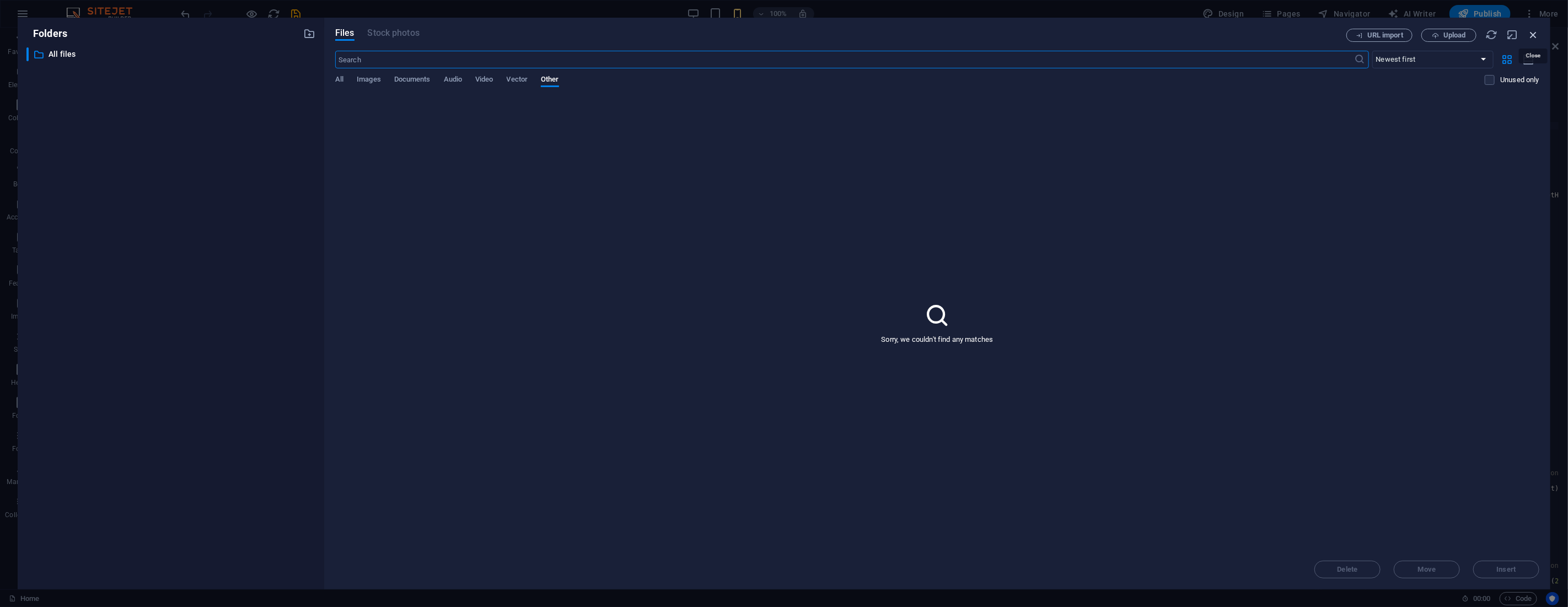
click at [1535, 38] on icon "button" at bounding box center [1533, 35] width 12 height 12
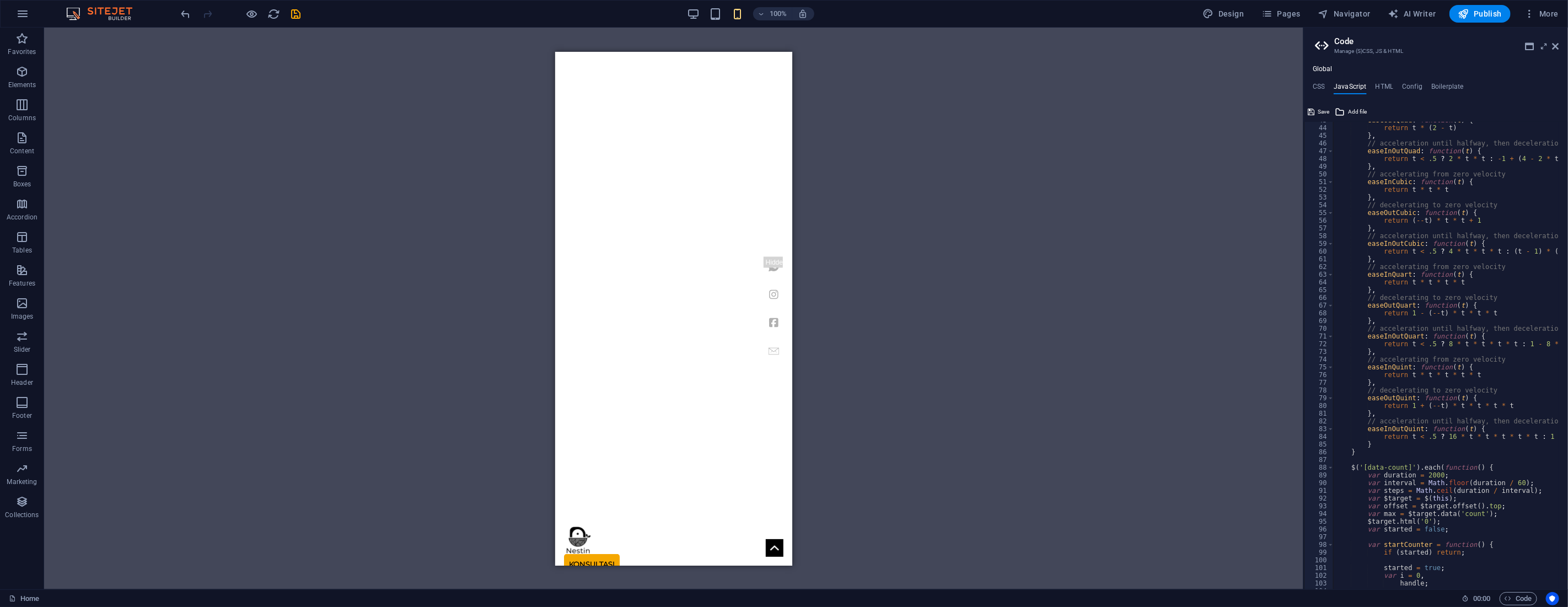
scroll to position [329, 0]
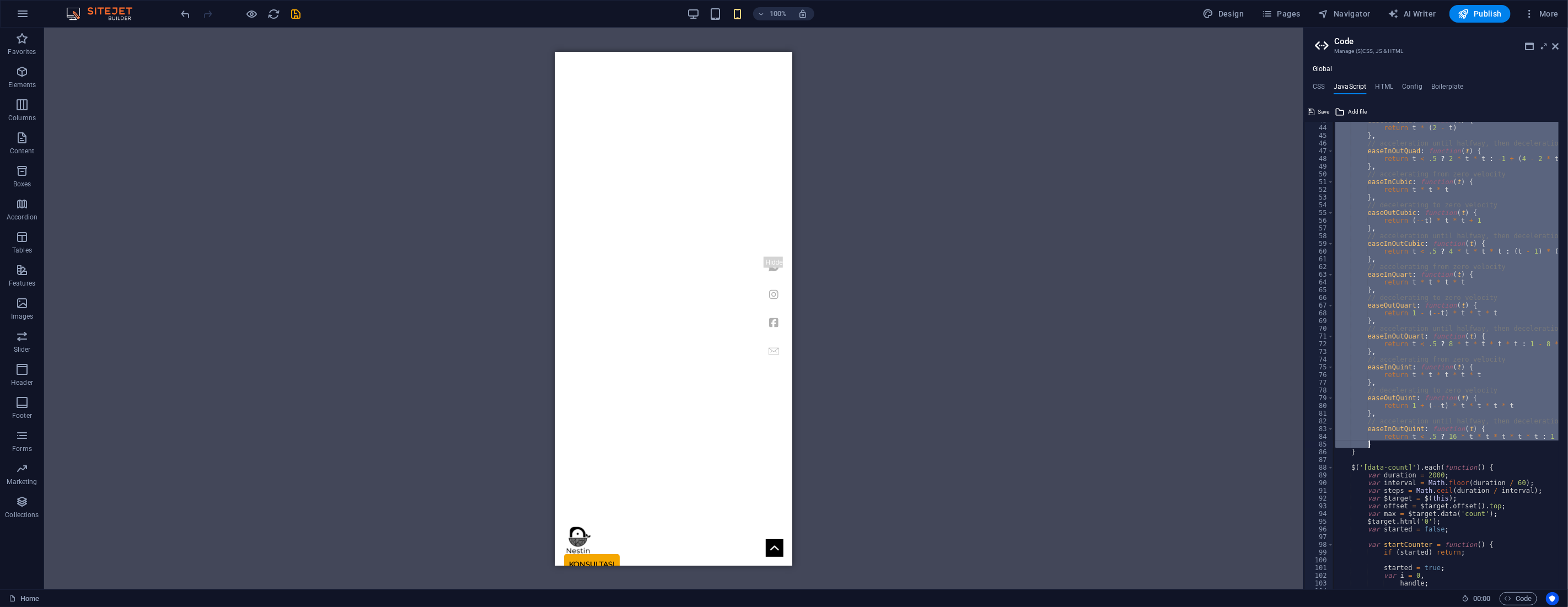
click at [1405, 446] on div "easeOutQuad : function ( t ) { return t * ( 2 - t ) } , // acceleration until h…" at bounding box center [1585, 353] width 506 height 474
click at [1378, 455] on div "easeOutQuad : function ( t ) { return t * ( 2 - t ) } , // acceleration until h…" at bounding box center [1585, 353] width 506 height 474
type textarea "} }"
click at [1520, 598] on span "Code" at bounding box center [1518, 598] width 27 height 13
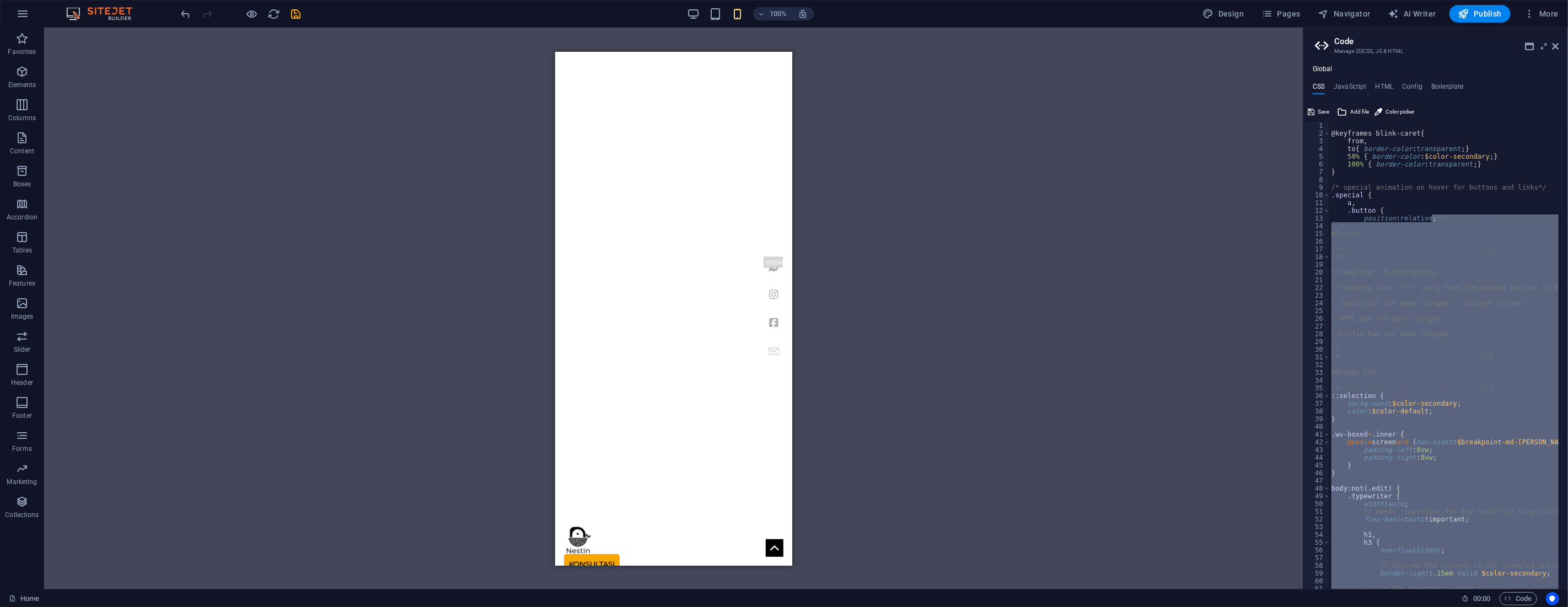
scroll to position [0, 0]
click at [1351, 88] on h4 "JavaScript" at bounding box center [1350, 89] width 33 height 12
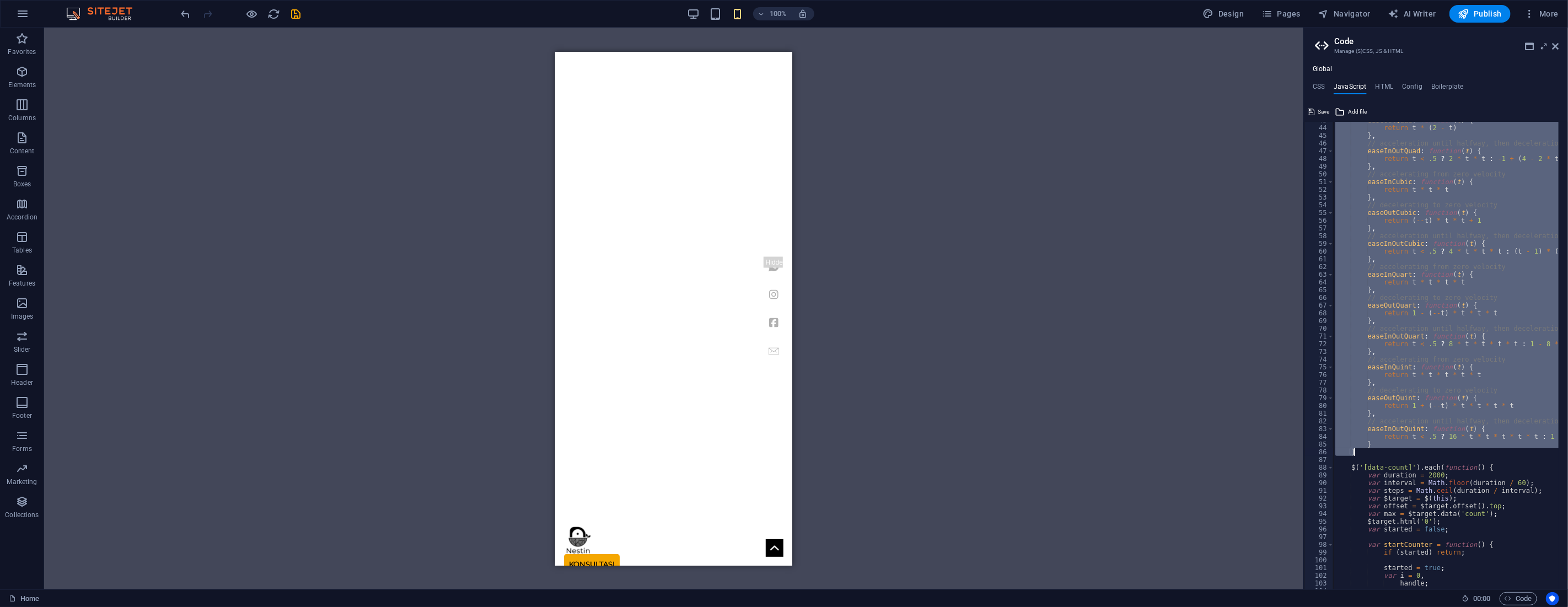
select select "vw"
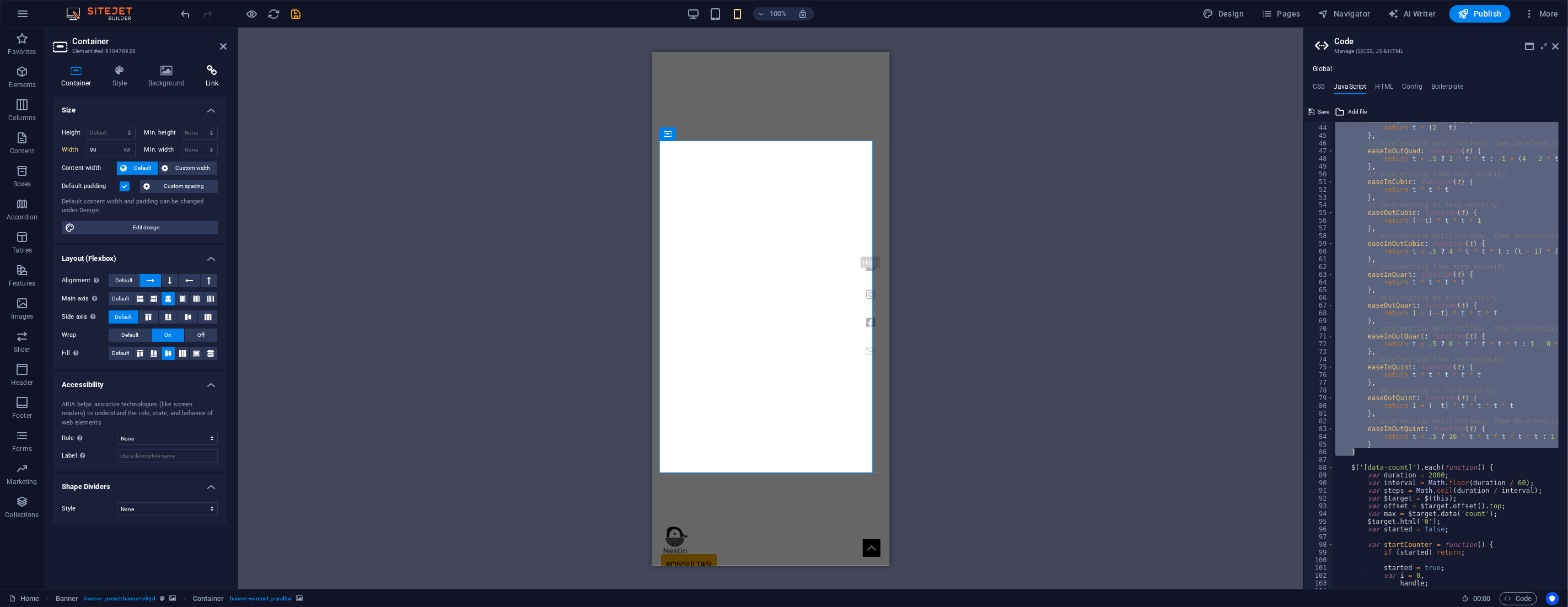
click at [211, 68] on icon at bounding box center [212, 70] width 29 height 11
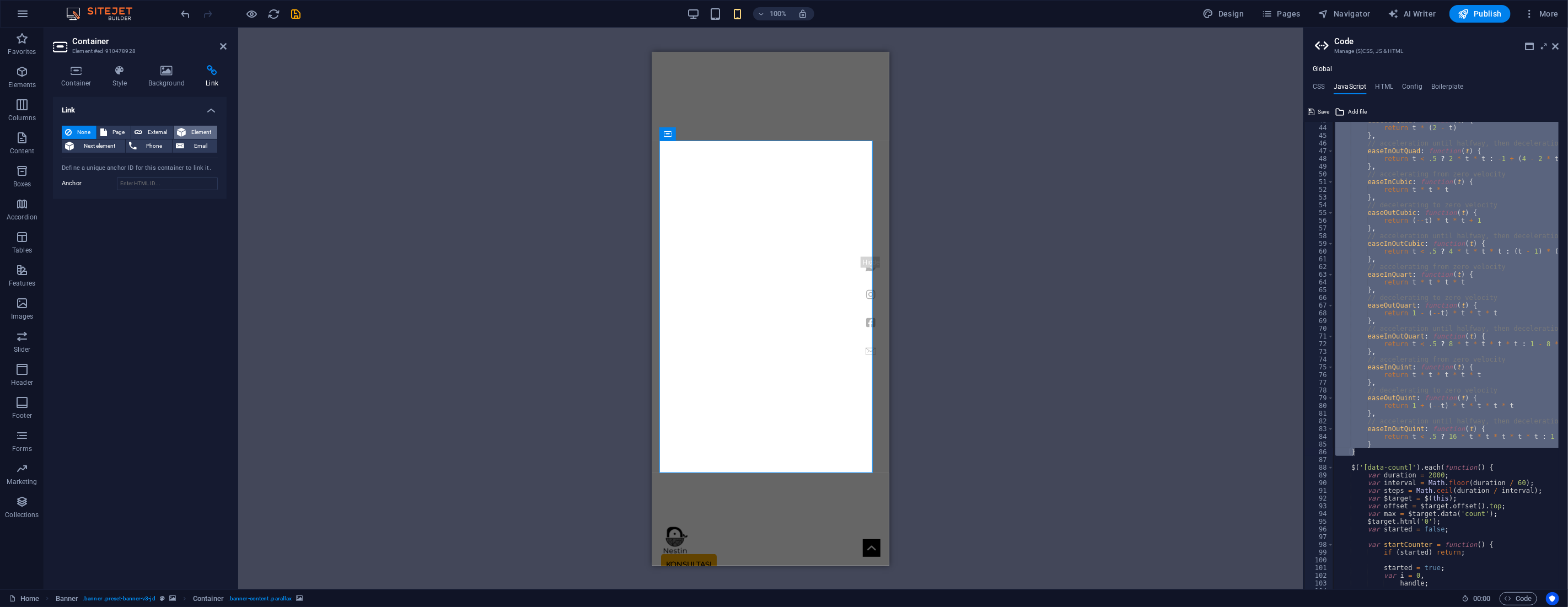
click at [189, 129] on span "Element" at bounding box center [201, 132] width 25 height 13
click at [191, 131] on span "Element" at bounding box center [201, 132] width 25 height 13
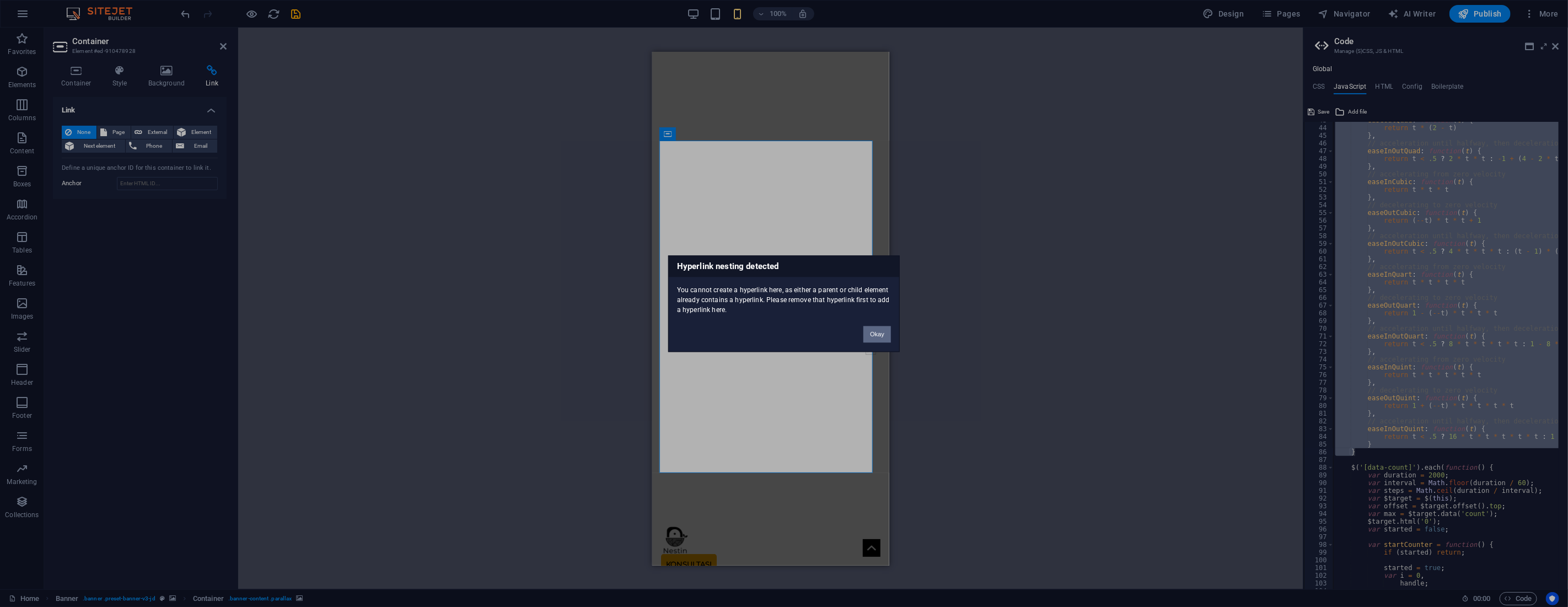
click at [875, 331] on button "Okay" at bounding box center [877, 333] width 27 height 16
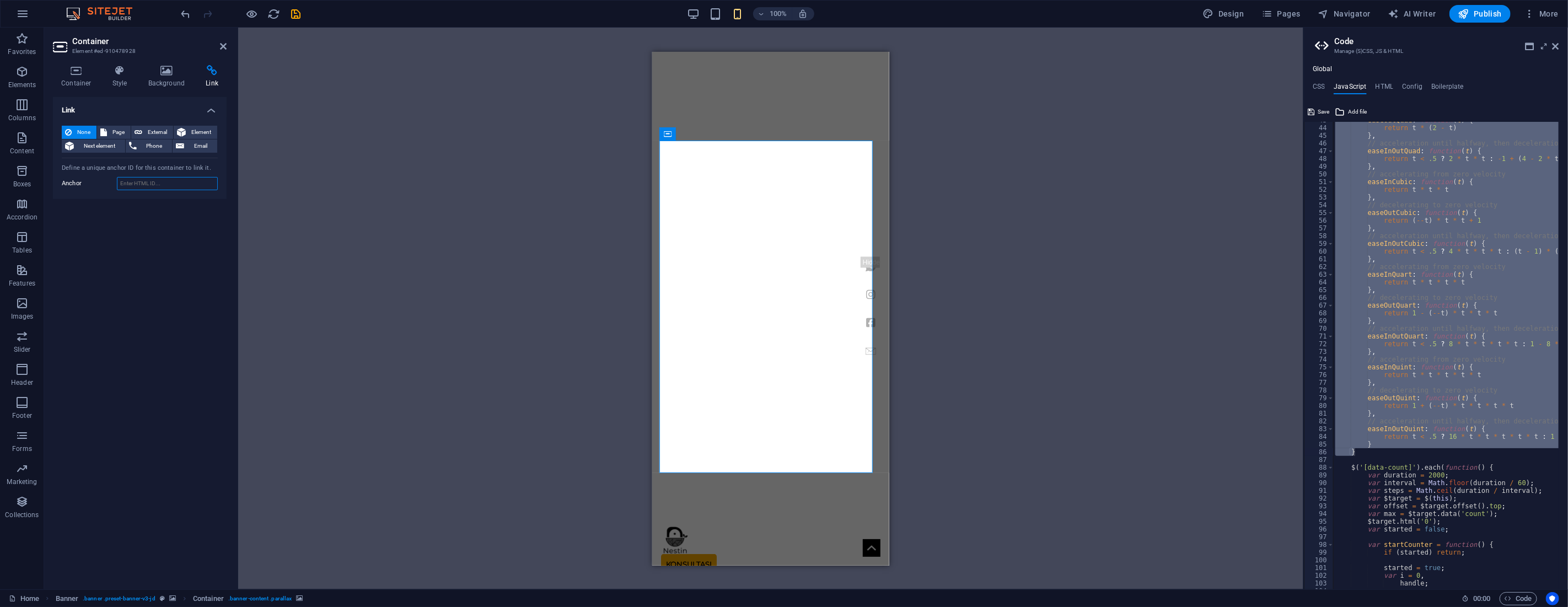
click at [129, 177] on input "Anchor" at bounding box center [168, 183] width 101 height 13
paste input "(function() { var initBackToTop = function() { var $button = $('.back-to-top-bu…"
type input "(function() { var initBackToTop = function() { var $button = $('.back-to-top-bu…"
click at [104, 146] on span "Next element" at bounding box center [99, 145] width 44 height 13
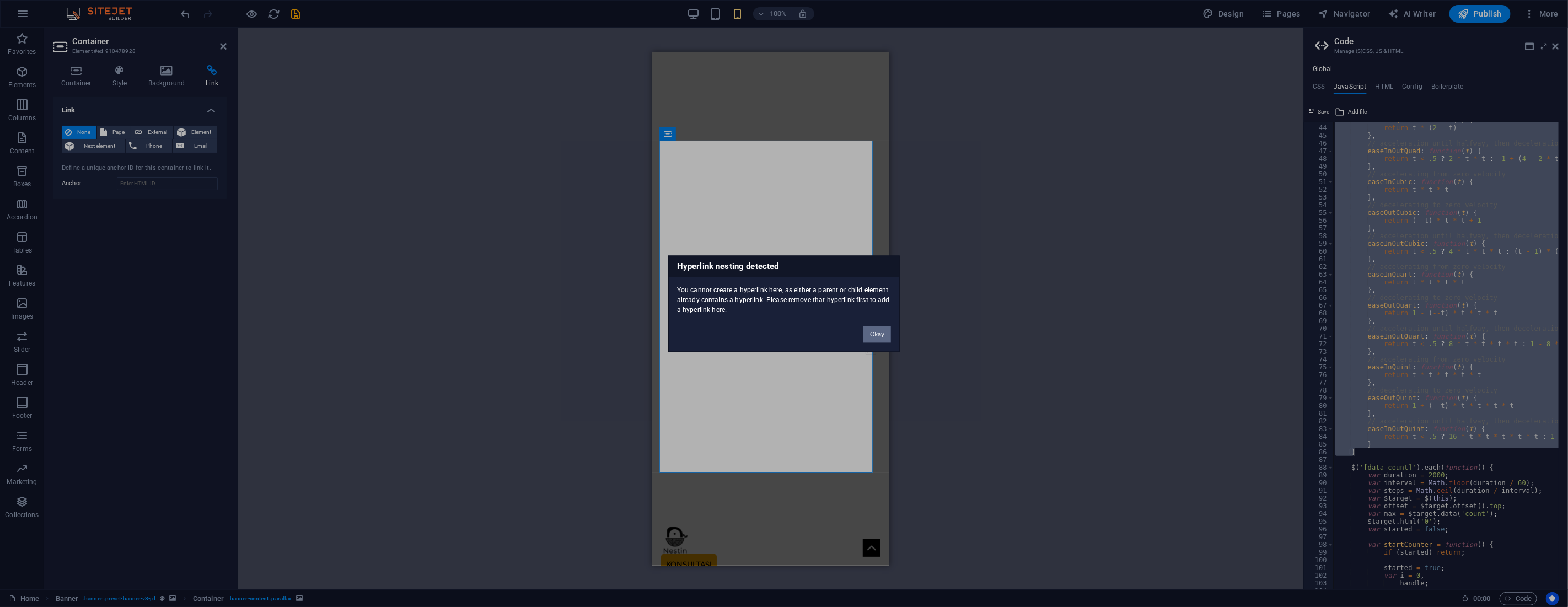
click at [886, 329] on button "Okay" at bounding box center [877, 333] width 27 height 16
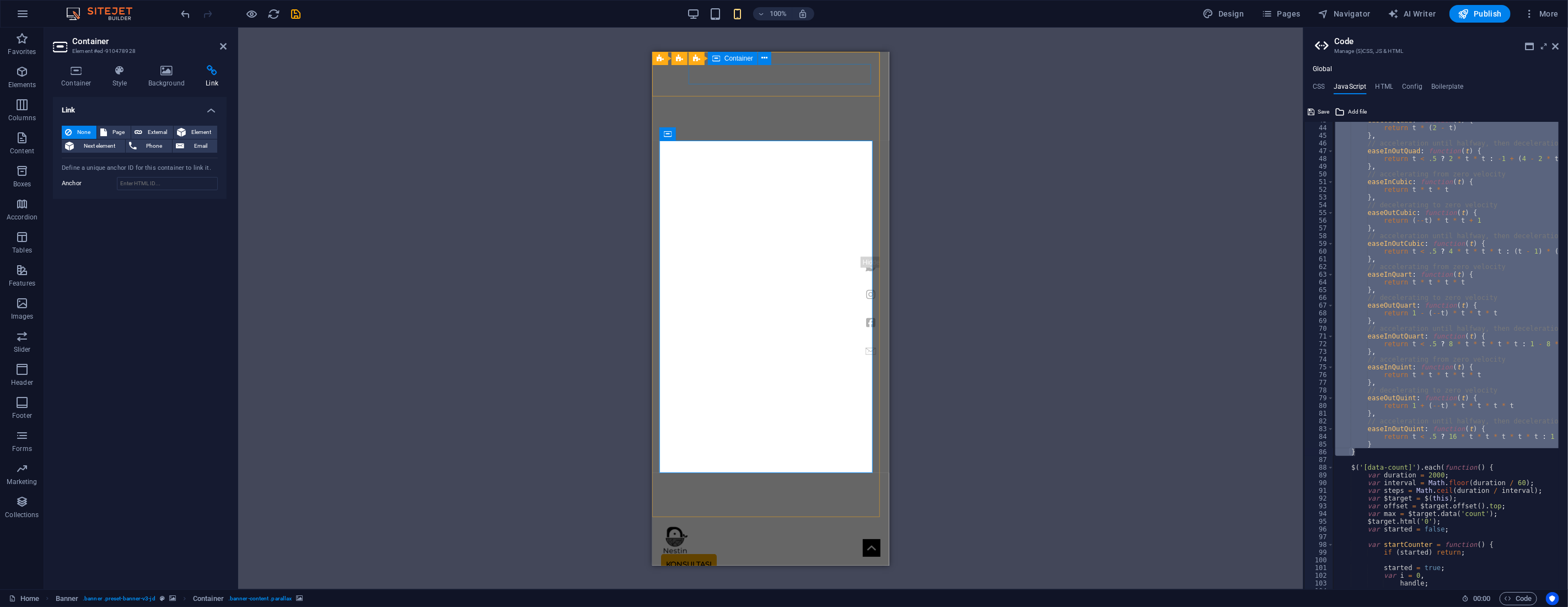
click at [743, 553] on div "konsultasi" at bounding box center [770, 563] width 220 height 20
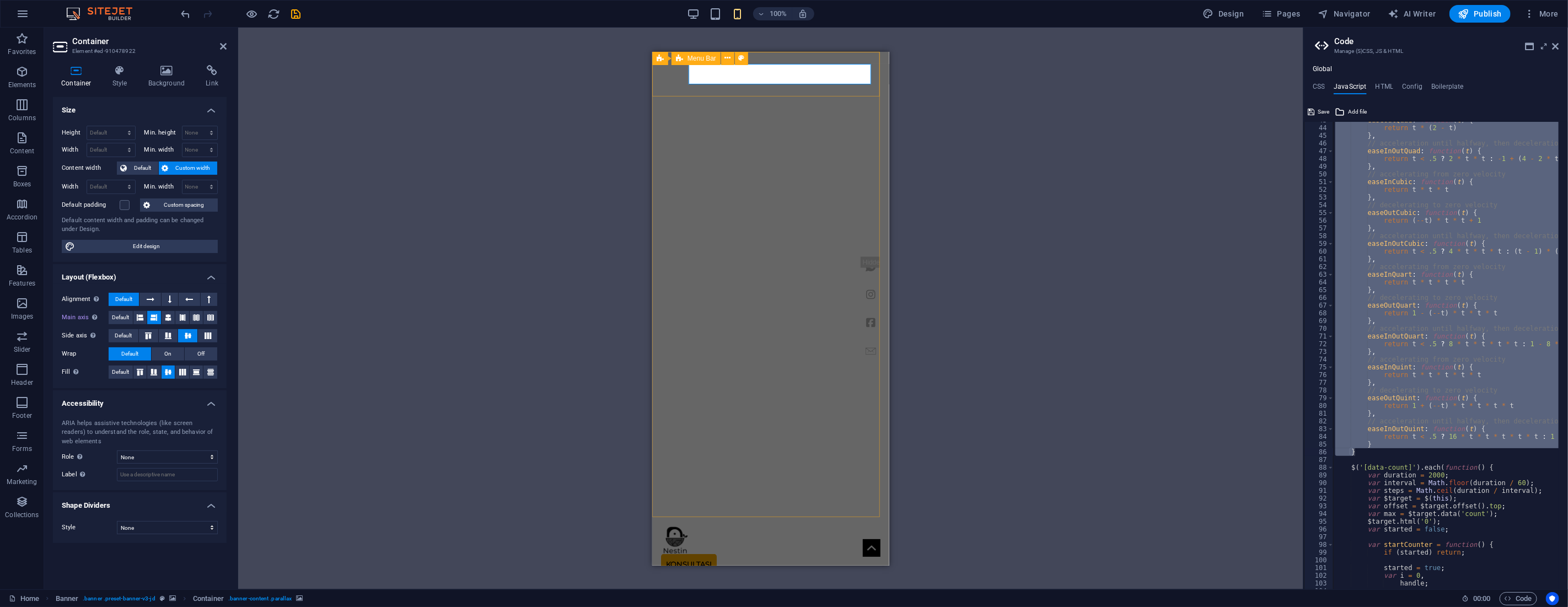
click at [691, 517] on div "Home Free Design Estimasi Harga Work About Contact konsultasi" at bounding box center [770, 550] width 237 height 65
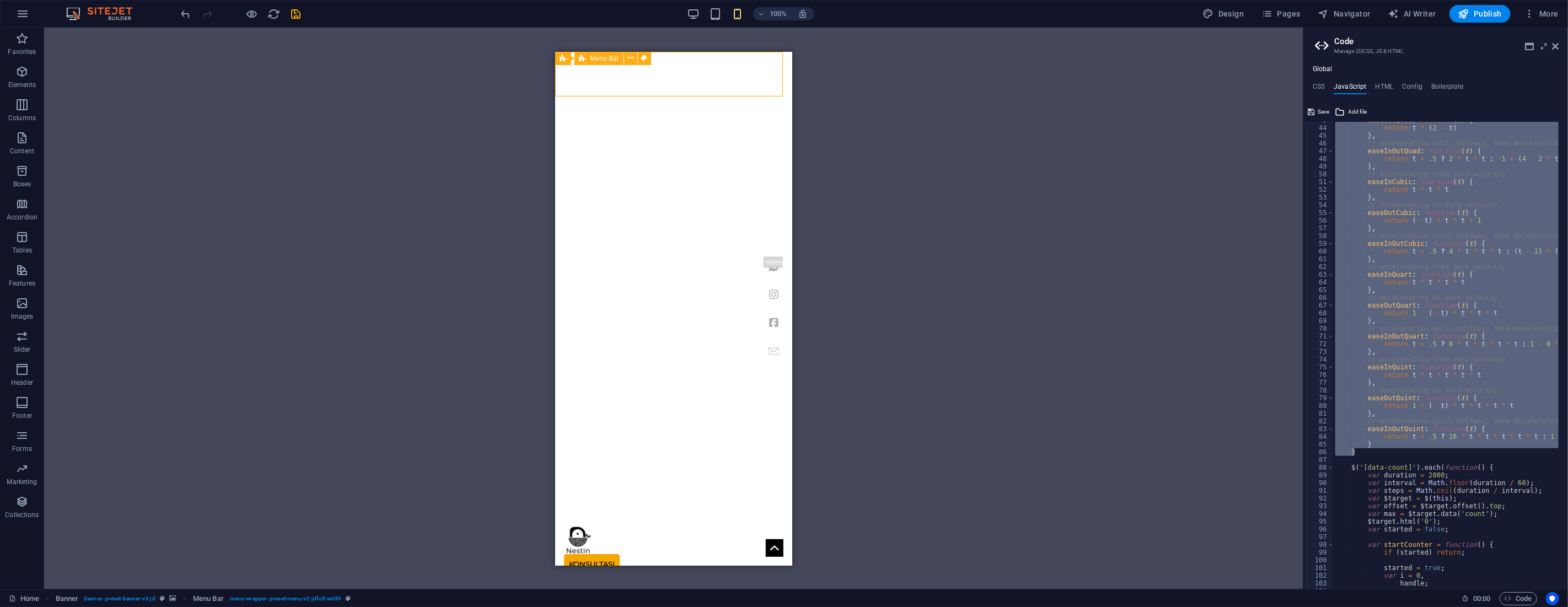
click at [691, 517] on div "Home Free Design Estimasi Harga Work About Contact konsultasi" at bounding box center [672, 550] width 237 height 65
click at [1528, 15] on icon "button" at bounding box center [1529, 14] width 11 height 11
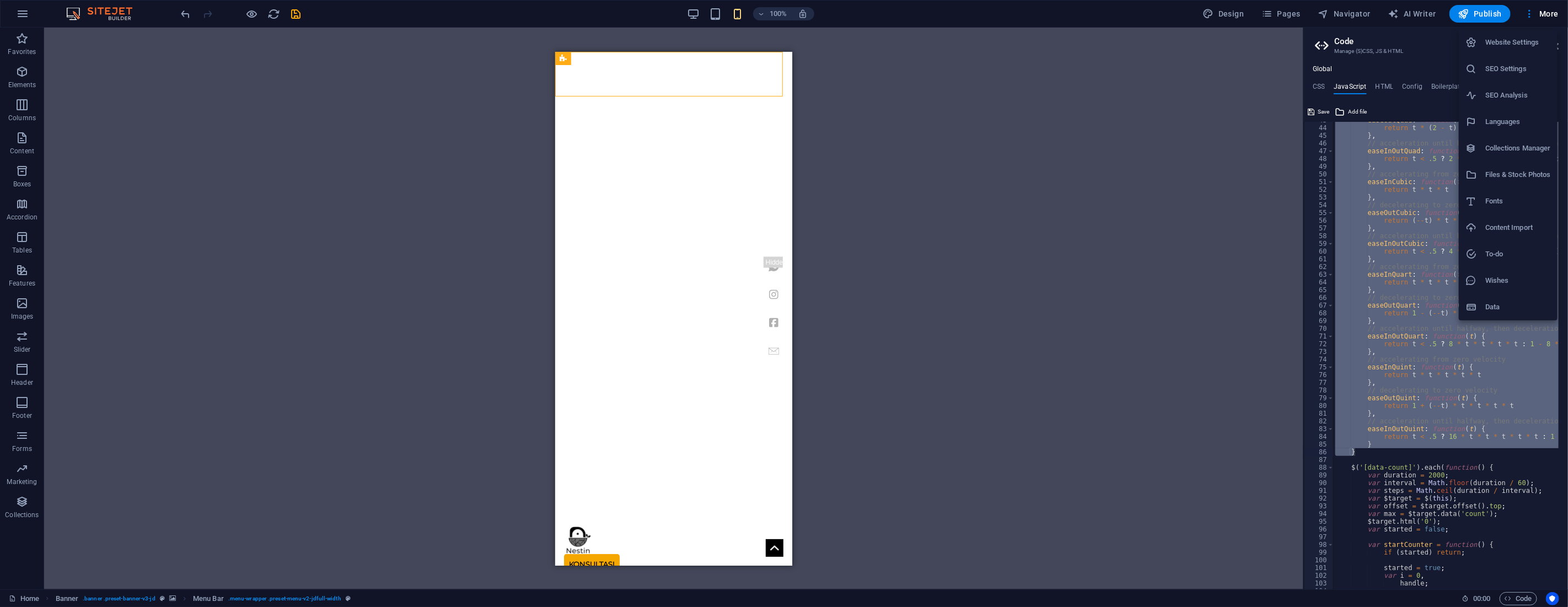
click at [1506, 43] on h6 "Website Settings" at bounding box center [1518, 42] width 66 height 13
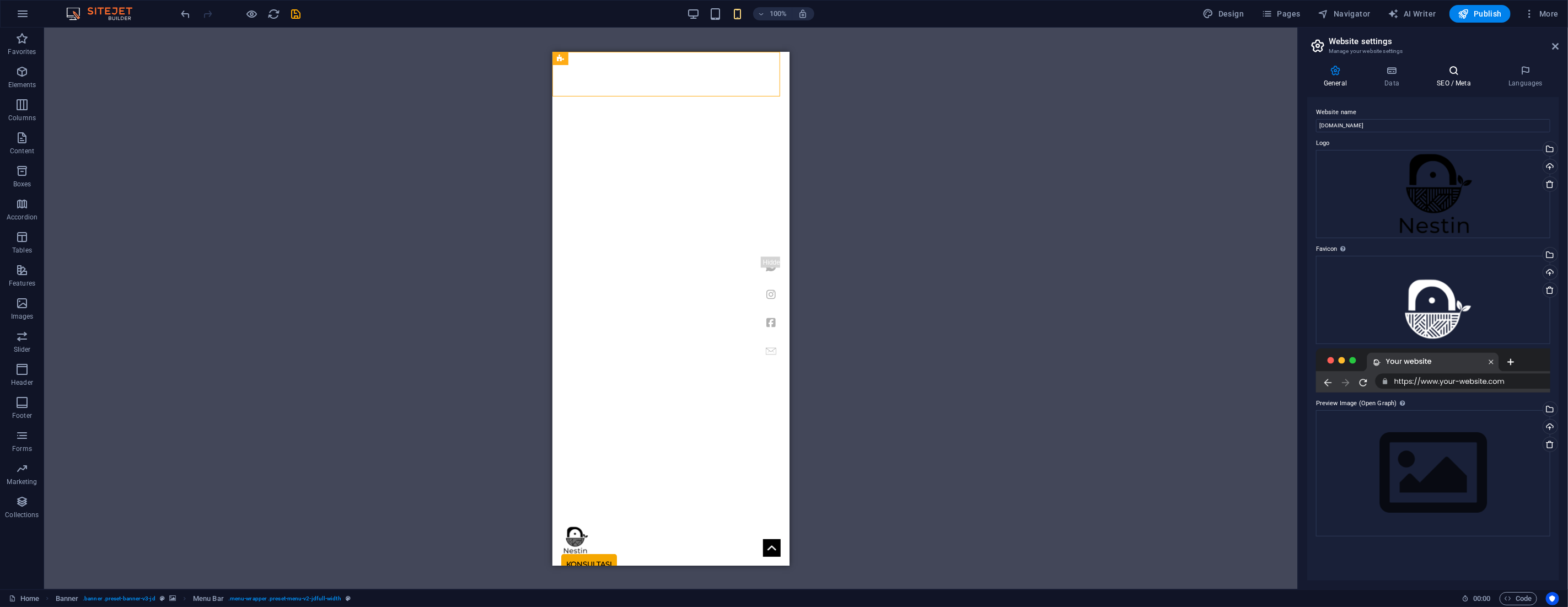
click at [1459, 78] on h4 "SEO / Meta" at bounding box center [1456, 76] width 72 height 23
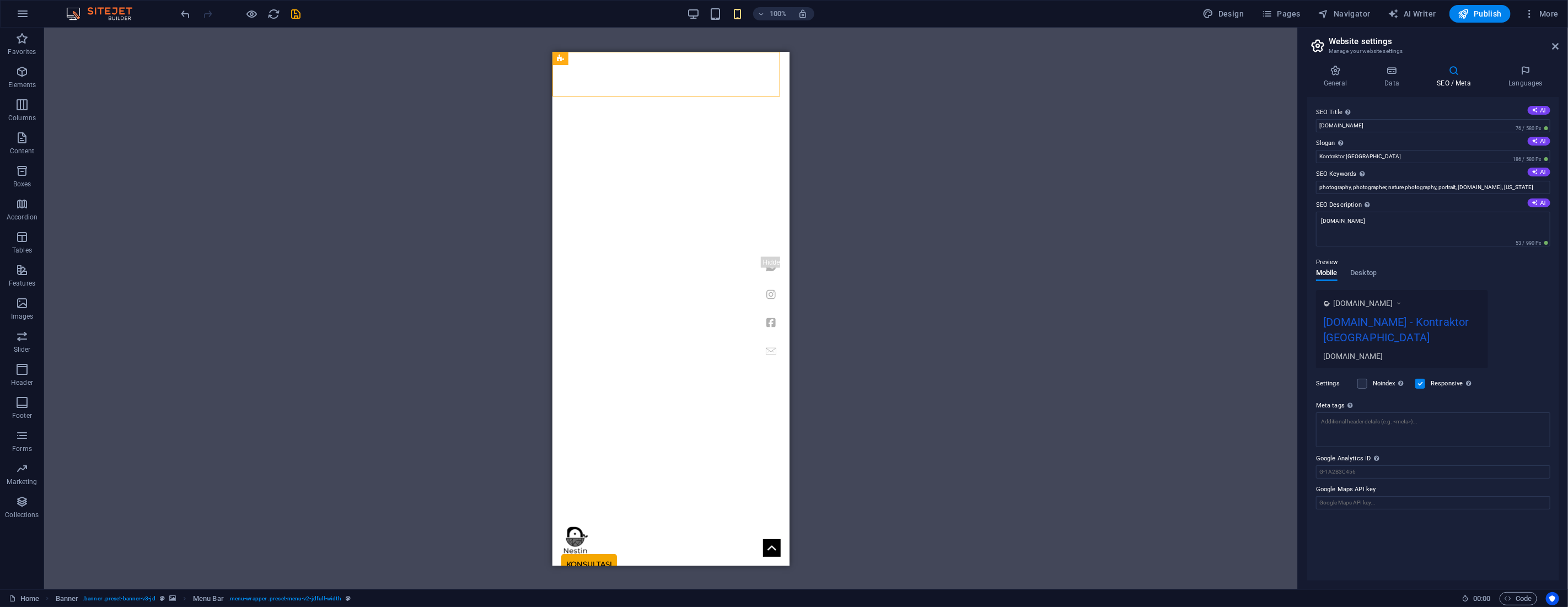
click at [1458, 74] on icon at bounding box center [1453, 70] width 68 height 11
click at [1371, 414] on textarea "Meta tags Enter HTML code here that will be placed inside the tags of your webs…" at bounding box center [1433, 429] width 234 height 35
paste textarea "<!-- Google tag (gtag.js) --> <script async src="https://www.googletagmanager.c…"
click at [295, 15] on body "nestin.id Home Favorites Elements Columns Content Boxes Accordion Tables Featur…" at bounding box center [784, 304] width 1568 height 607
type textarea "<!-- Google tag (gtag.js) --> <script async="" src="https://www.googletagmanage…"
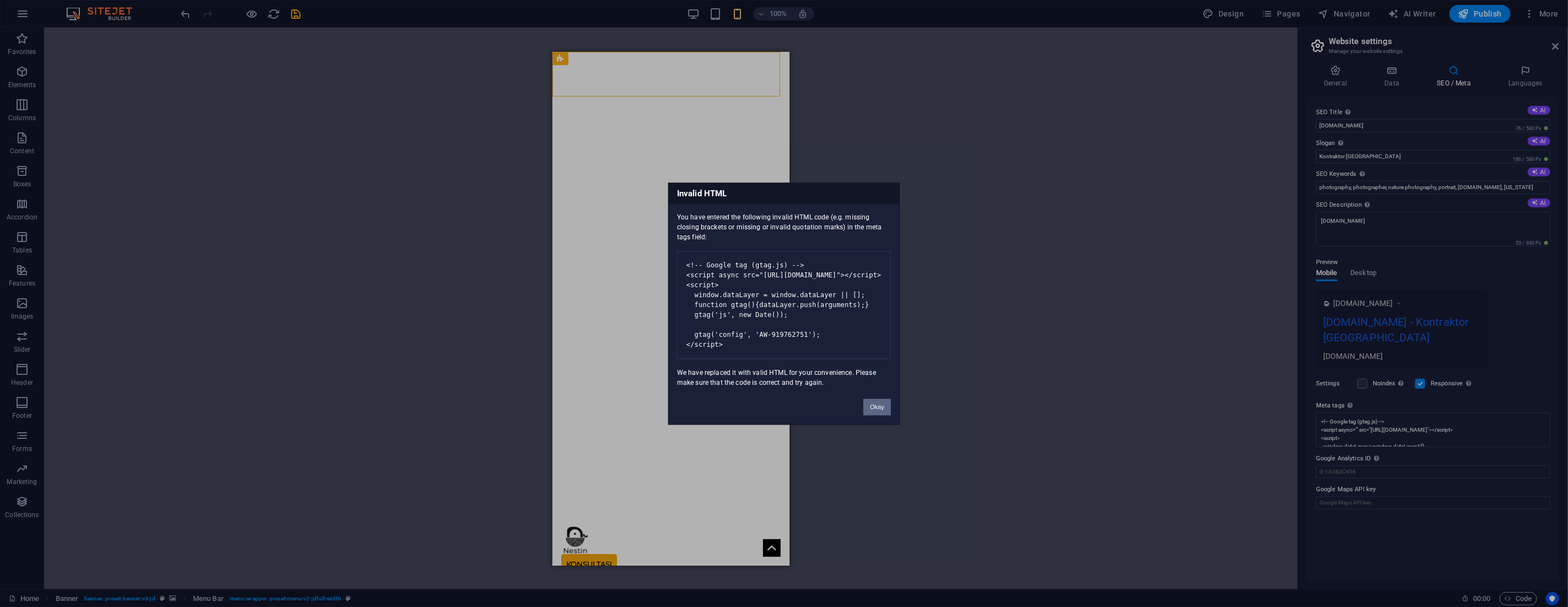
click at [883, 415] on button "Okay" at bounding box center [877, 406] width 27 height 16
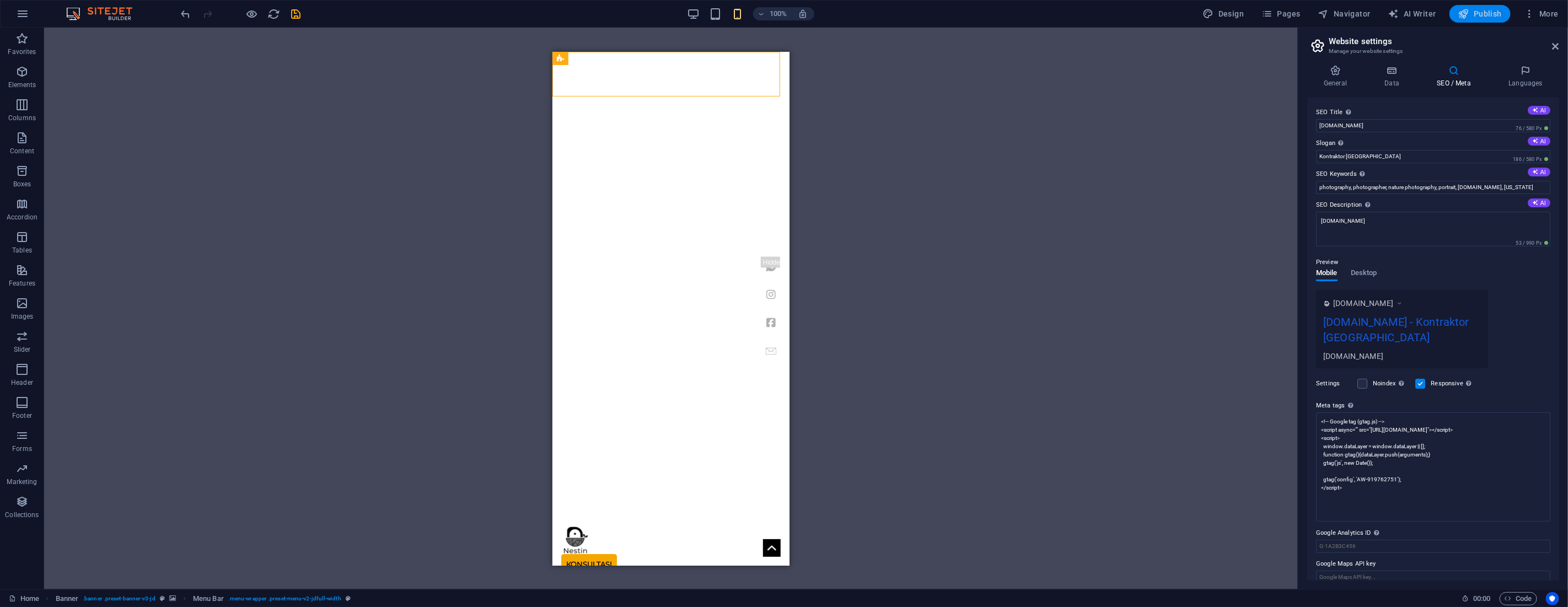
click at [1466, 20] on button "Publish" at bounding box center [1480, 14] width 62 height 18
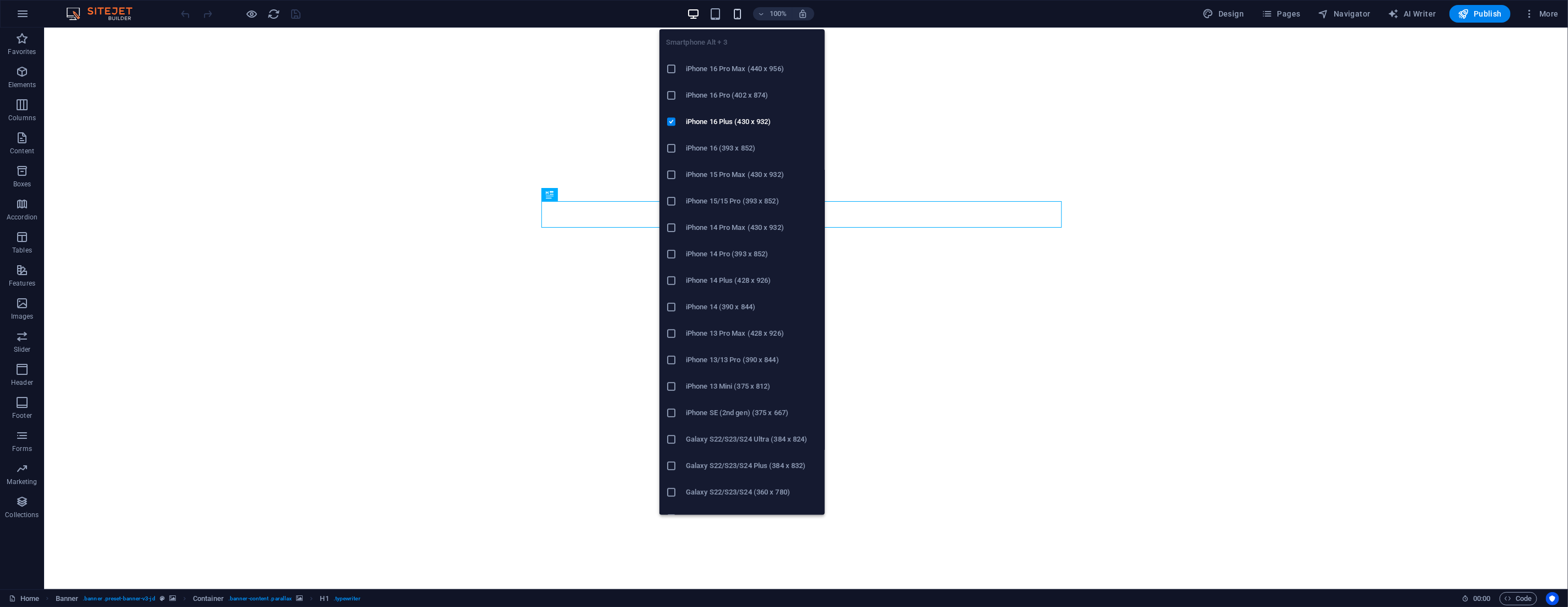
click at [736, 15] on icon "button" at bounding box center [737, 14] width 13 height 13
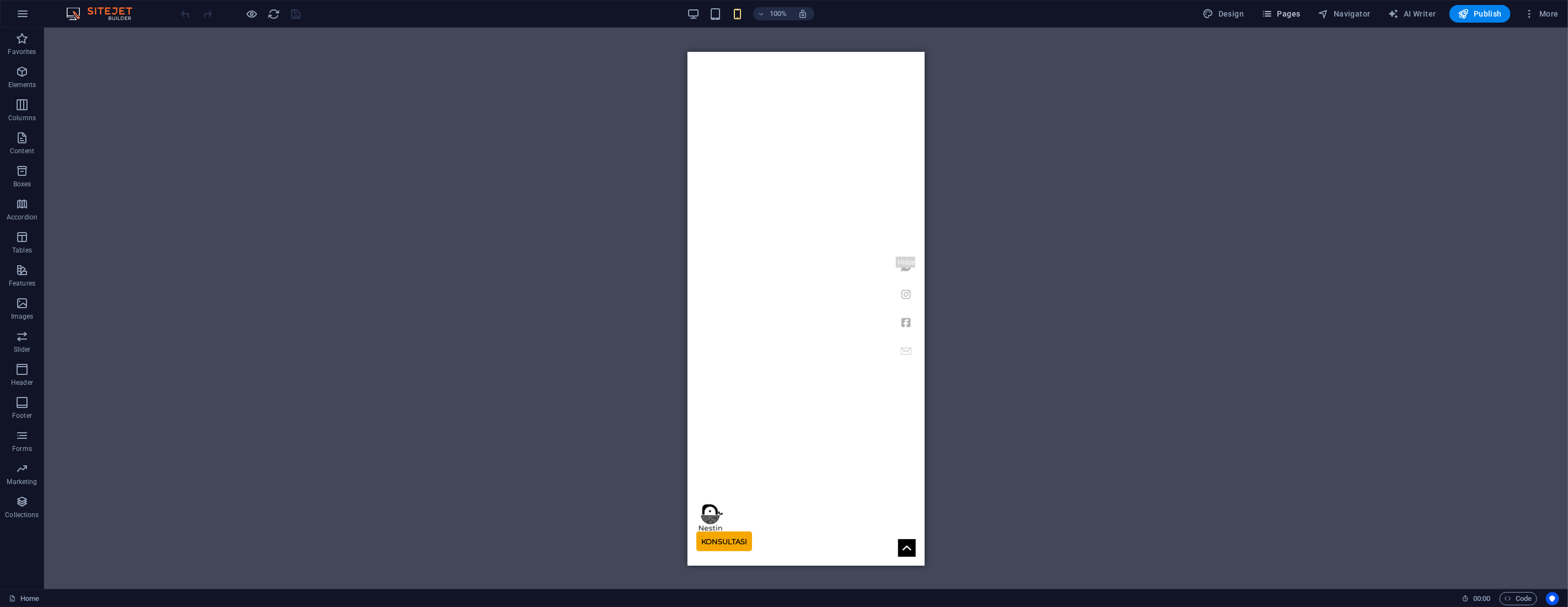
click at [1281, 18] on span "Pages" at bounding box center [1281, 14] width 38 height 11
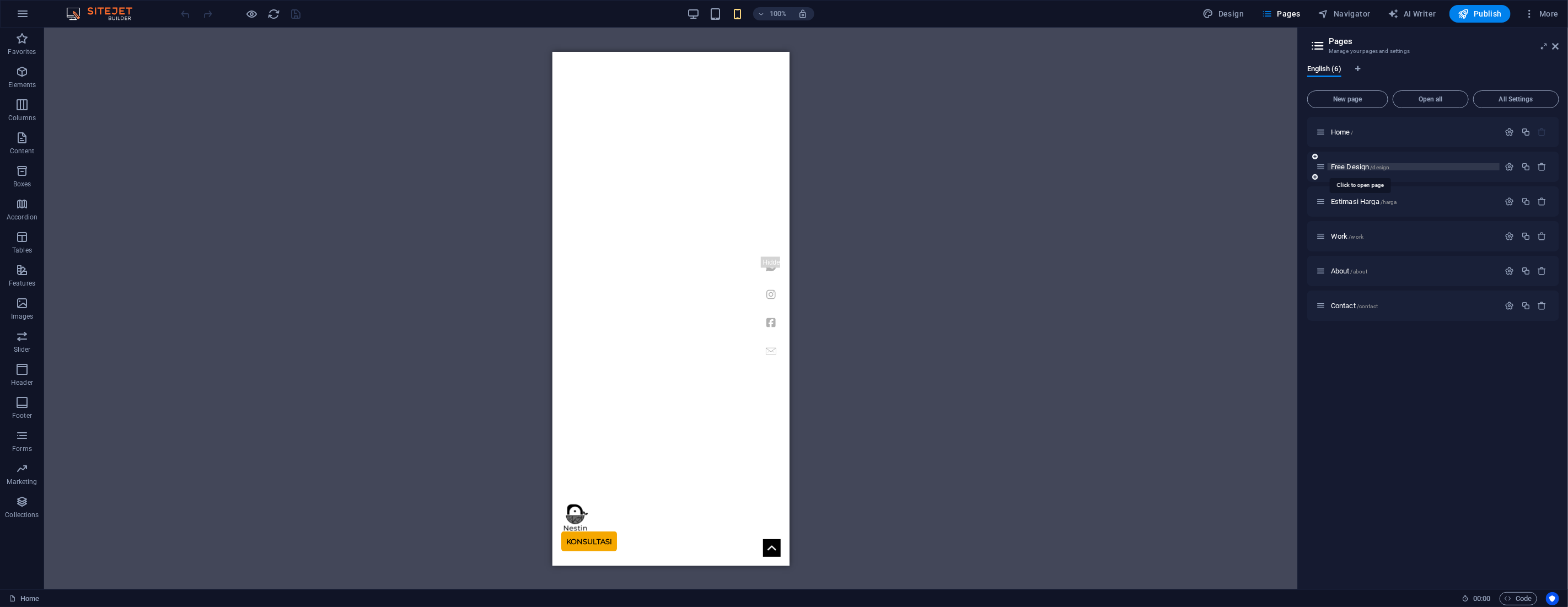
click at [1354, 166] on span "Free Design /design" at bounding box center [1360, 167] width 59 height 9
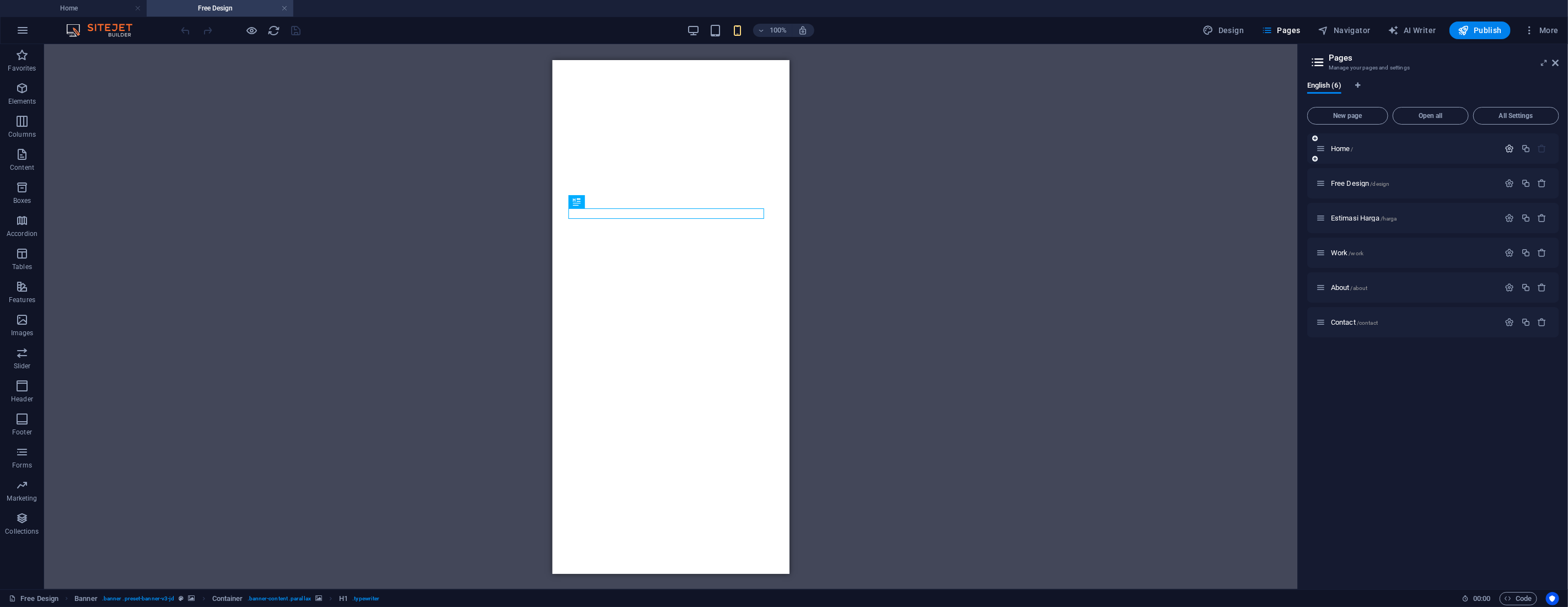
click at [1508, 149] on icon "button" at bounding box center [1509, 148] width 9 height 9
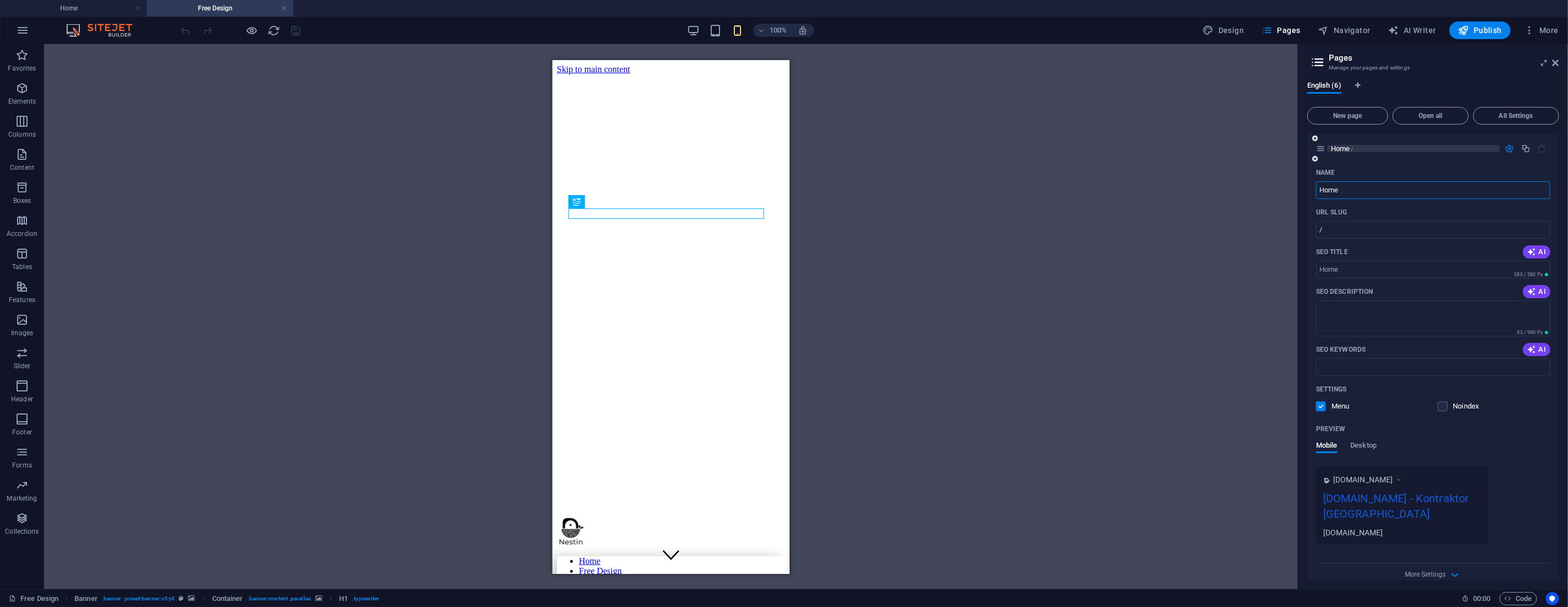
click at [1344, 149] on span "Home /" at bounding box center [1342, 149] width 22 height 9
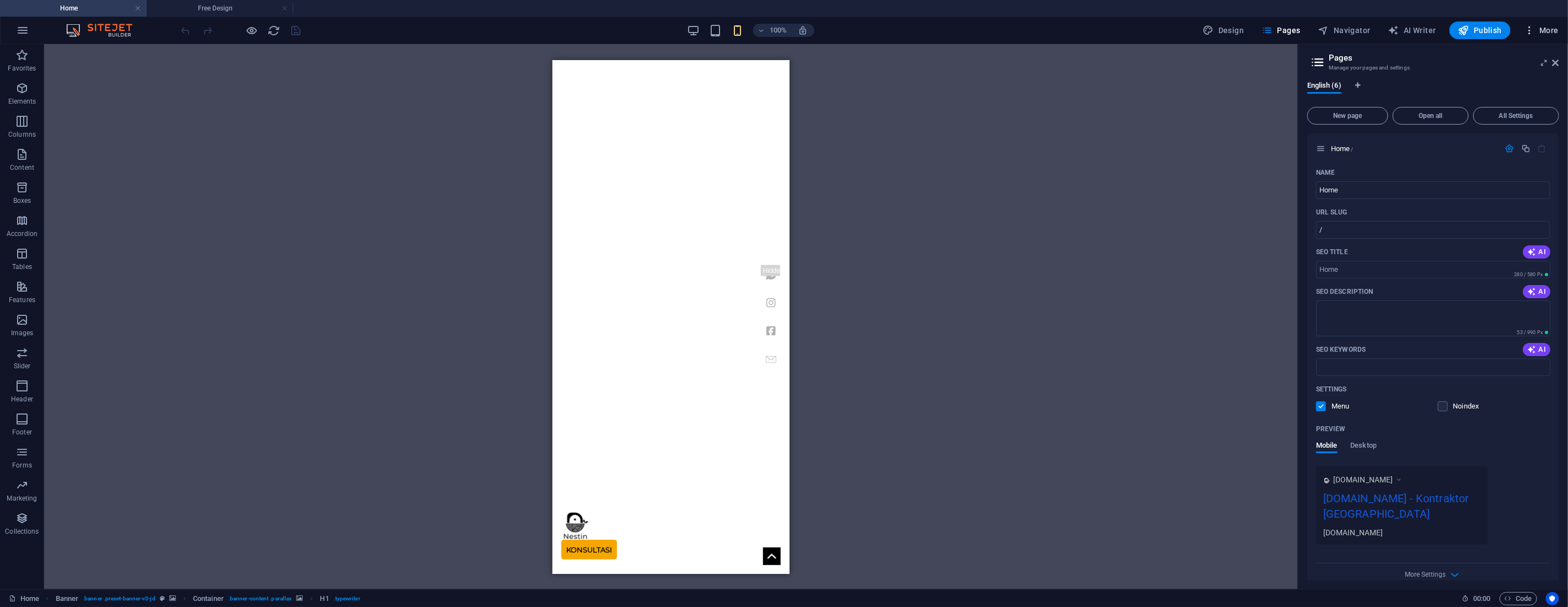
click at [1530, 33] on icon "button" at bounding box center [1529, 30] width 11 height 11
click at [1500, 64] on h6 "Website Settings" at bounding box center [1518, 58] width 66 height 13
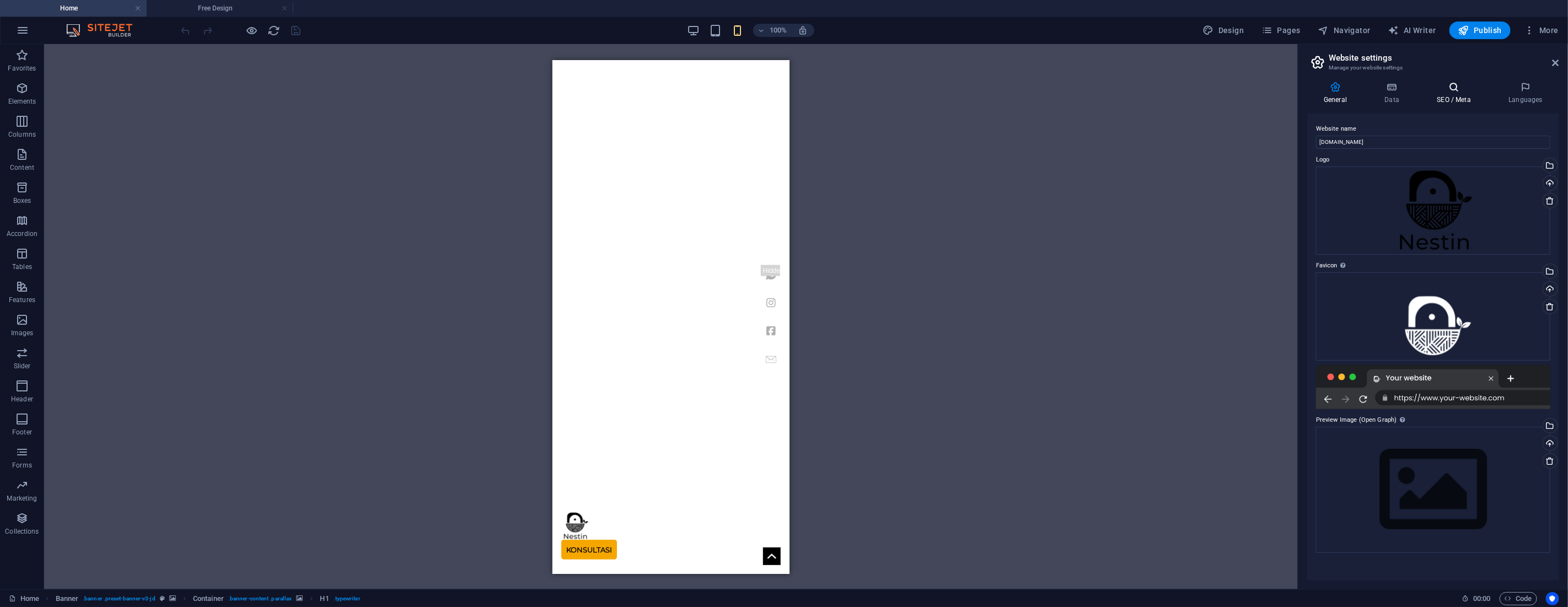
click at [1457, 91] on icon at bounding box center [1453, 86] width 68 height 11
